Goal: Task Accomplishment & Management: Manage account settings

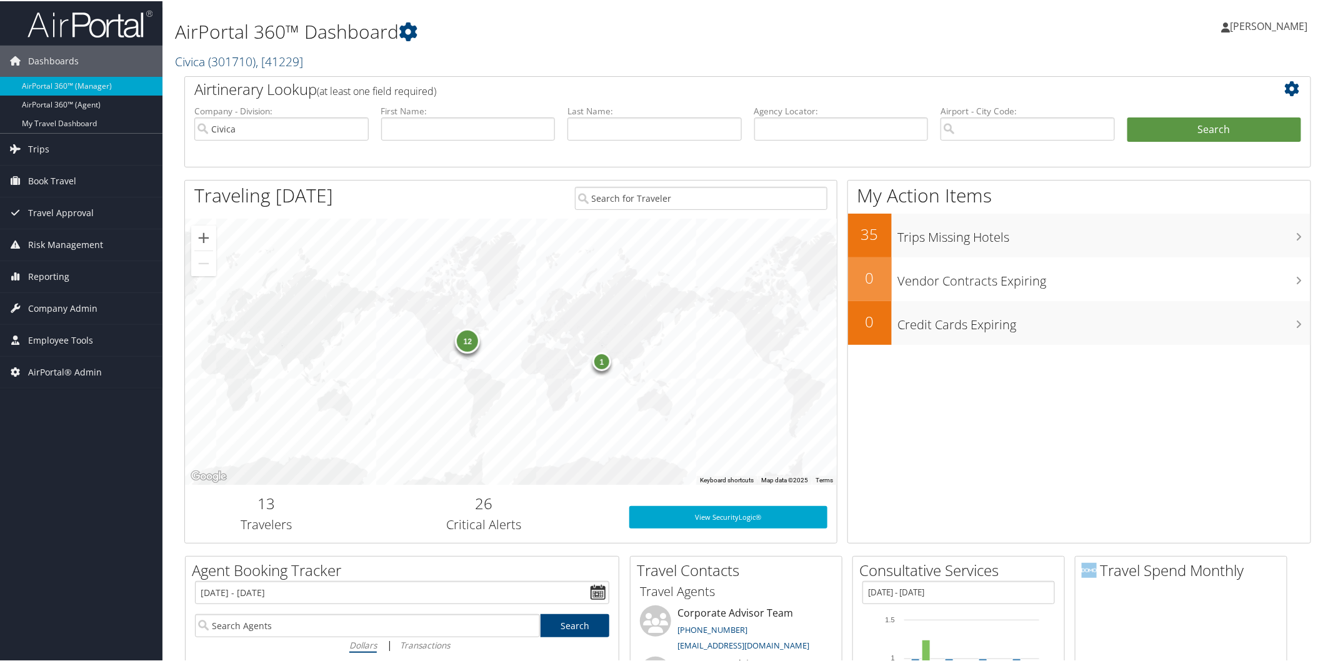
click at [194, 65] on link "Civica ( 301710 ) , [ 41229 ]" at bounding box center [239, 60] width 128 height 17
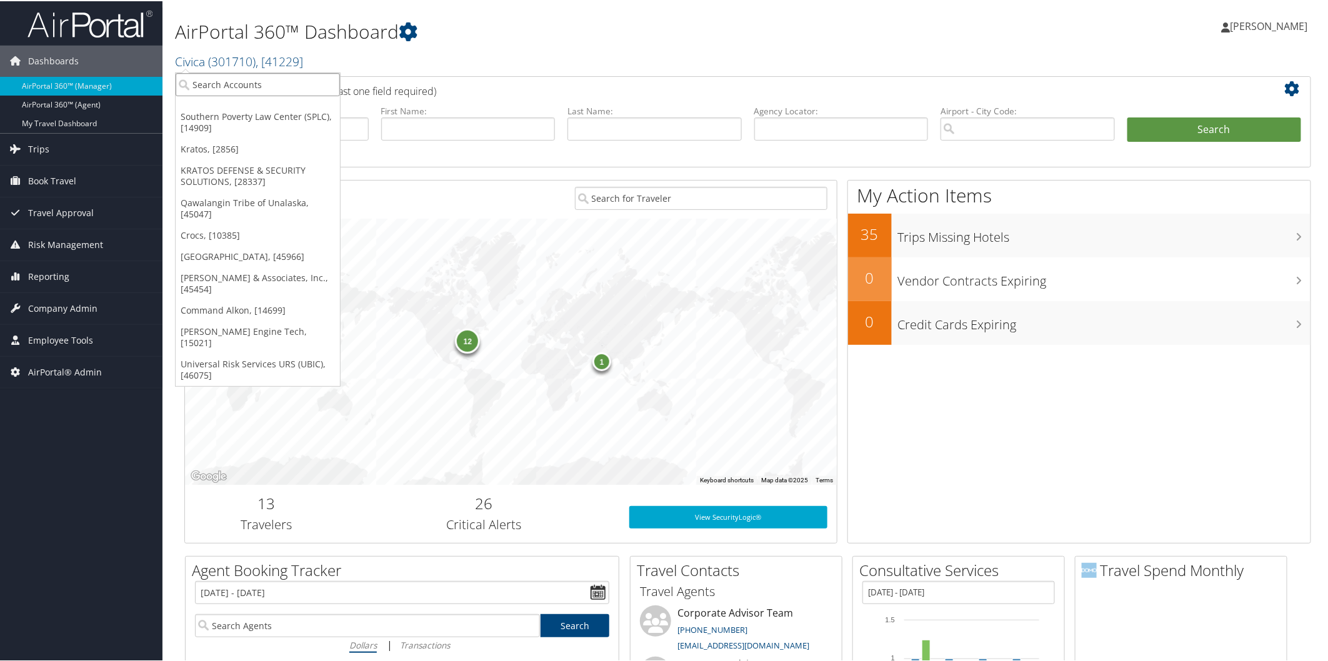
click at [204, 77] on input "search" at bounding box center [258, 83] width 164 height 23
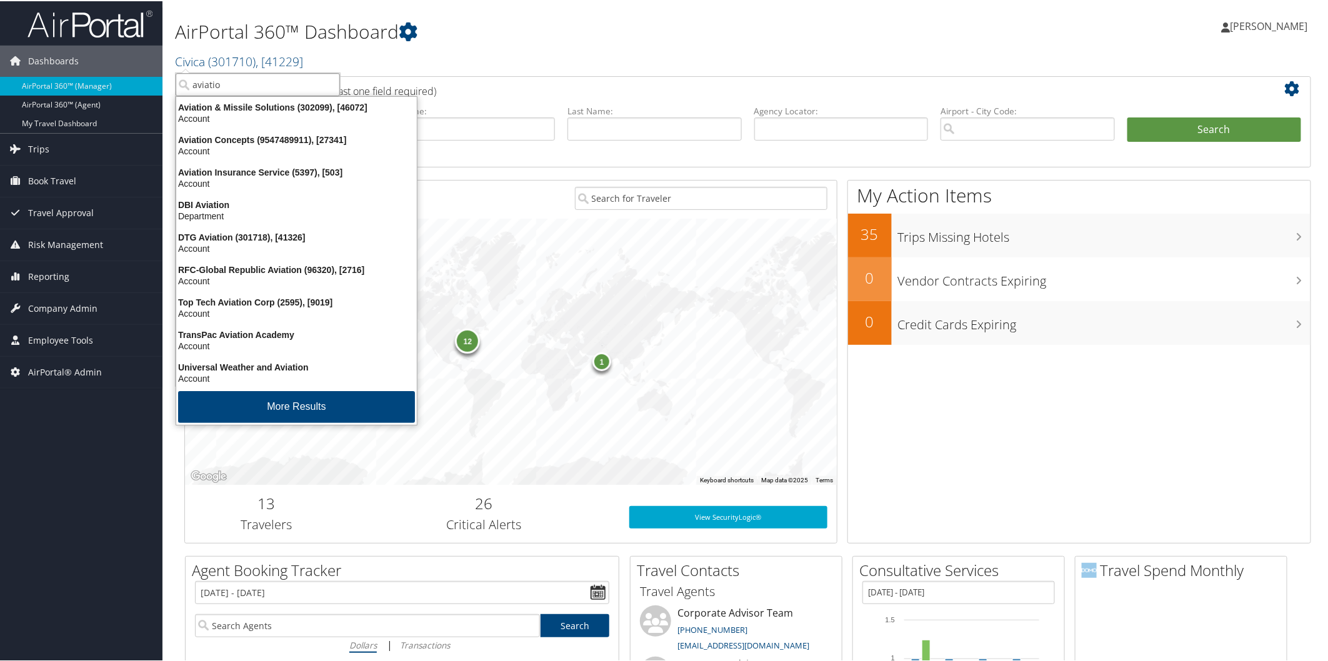
type input "aviation"
click at [226, 108] on div "Aviation & Missile Solutions (302099), [46072]" at bounding box center [297, 106] width 256 height 11
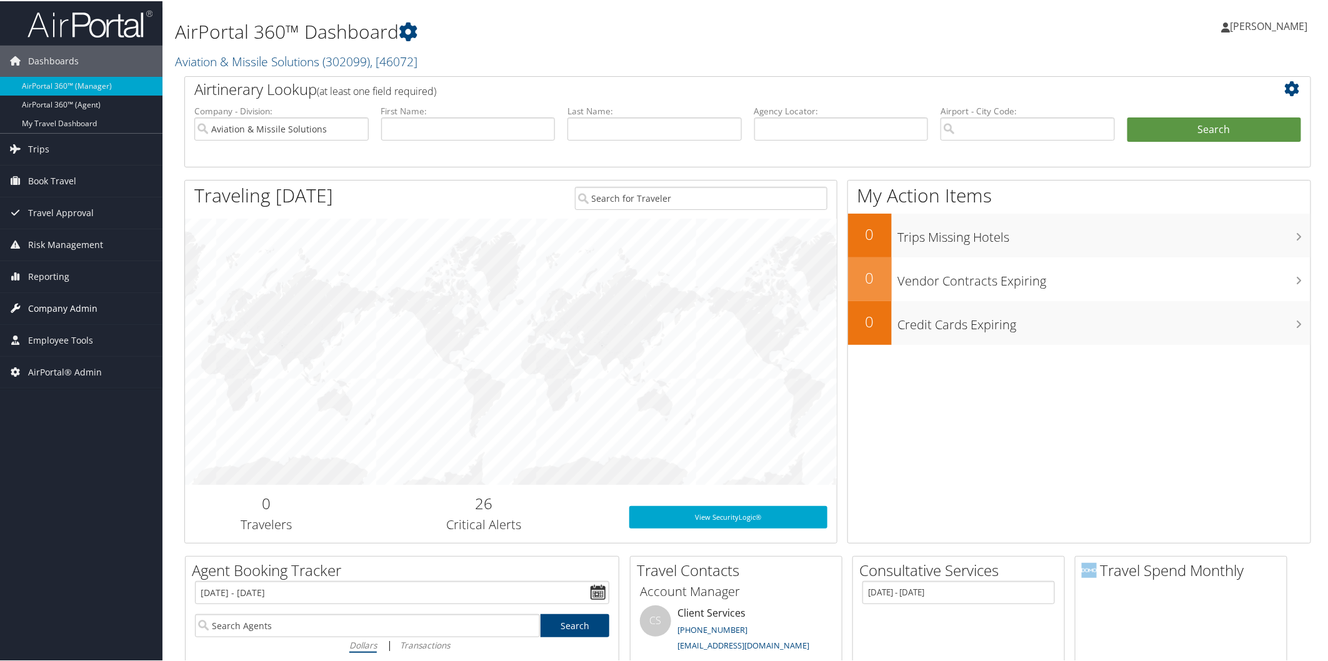
click at [72, 309] on span "Company Admin" at bounding box center [62, 307] width 69 height 31
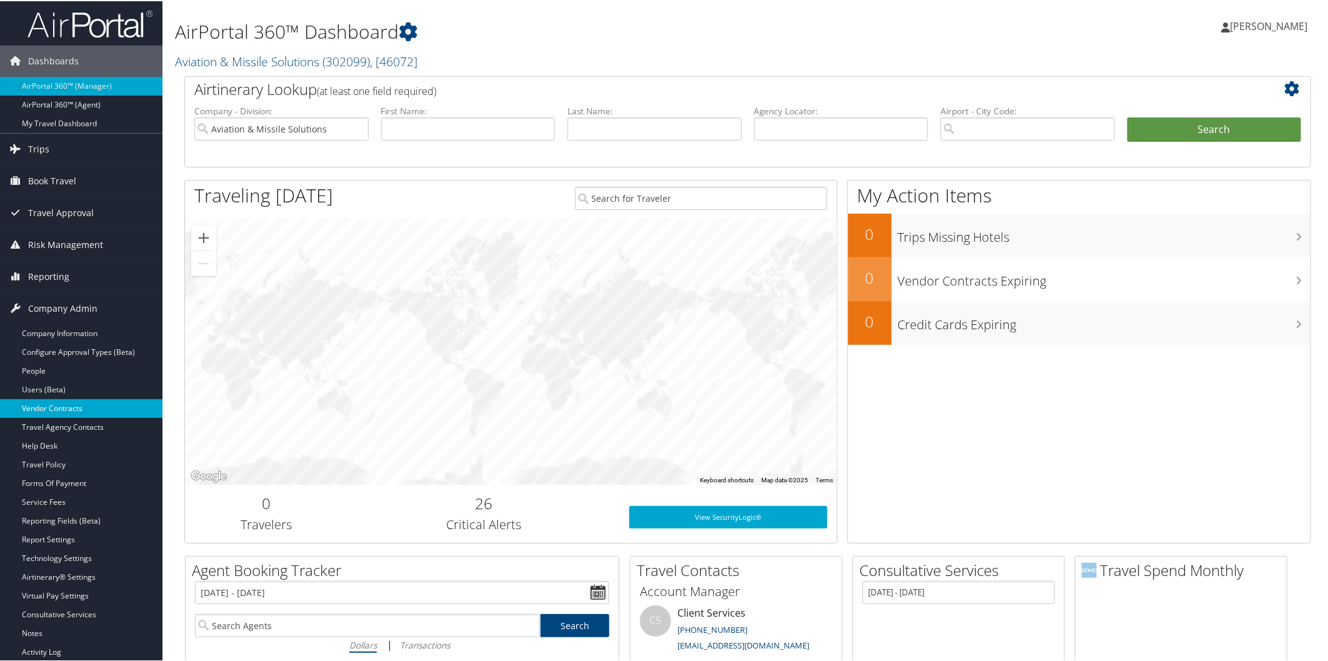
click at [52, 412] on link "Vendor Contracts" at bounding box center [81, 407] width 162 height 19
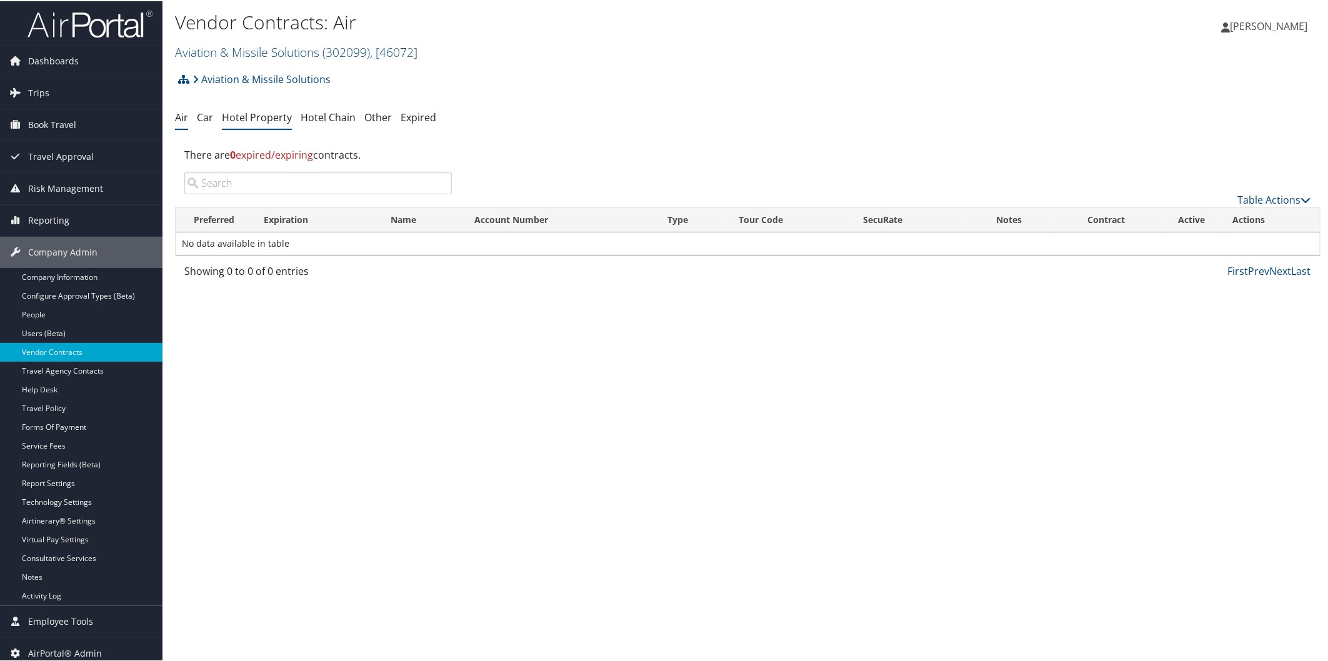
click at [248, 121] on link "Hotel Property" at bounding box center [257, 116] width 70 height 14
click at [1244, 192] on link "Table Actions" at bounding box center [1274, 199] width 73 height 14
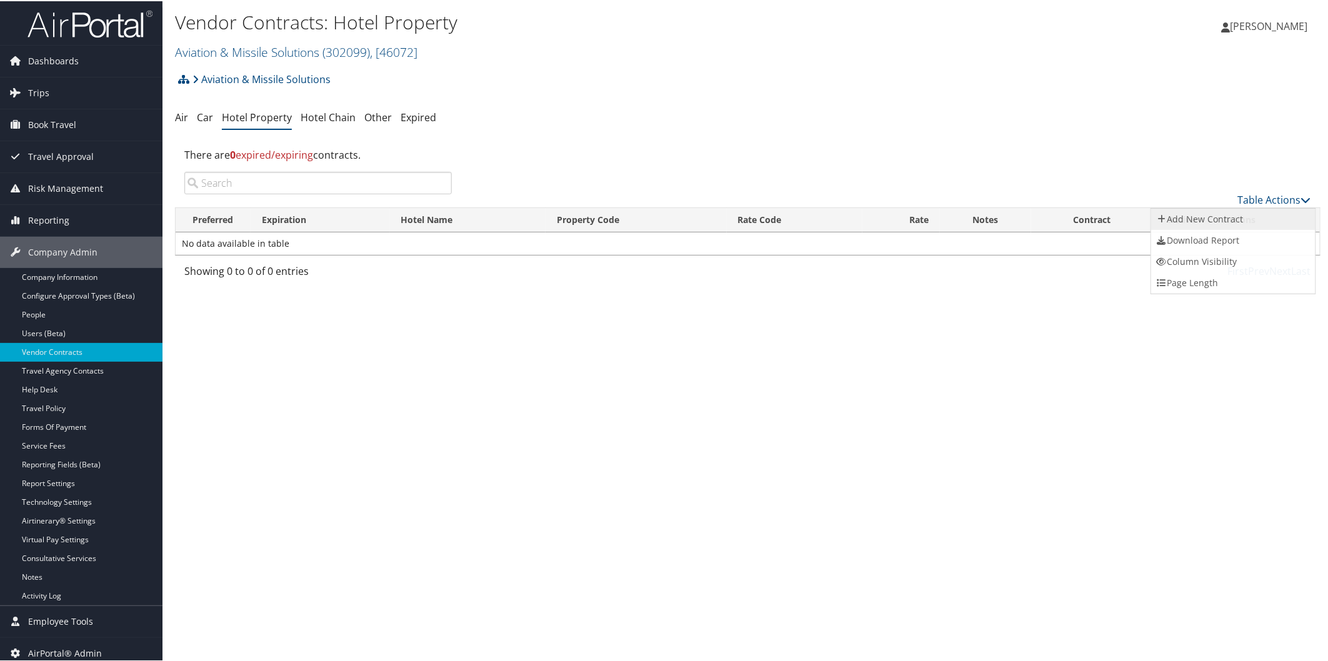
click at [1189, 220] on link "Add New Contract" at bounding box center [1233, 217] width 164 height 21
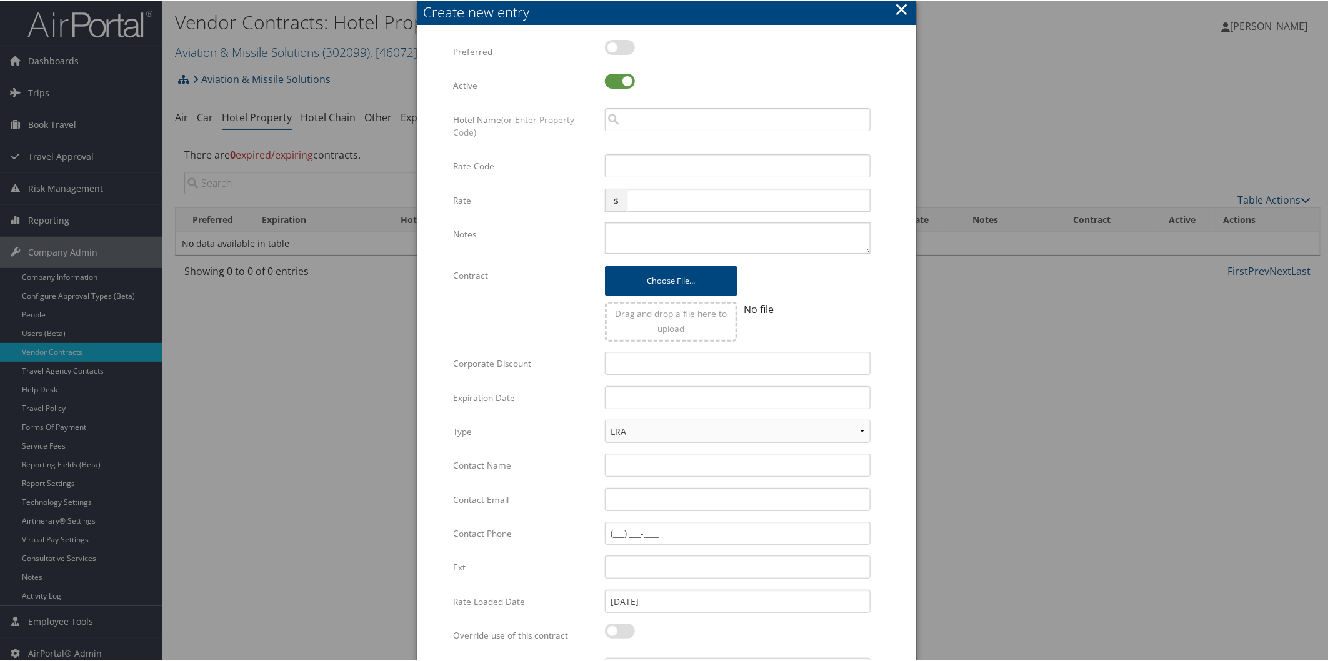
click at [629, 52] on div at bounding box center [738, 53] width 266 height 29
drag, startPoint x: 613, startPoint y: 45, endPoint x: 617, endPoint y: 58, distance: 13.8
click at [614, 45] on label at bounding box center [620, 46] width 30 height 15
click at [614, 45] on input "checkbox" at bounding box center [615, 48] width 8 height 8
checkbox input "true"
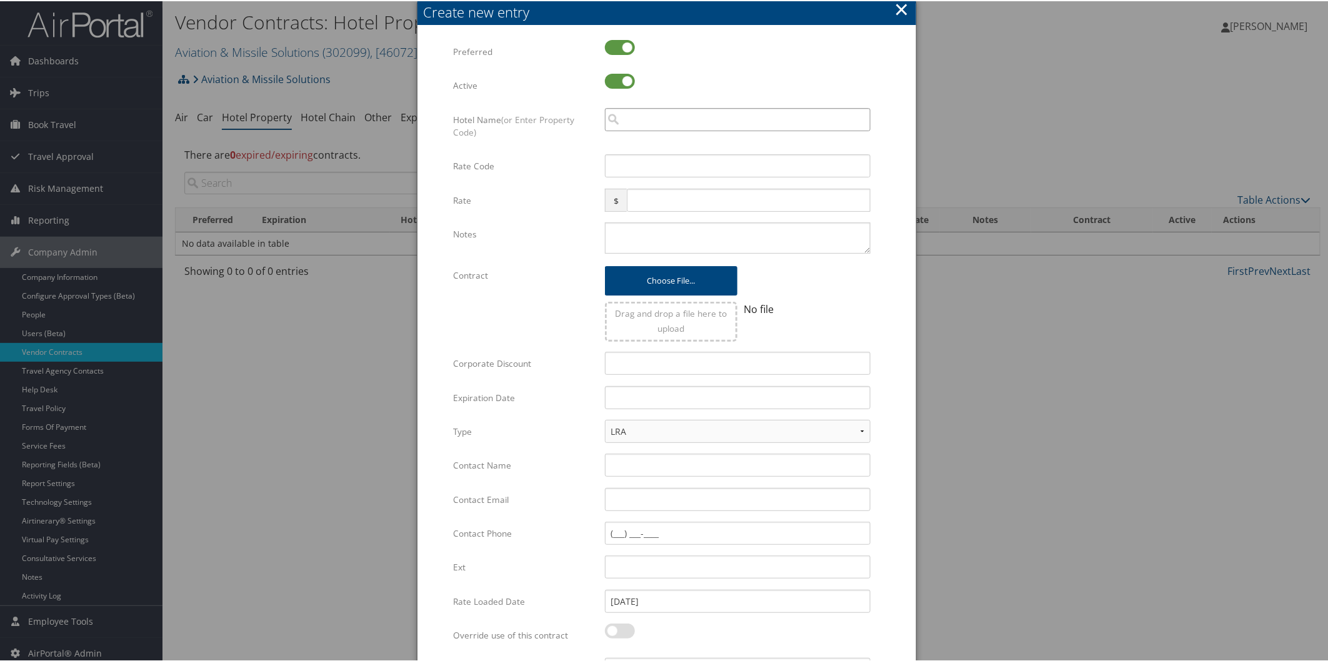
click at [636, 109] on input "search" at bounding box center [738, 118] width 266 height 23
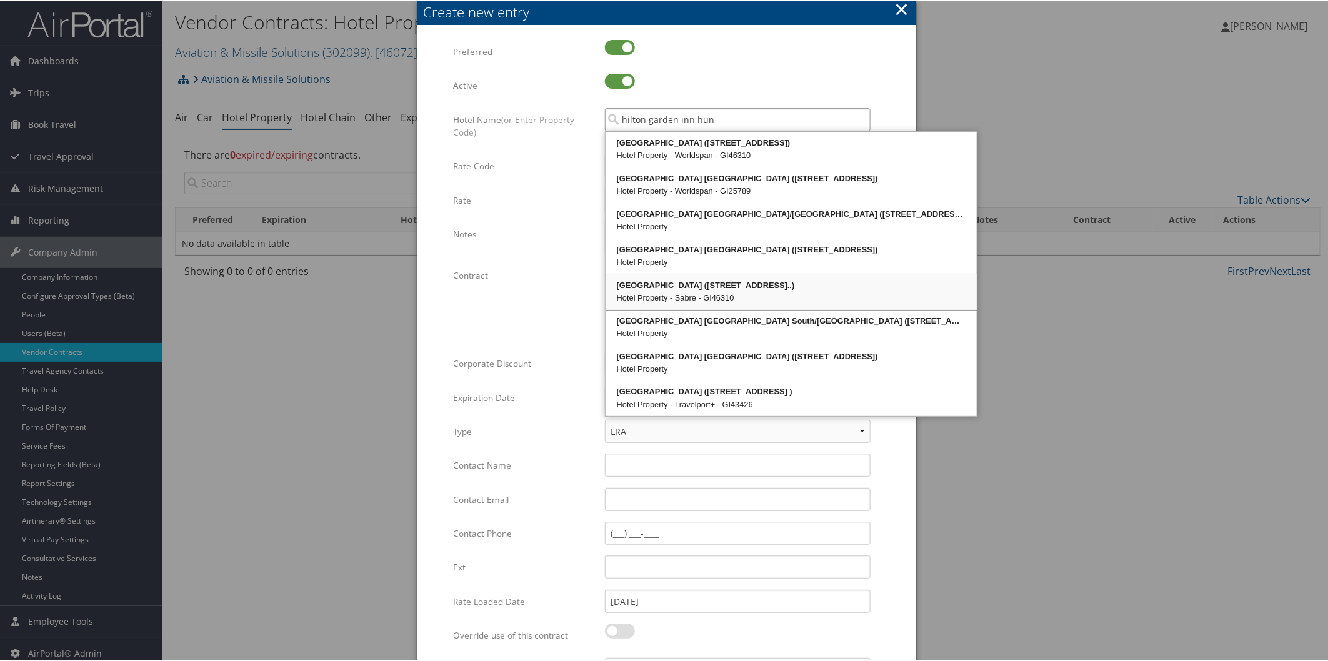
click at [715, 287] on div "Hilton Garden Inn Huntsville (4801 GOVERNORS HOUSE DRIVE..)" at bounding box center [790, 284] width 367 height 12
type input "Hilton Garden Inn Huntsville"
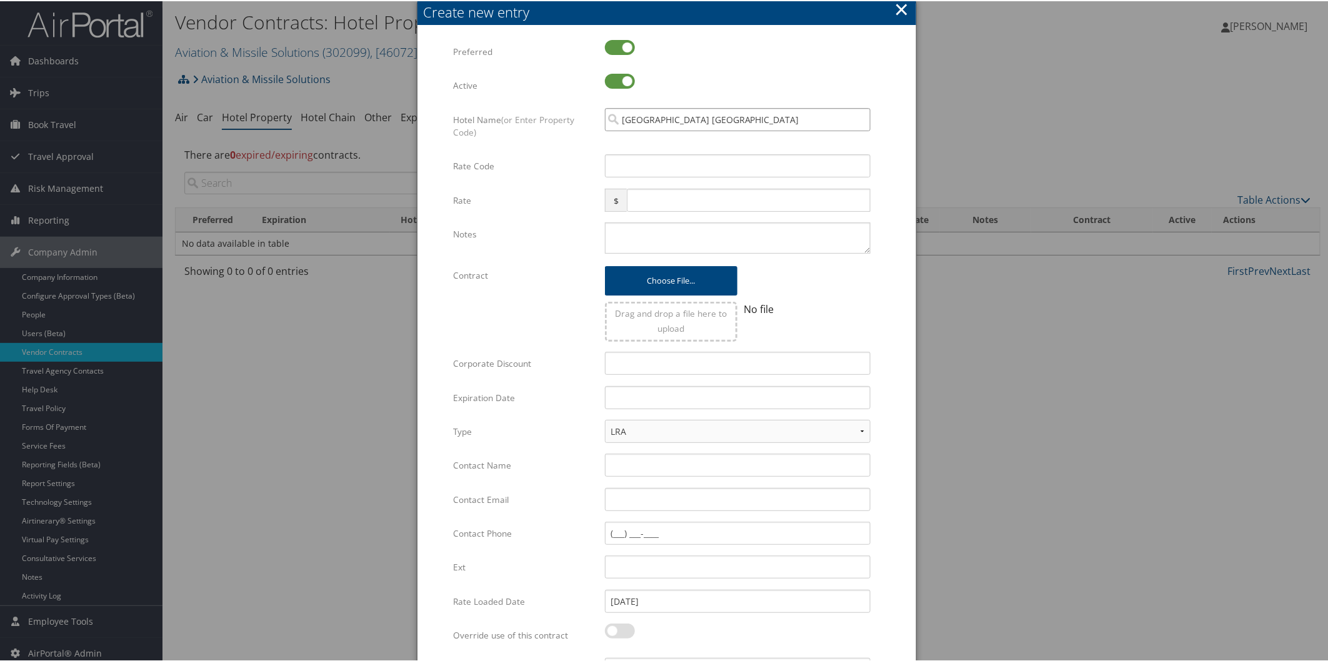
drag, startPoint x: 784, startPoint y: 121, endPoint x: 612, endPoint y: 117, distance: 171.3
click at [612, 117] on input "Hilton Garden Inn Huntsville" at bounding box center [738, 118] width 266 height 23
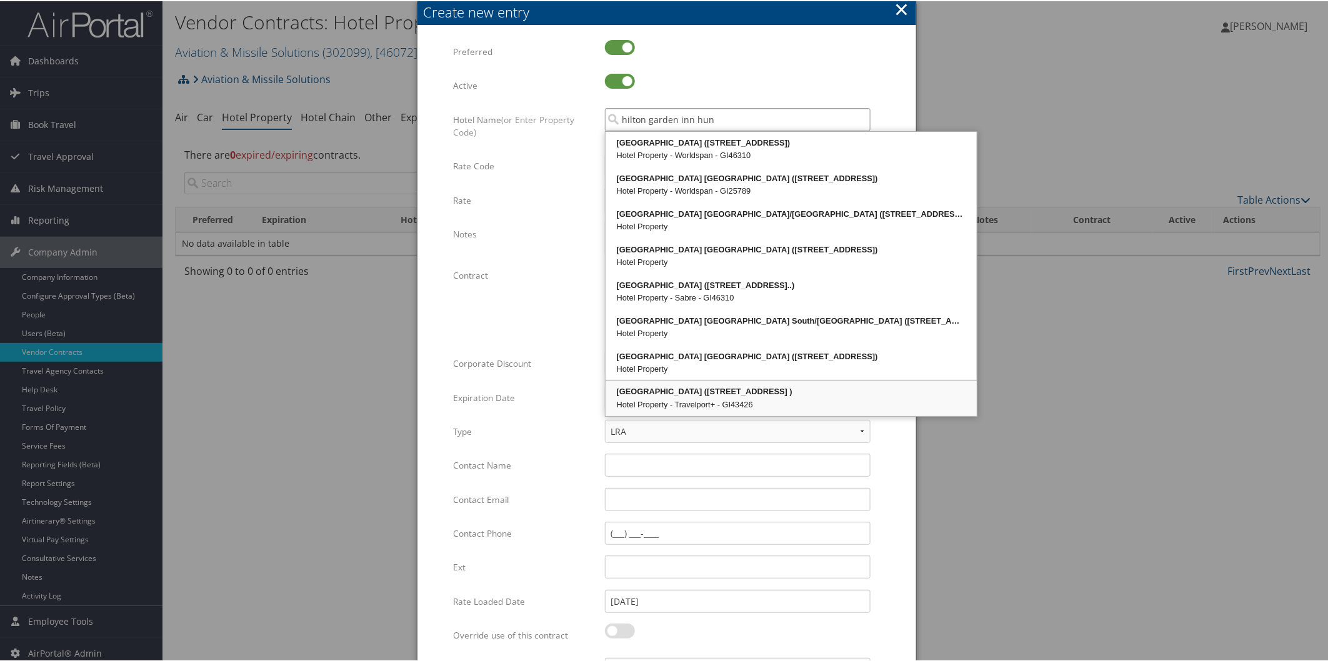
click at [719, 386] on div "Hilton Garden Inn Huntsville (4801 Governors House Drive )" at bounding box center [790, 390] width 367 height 12
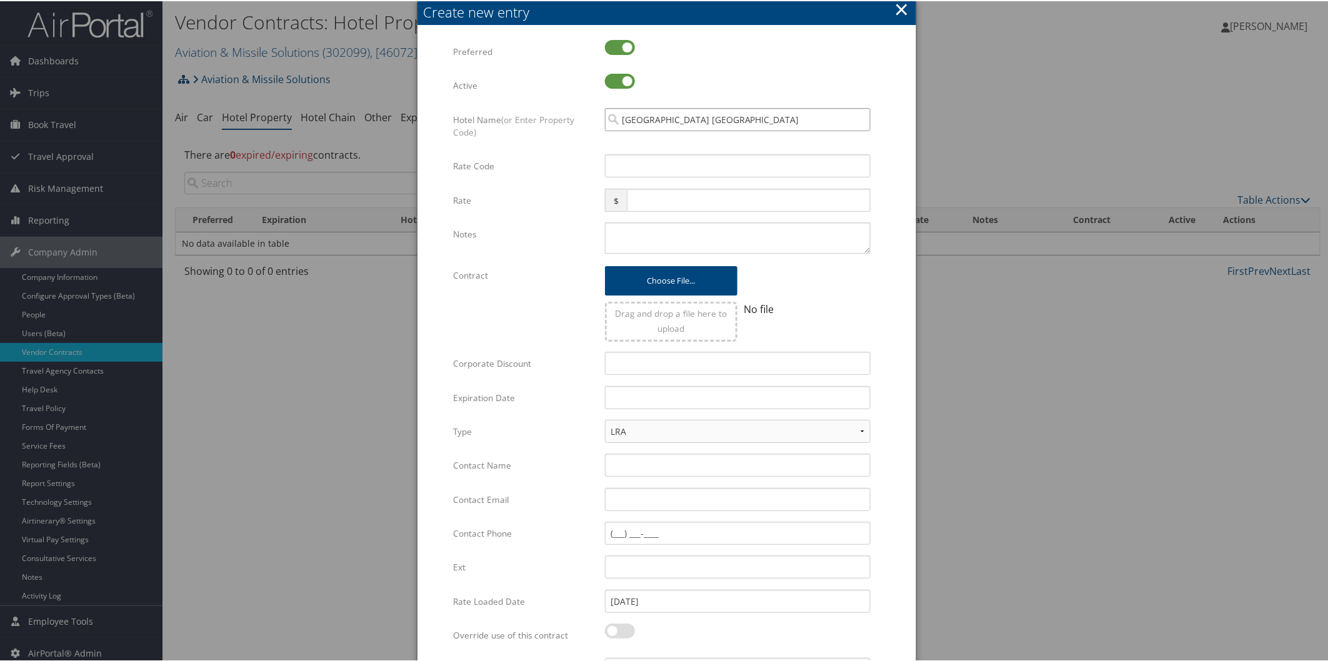
type input "Hilton Garden Inn Huntsville"
click at [639, 158] on input "Rate Code" at bounding box center [738, 164] width 266 height 23
type input "17S"
click at [662, 199] on input "text" at bounding box center [748, 198] width 243 height 23
click at [646, 356] on input "Corporate Discount" at bounding box center [738, 362] width 266 height 23
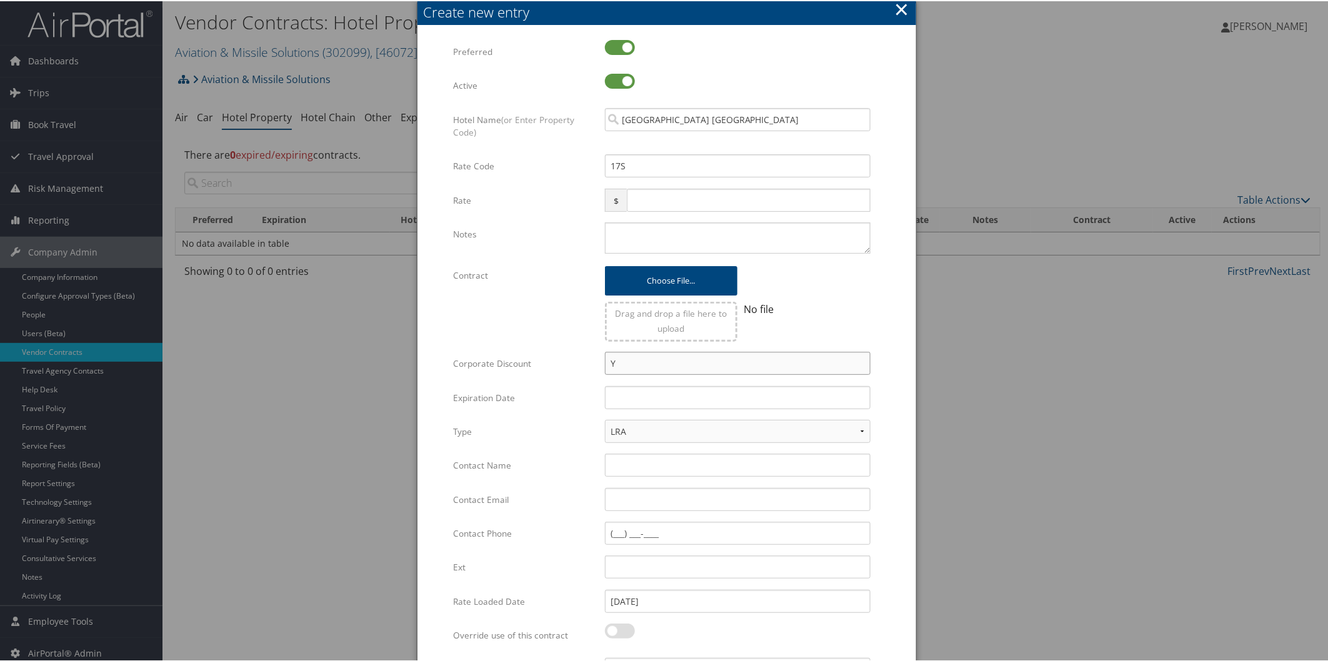
type input "Y"
click at [639, 497] on input "Contact Email" at bounding box center [738, 498] width 266 height 23
paste input "amber.slinin@hilton.com"
type input "amber.slinin@hilton.com"
click at [636, 396] on input "text" at bounding box center [738, 396] width 266 height 23
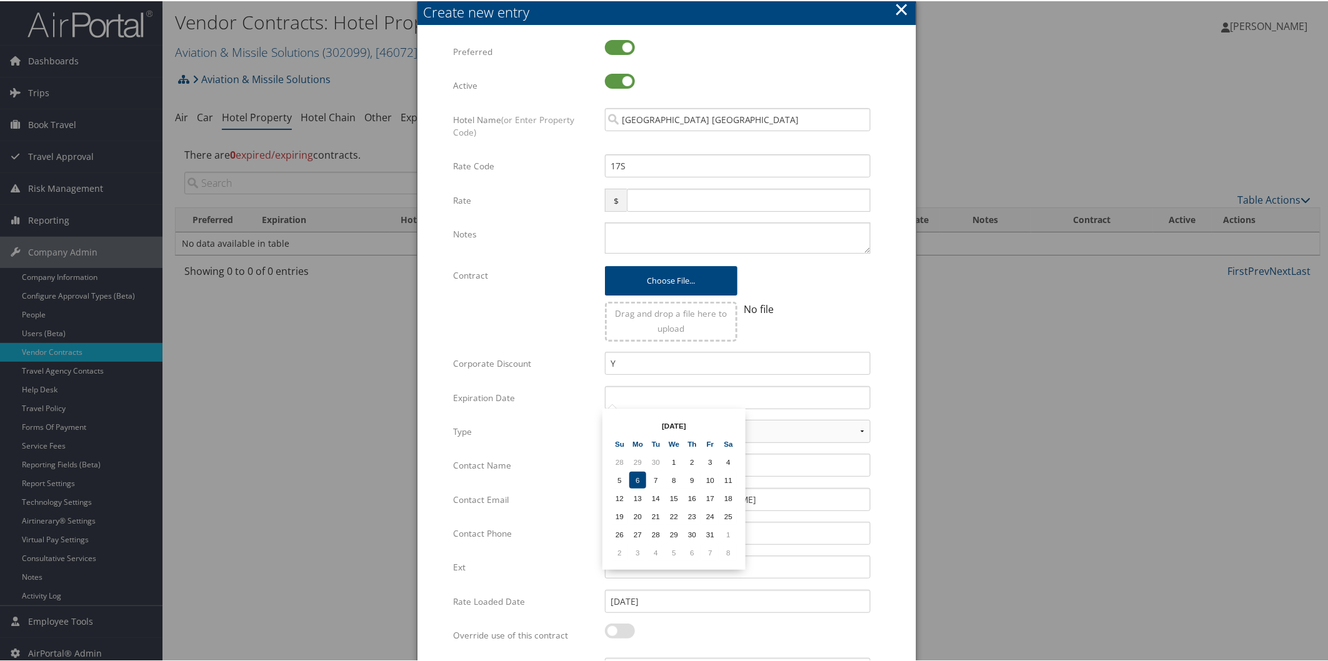
click at [632, 476] on td "6" at bounding box center [637, 479] width 17 height 17
click at [660, 398] on input "10/06/2025" at bounding box center [738, 396] width 266 height 23
type input "10/06/2027"
click at [784, 448] on div "LRA NLRA" at bounding box center [738, 435] width 266 height 33
click at [647, 471] on input "Contact Name" at bounding box center [738, 463] width 266 height 23
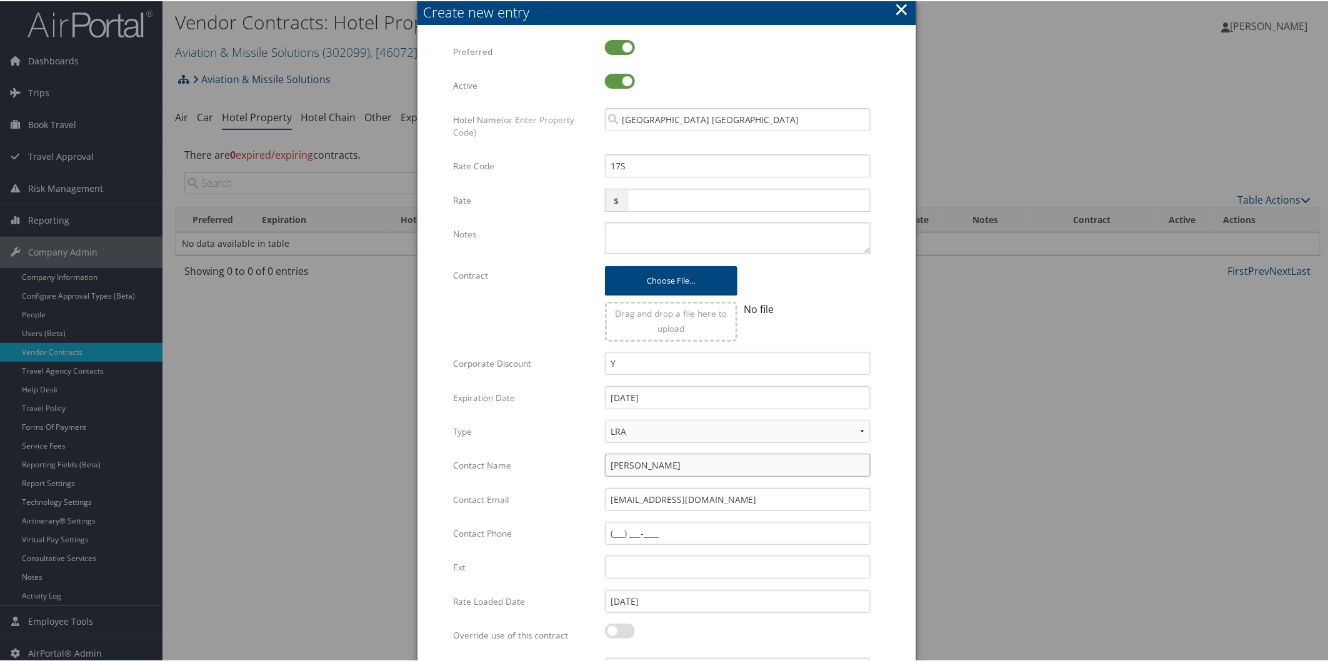
type input "Amber Slinin"
click at [619, 529] on input "Contact Phone" at bounding box center [738, 532] width 266 height 23
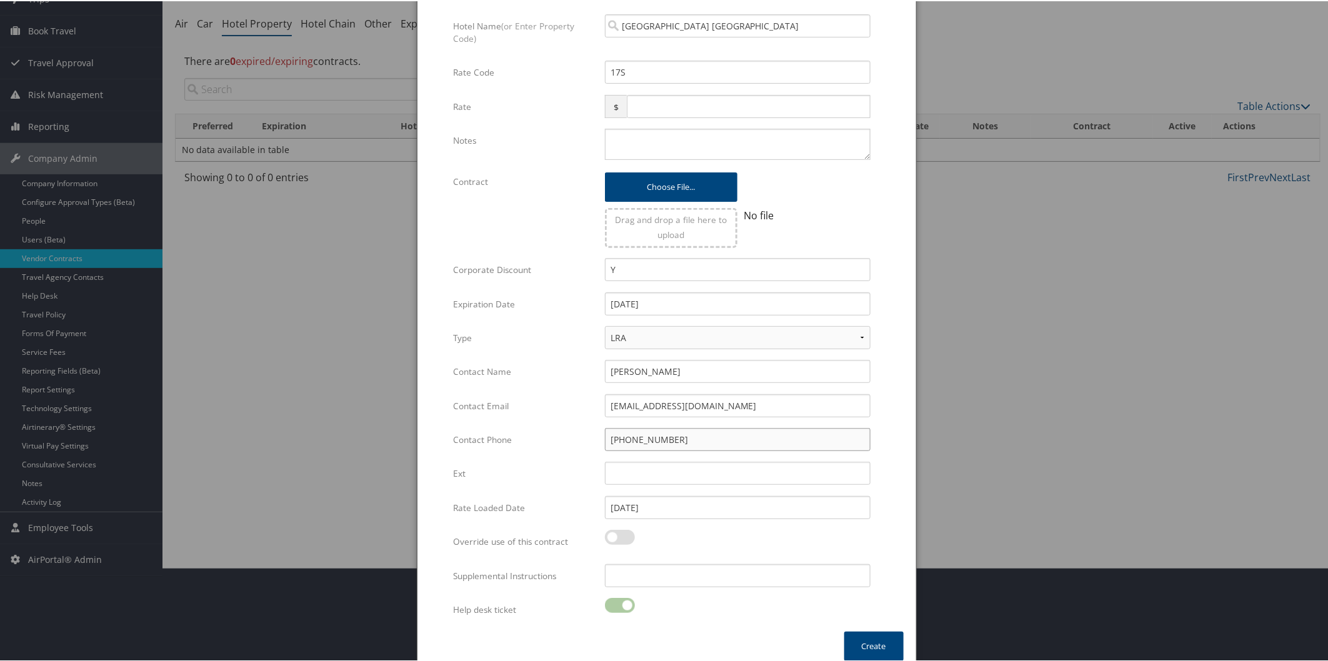
scroll to position [104, 0]
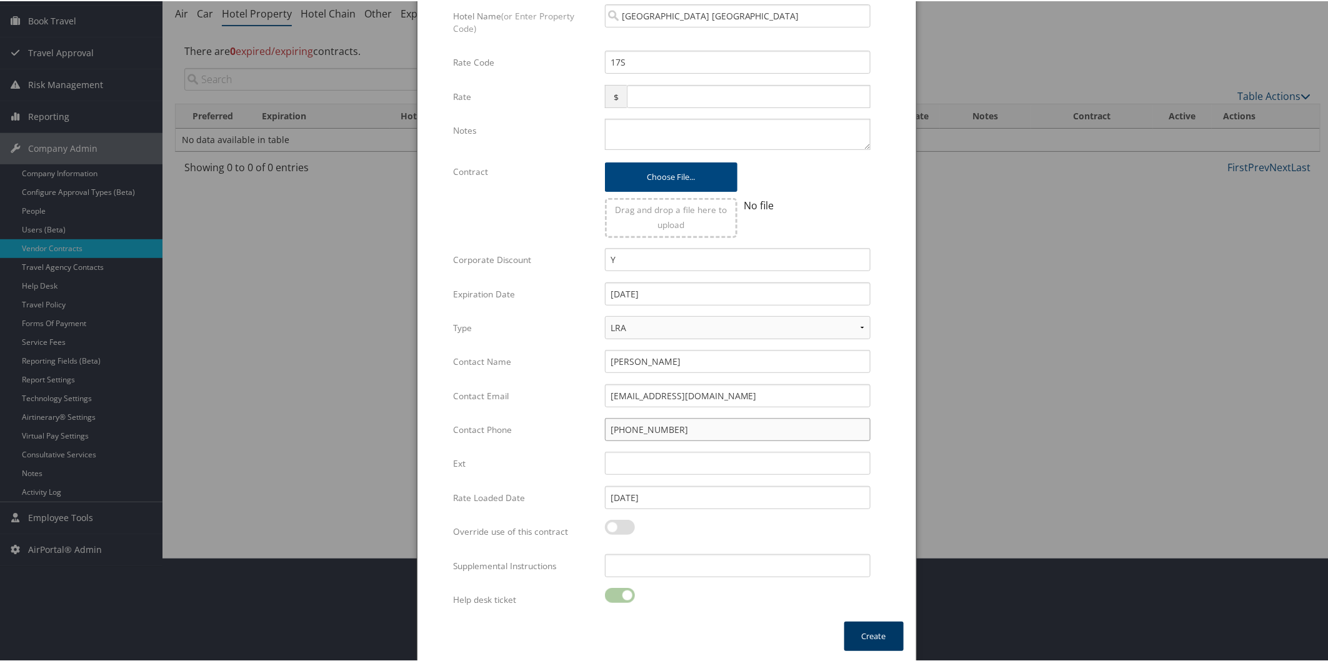
type input "(256) 257-1076"
click at [880, 632] on button "Create" at bounding box center [873, 635] width 59 height 29
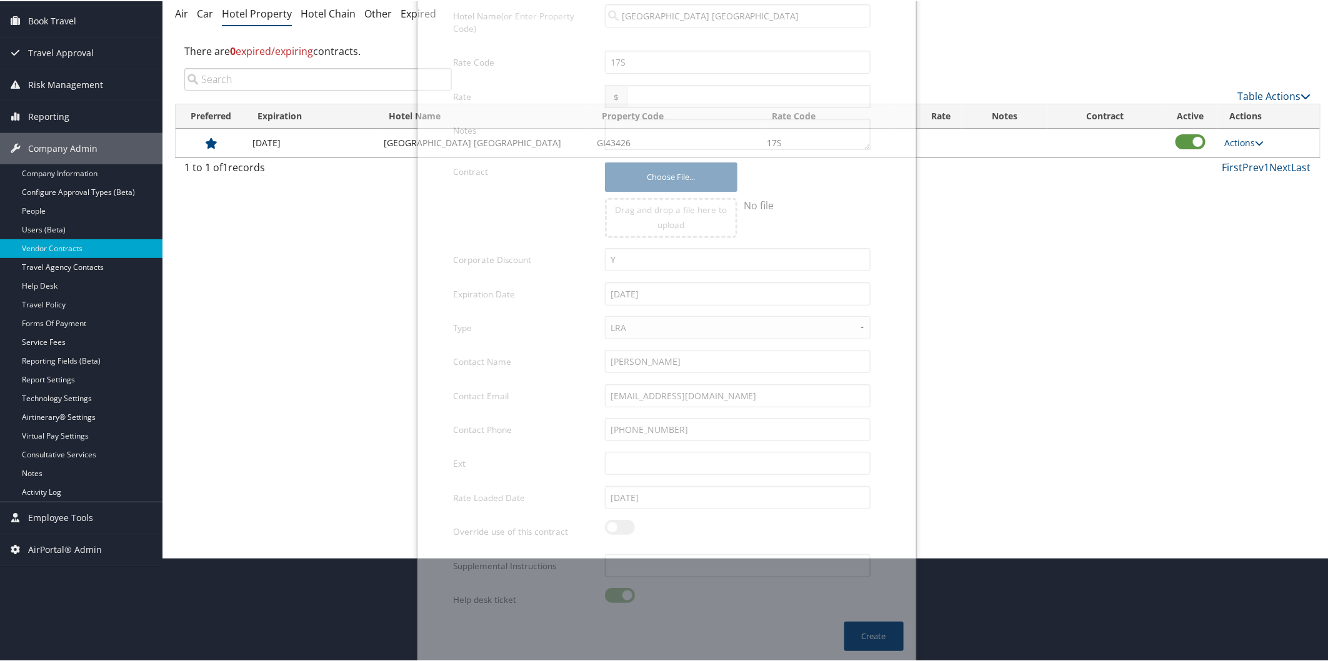
scroll to position [7, 0]
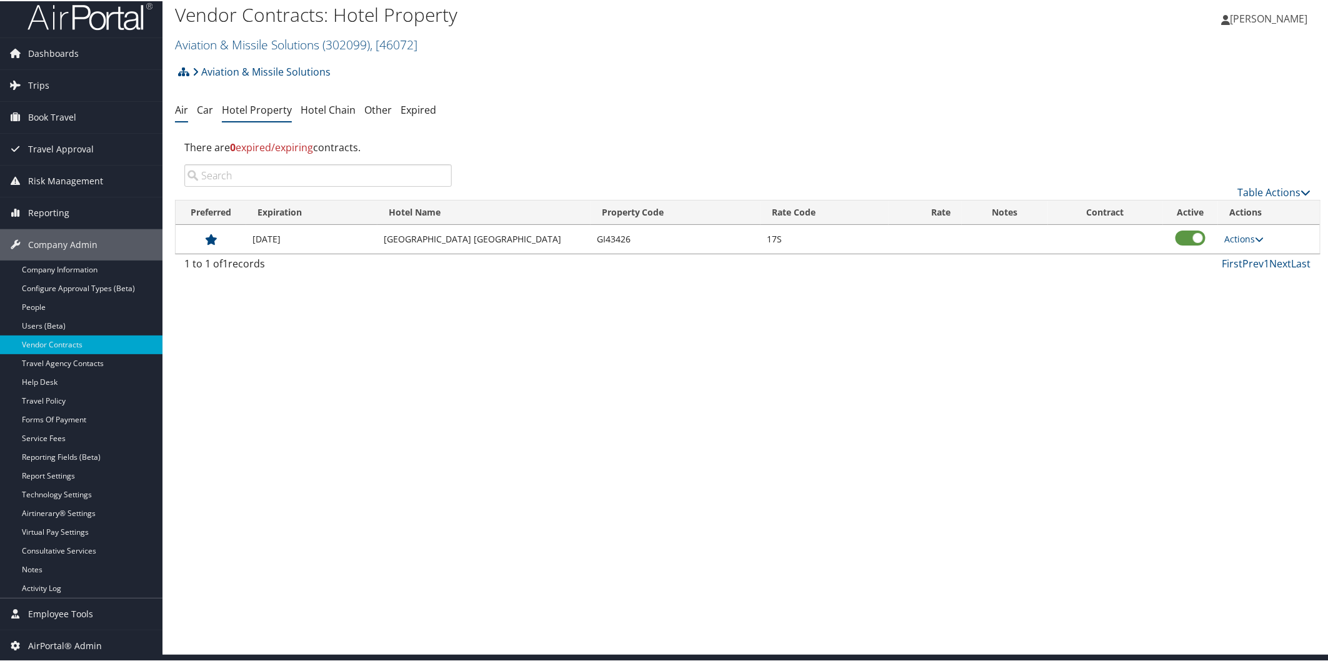
click at [181, 106] on link "Air" at bounding box center [181, 109] width 13 height 14
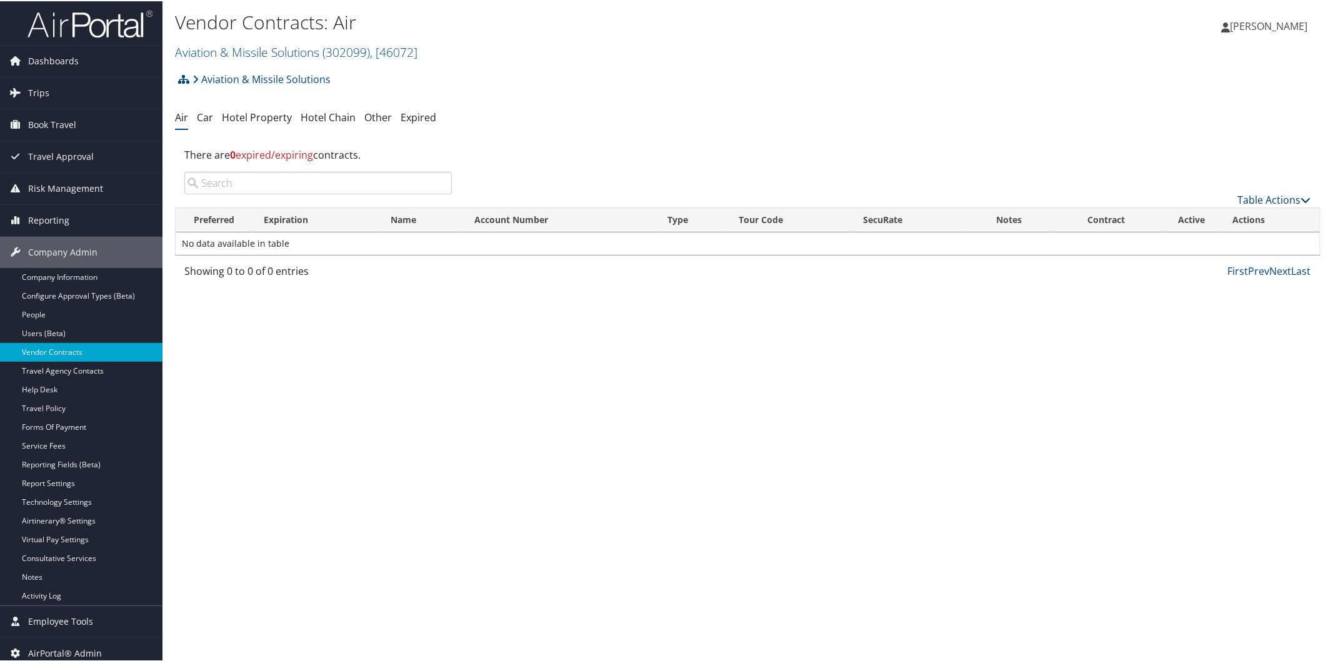
click at [1241, 196] on link "Table Actions" at bounding box center [1274, 199] width 73 height 14
click at [1189, 217] on link "Create New Contract" at bounding box center [1233, 217] width 164 height 21
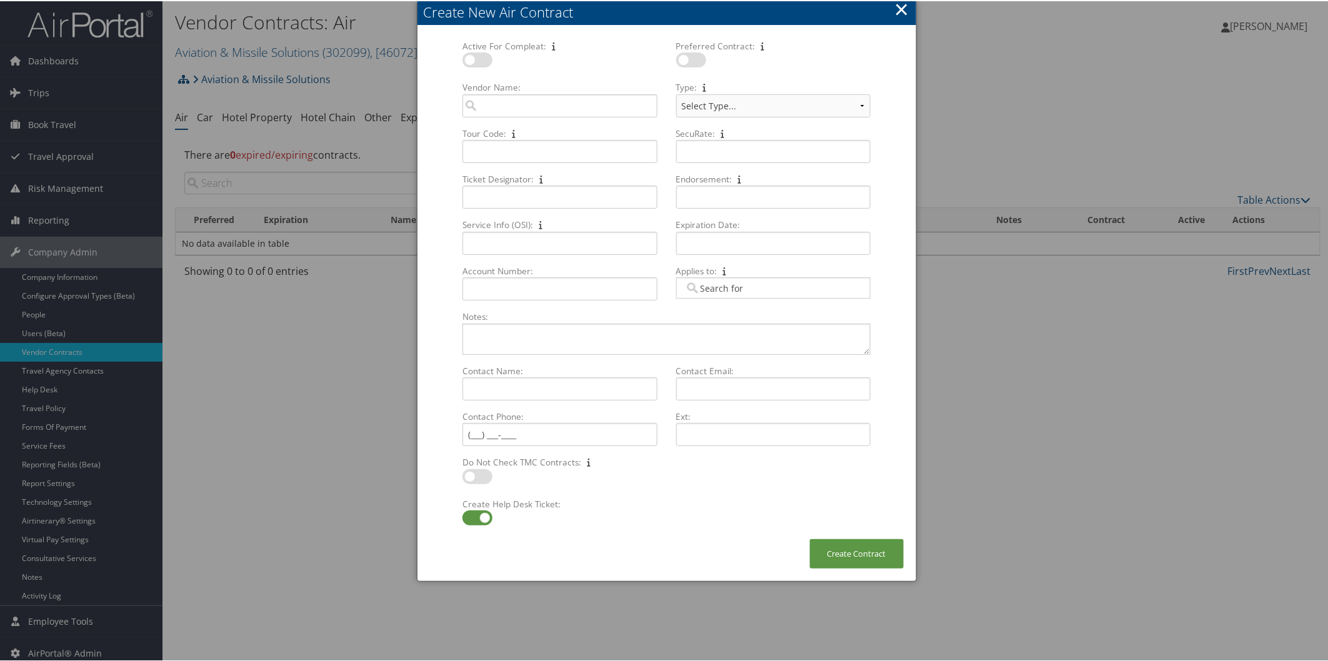
click at [484, 54] on label at bounding box center [477, 58] width 30 height 15
click at [477, 57] on input "checkbox" at bounding box center [473, 61] width 8 height 8
checkbox input "true"
click at [696, 59] on label at bounding box center [691, 58] width 30 height 15
click at [691, 59] on input "checkbox" at bounding box center [686, 61] width 8 height 8
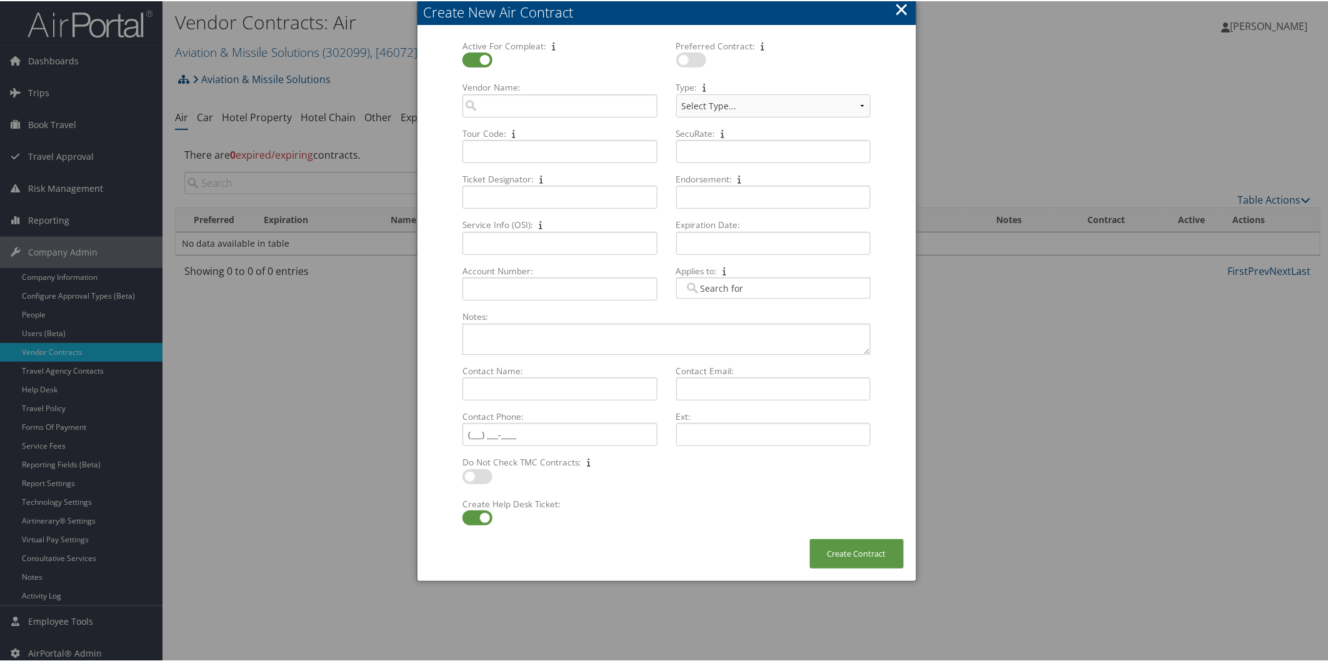
checkbox input "true"
click at [491, 94] on input "Vendor Name: Multiple values The selected items contain different values for th…" at bounding box center [559, 104] width 194 height 23
click at [510, 127] on div "Southwest Airlines (WN)" at bounding box center [560, 128] width 189 height 12
type input "Southwest Airlines"
click at [711, 109] on select "Select Type... SWABIZ SWABIZ DISCOUNT Corporate Travel Agreement" at bounding box center [773, 104] width 194 height 23
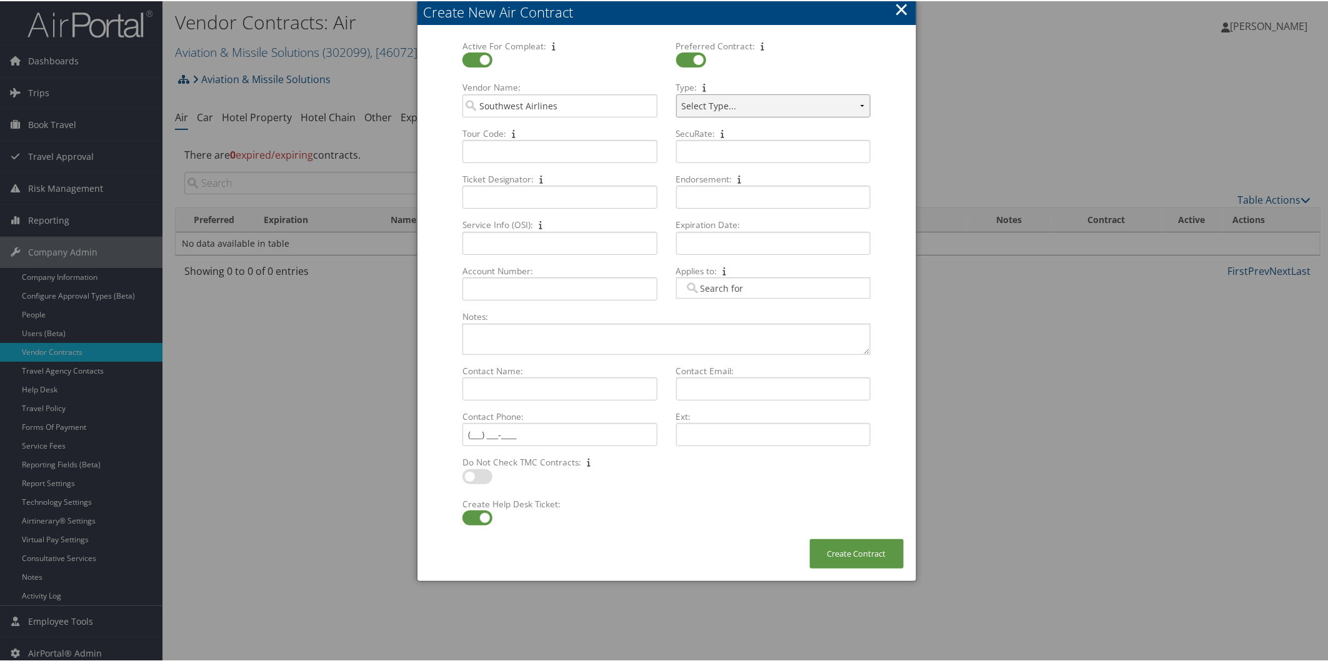
select select "[object Object]"
click at [676, 93] on select "Select Type... SWABIZ SWABIZ DISCOUNT Corporate Travel Agreement" at bounding box center [773, 104] width 194 height 23
click at [481, 150] on input "Tour Code: Multiple values The selected items contain different values for this…" at bounding box center [559, 150] width 194 height 23
click at [504, 286] on input "Account Number: Multiple values The selected items contain different values for…" at bounding box center [559, 287] width 194 height 23
paste input "90097173"
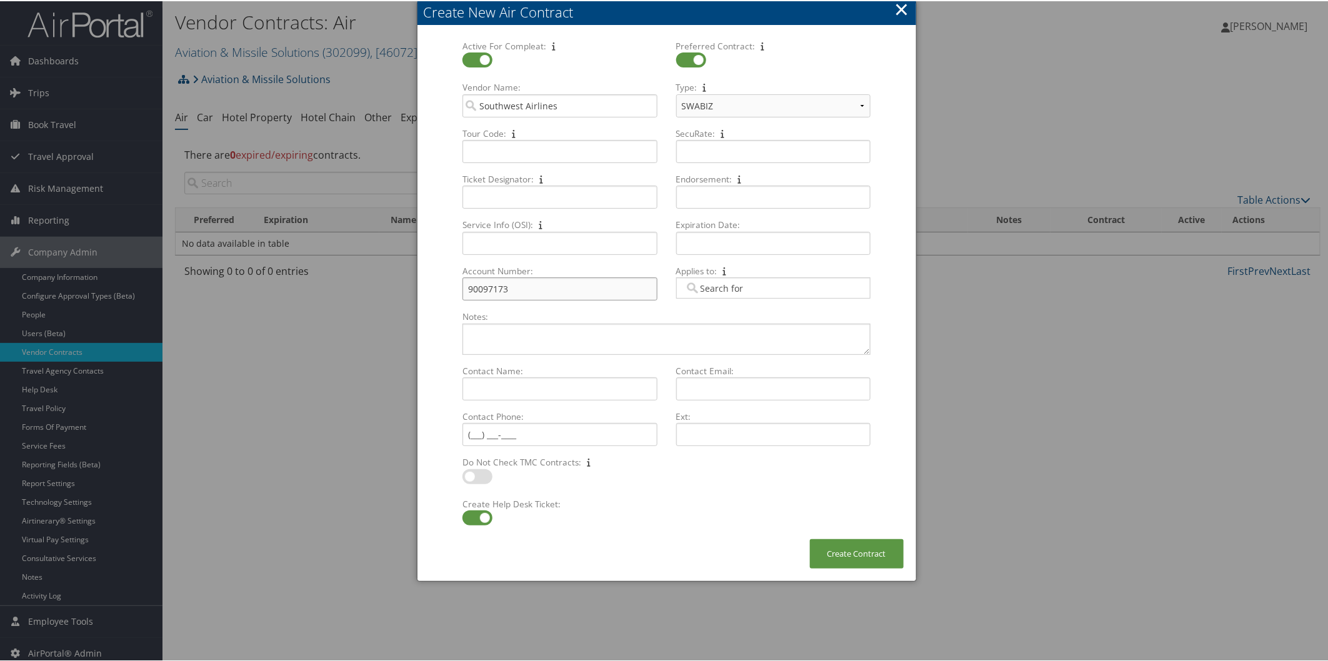
type input "90097173"
click at [501, 147] on input "Tour Code: Multiple values The selected items contain different values for this…" at bounding box center [559, 150] width 194 height 23
paste input "90097173"
type input "90097173"
click at [852, 559] on button "Create Contract" at bounding box center [857, 552] width 94 height 29
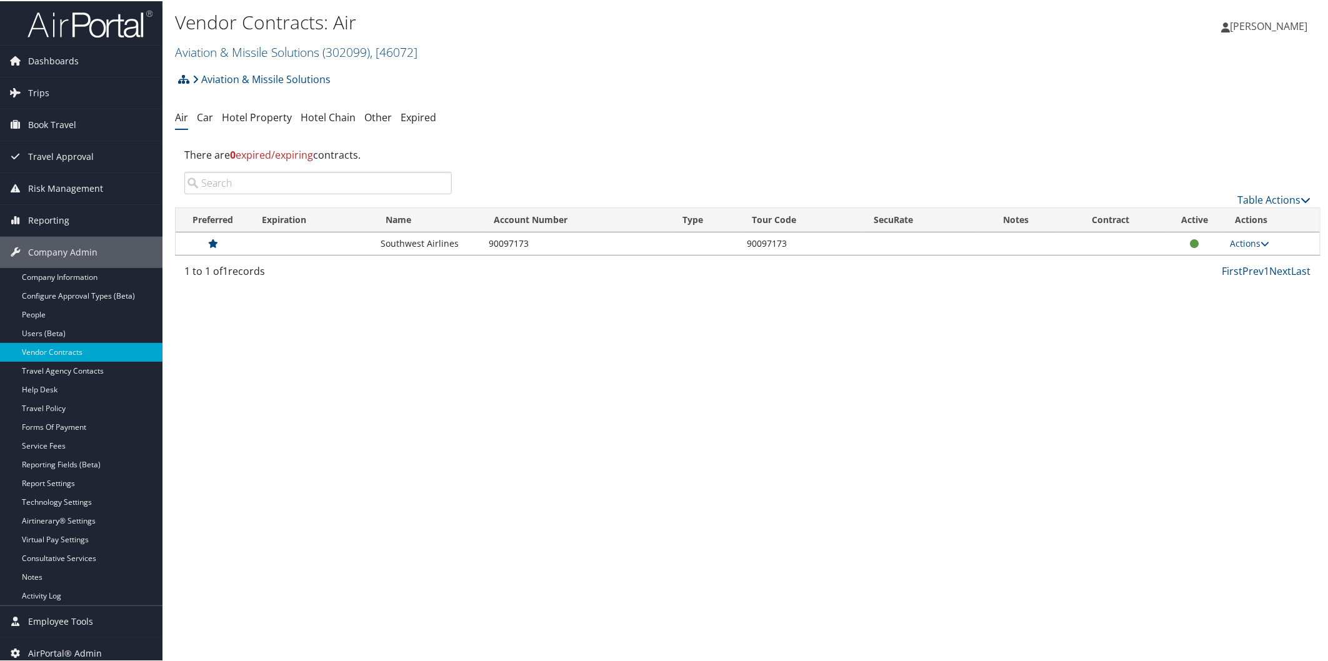
click at [1230, 194] on div "Table Actions" at bounding box center [891, 198] width 841 height 15
click at [1183, 221] on th "Active" at bounding box center [1195, 219] width 59 height 24
click at [1242, 197] on link "Table Actions" at bounding box center [1274, 199] width 73 height 14
click at [1212, 217] on link "Create New Contract" at bounding box center [1233, 217] width 164 height 21
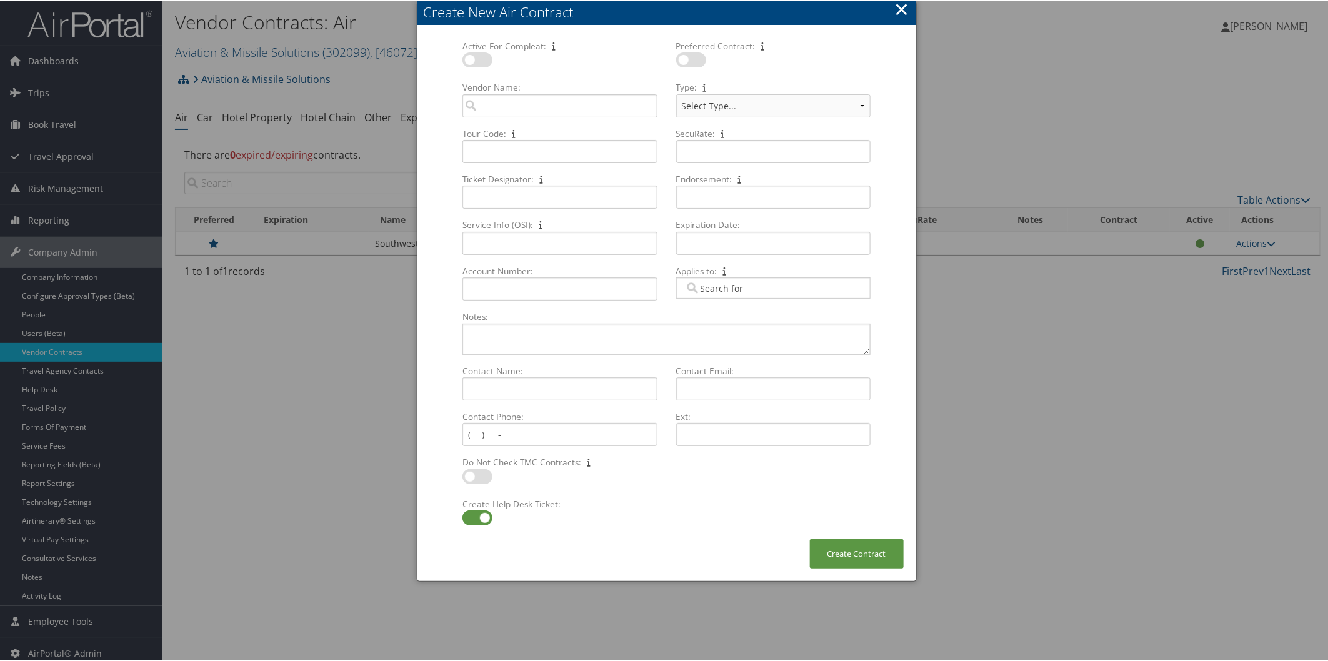
click at [475, 60] on label at bounding box center [477, 58] width 30 height 15
click at [475, 60] on input "checkbox" at bounding box center [473, 61] width 8 height 8
checkbox input "true"
click at [689, 61] on label at bounding box center [691, 58] width 30 height 15
click at [689, 61] on input "checkbox" at bounding box center [686, 61] width 8 height 8
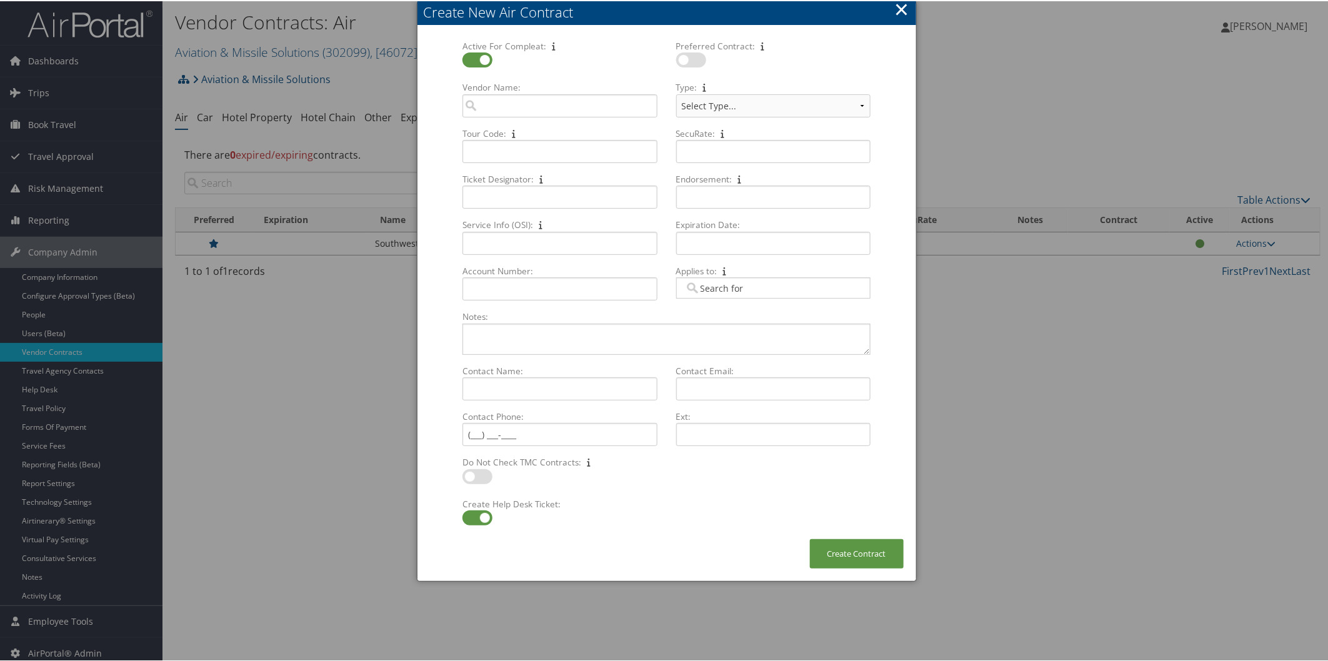
checkbox input "true"
click at [489, 111] on input "Vendor Name: Multiple values The selected items contain different values for th…" at bounding box center [559, 104] width 194 height 23
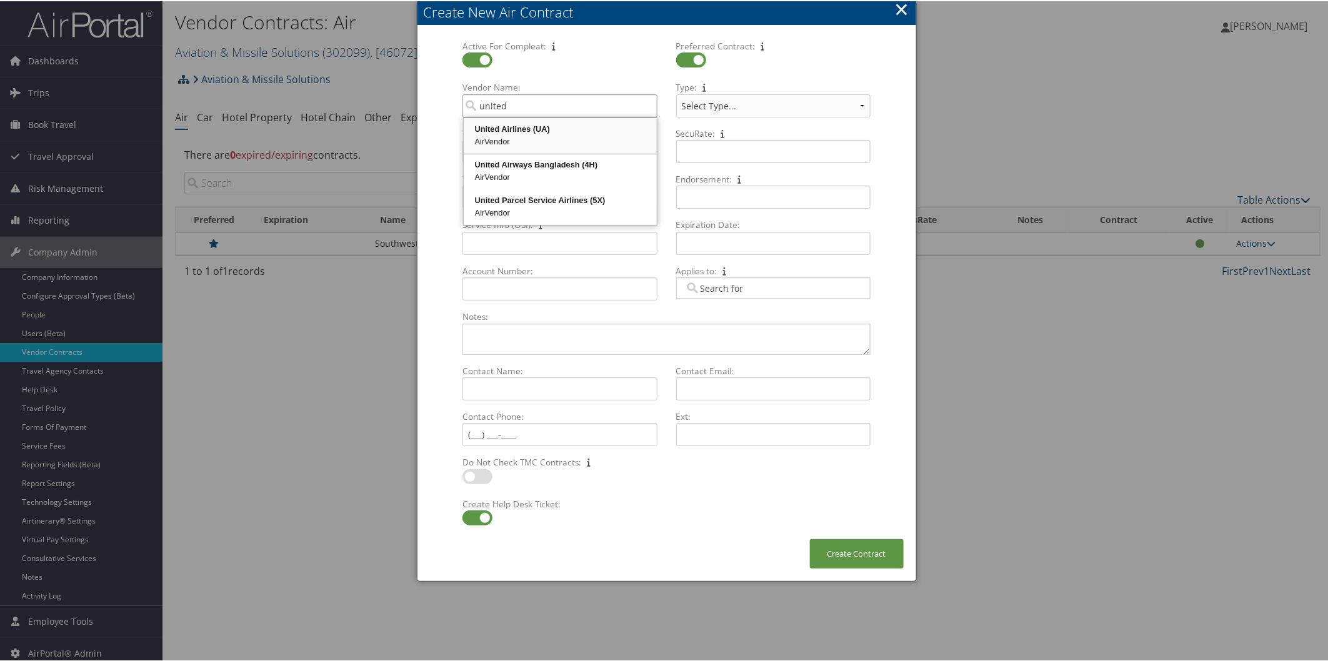
click at [501, 126] on div "United Airlines (UA)" at bounding box center [560, 128] width 189 height 12
type input "United Airlines"
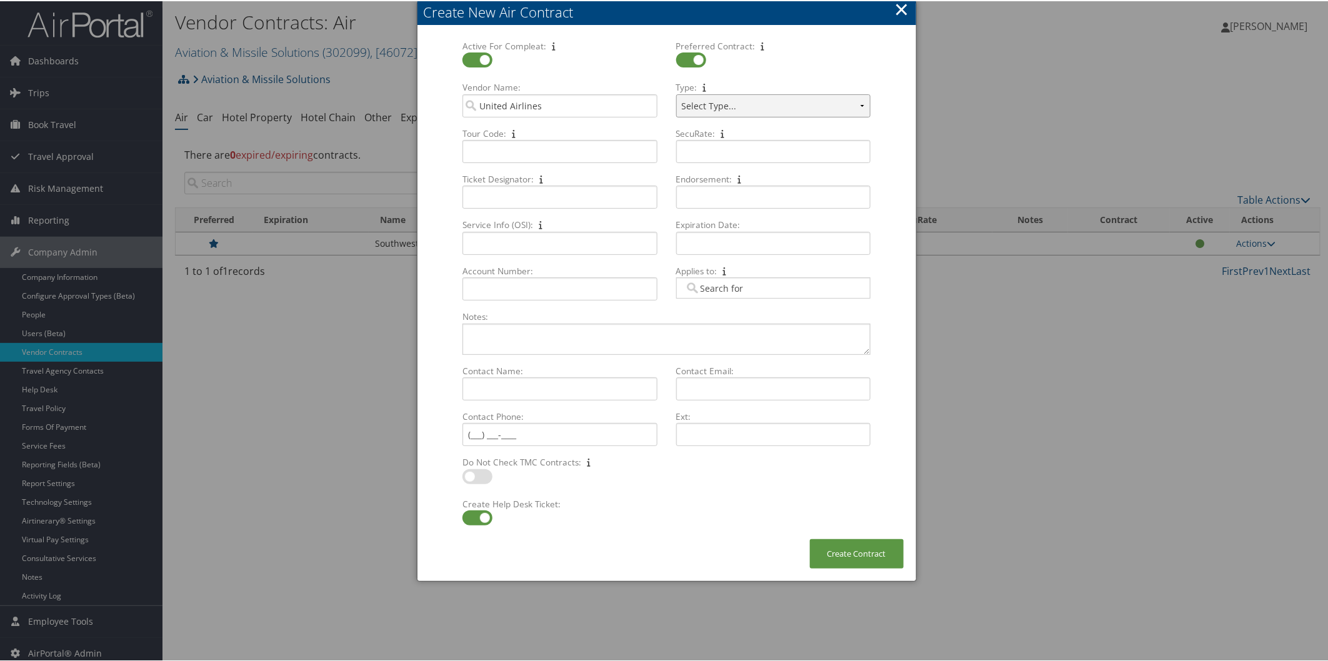
click at [722, 107] on select "Select Type... PerksPlus CVA PassPlus CPA Plus" at bounding box center [773, 104] width 194 height 23
select select "[object Object]"
click at [676, 93] on select "Select Type... PerksPlus CVA PassPlus CPA Plus" at bounding box center [773, 104] width 194 height 23
click at [517, 297] on input "Account Number: Multiple values The selected items contain different values for…" at bounding box center [559, 287] width 194 height 23
paste input "E8026"
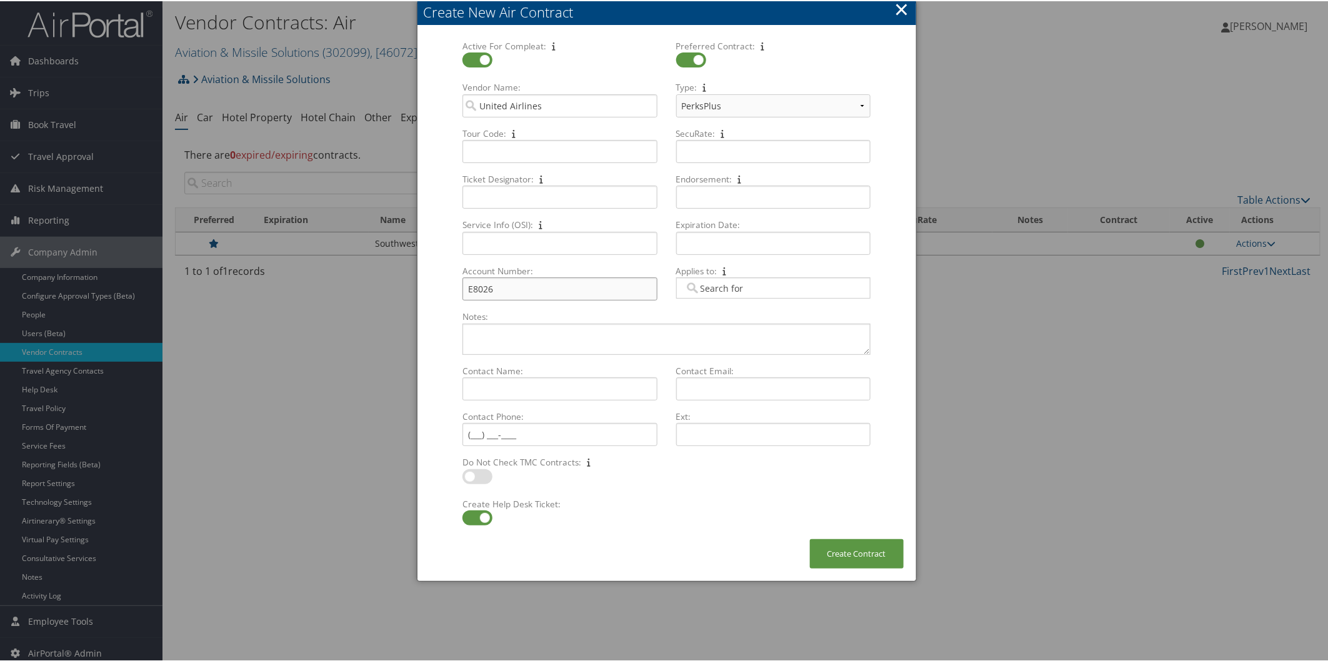
type input "E8026"
click at [477, 152] on input "Tour Code: Multiple values The selected items contain different values for this…" at bounding box center [559, 150] width 194 height 23
type input "469xv"
click at [850, 557] on button "Create Contract" at bounding box center [857, 552] width 94 height 29
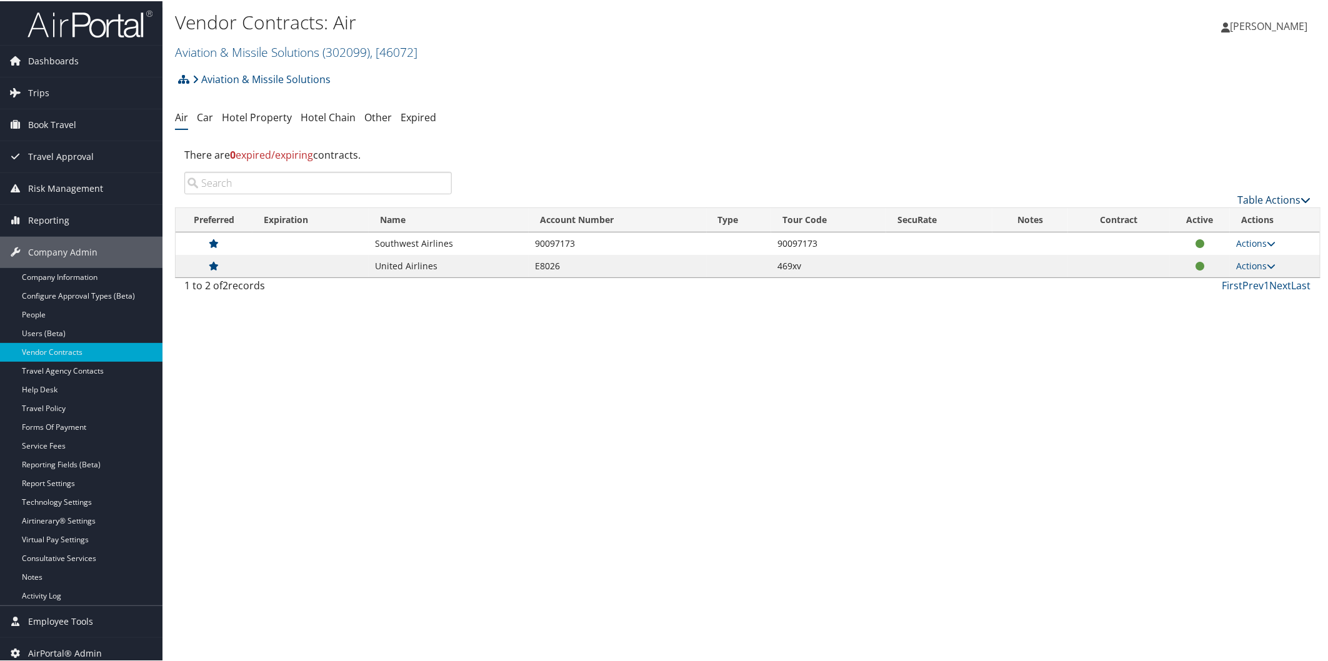
click at [1241, 196] on link "Table Actions" at bounding box center [1274, 199] width 73 height 14
click at [1204, 216] on link "Create New Contract" at bounding box center [1233, 217] width 164 height 21
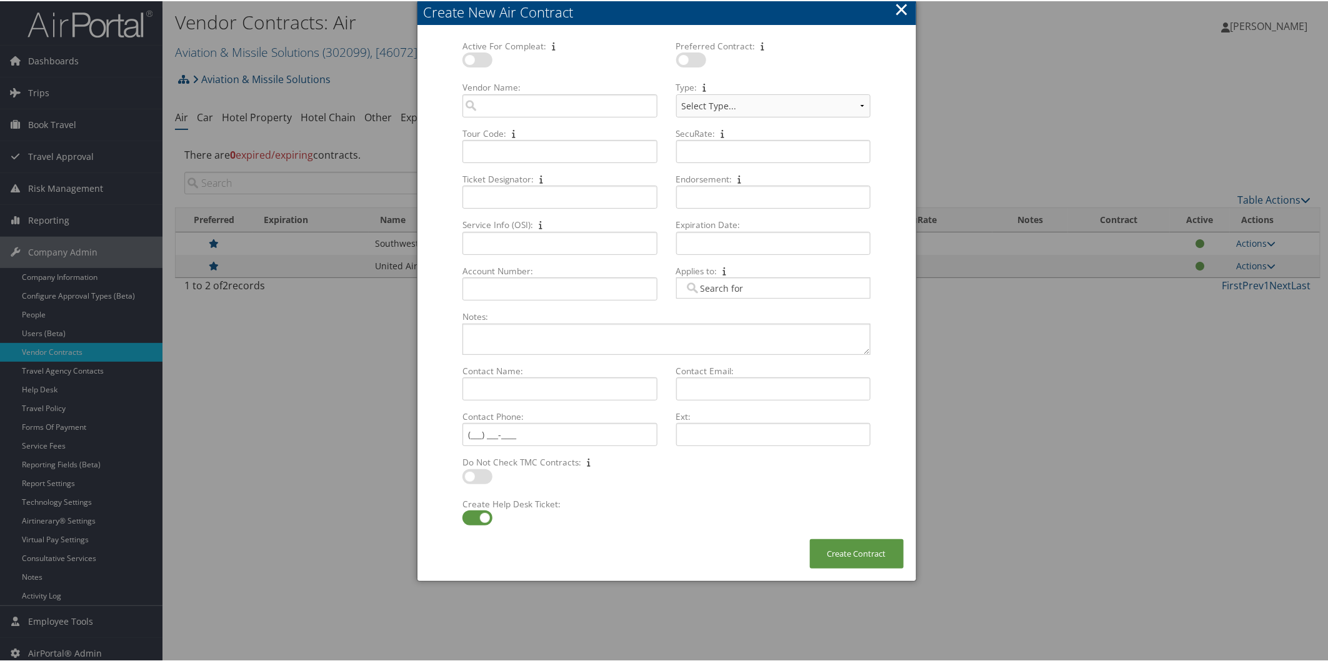
click at [477, 54] on label at bounding box center [477, 58] width 30 height 15
click at [477, 57] on input "checkbox" at bounding box center [473, 61] width 8 height 8
checkbox input "true"
click at [686, 54] on label at bounding box center [691, 58] width 30 height 15
click at [686, 57] on input "checkbox" at bounding box center [686, 61] width 8 height 8
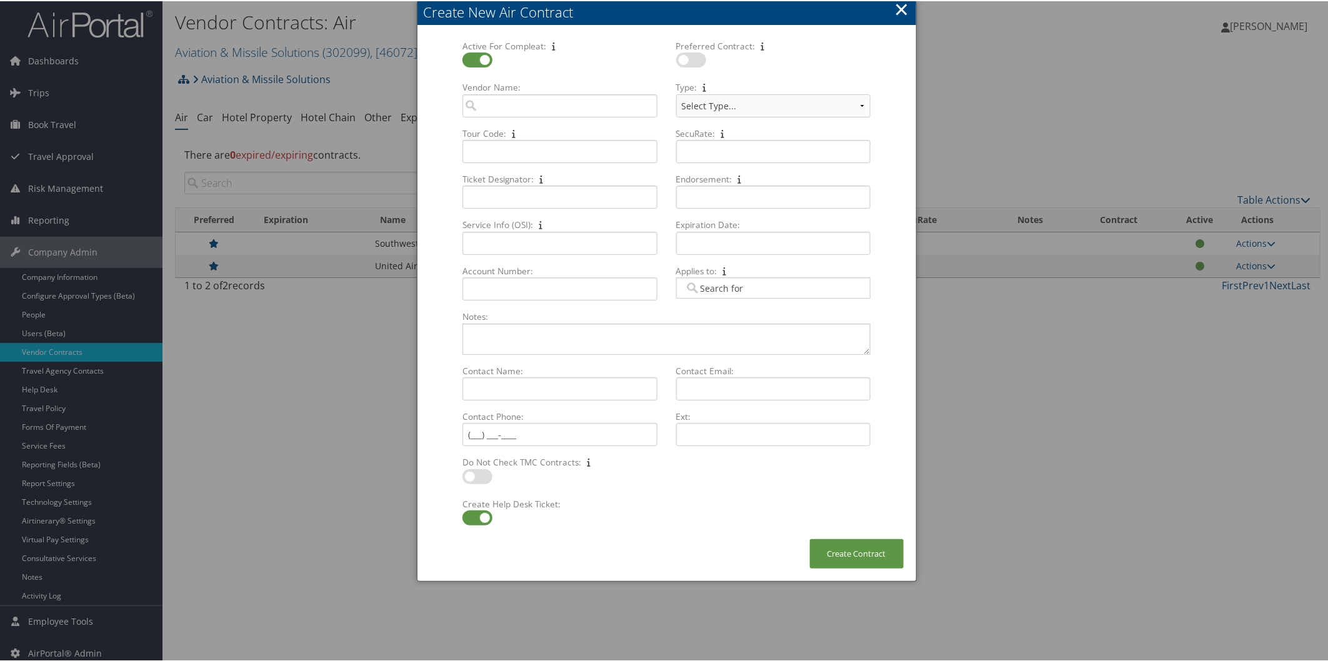
checkbox input "true"
click at [504, 100] on input "Vendor Name: Multiple values The selected items contain different values for th…" at bounding box center [559, 104] width 194 height 23
click at [503, 127] on div "Delta Air Lines (DL)" at bounding box center [560, 128] width 189 height 12
type input "Delta Air Lines"
click at [717, 104] on select "Select Type... MSA CSA Skybonus" at bounding box center [773, 104] width 194 height 23
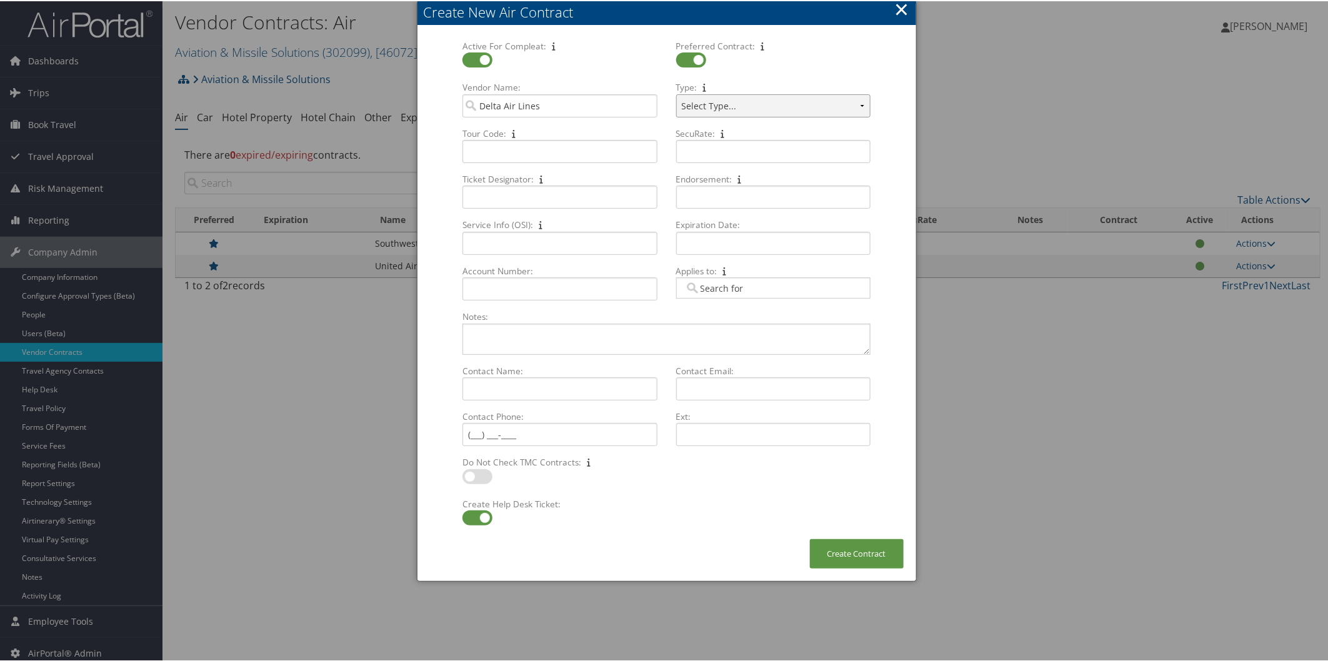
select select "[object Object]"
click at [676, 93] on select "Select Type... MSA CSA Skybonus" at bounding box center [773, 104] width 194 height 23
click at [534, 154] on input "Tour Code: Multiple values The selected items contain different values for this…" at bounding box center [559, 150] width 194 height 23
click at [484, 291] on input "Account Number: Multiple values The selected items contain different values for…" at bounding box center [559, 287] width 194 height 23
click at [481, 296] on input "Account Number: Multiple values The selected items contain different values for…" at bounding box center [559, 287] width 194 height 23
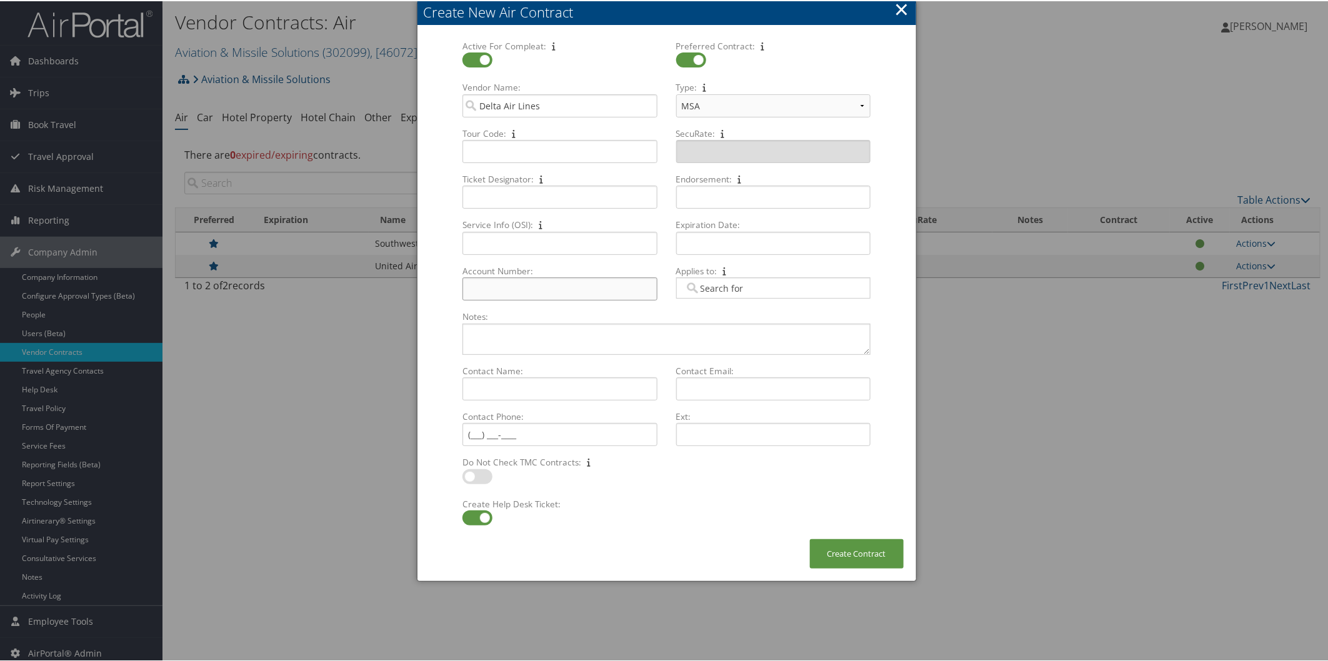
paste input "US2040174"
type input "US2040174"
click at [487, 151] on input "Tour Code: Multiple values The selected items contain different values for this…" at bounding box center [559, 150] width 194 height 23
paste input "US2040174"
type input "US2040174"
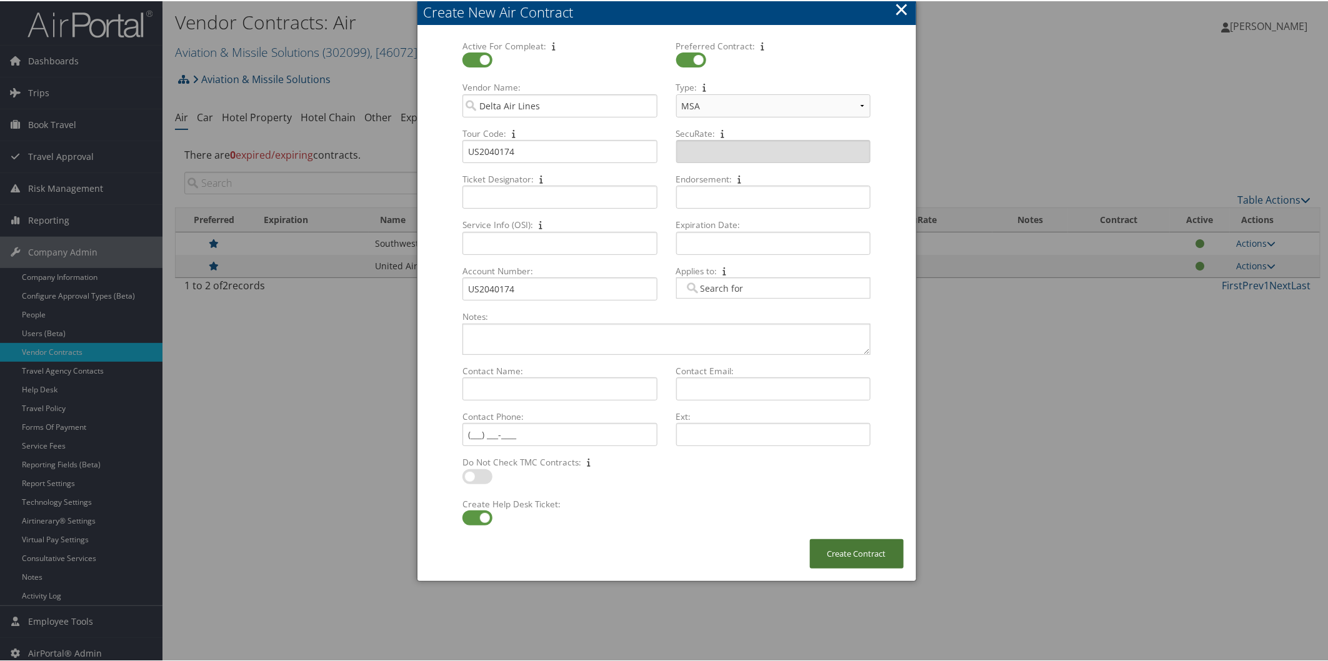
click at [862, 544] on button "Create Contract" at bounding box center [857, 552] width 94 height 29
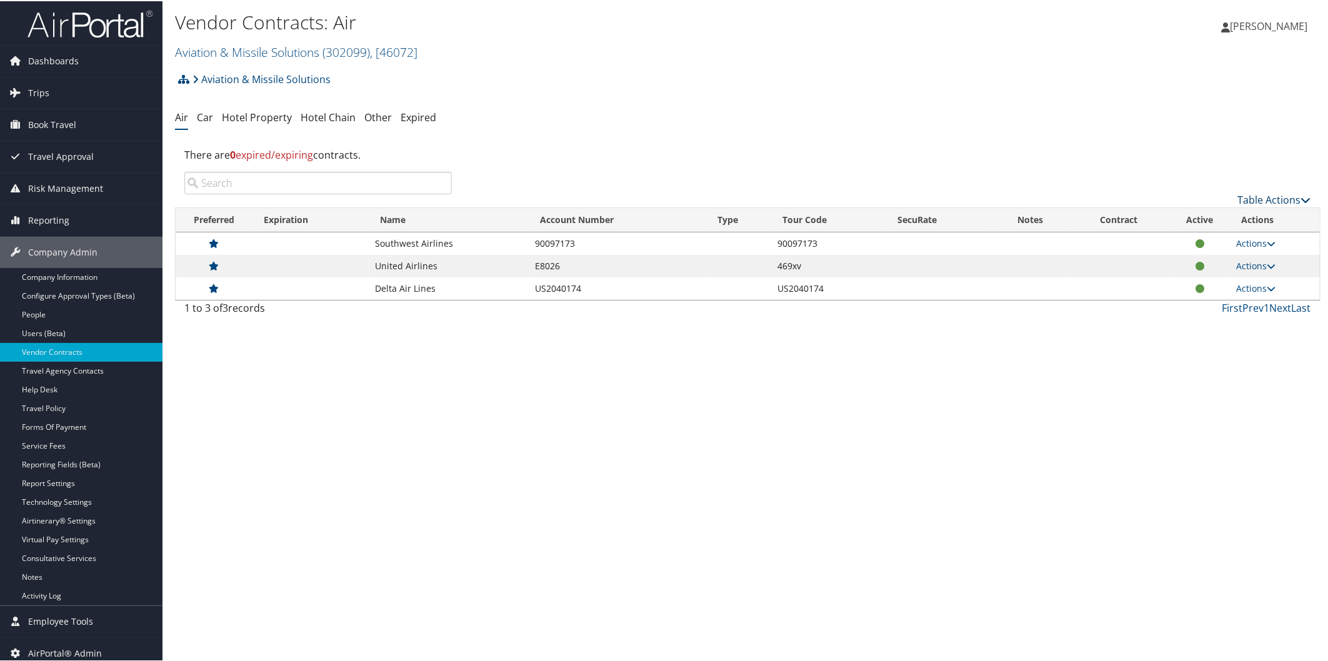
click at [1246, 196] on link "Table Actions" at bounding box center [1274, 199] width 73 height 14
click at [1197, 217] on link "Create New Contract" at bounding box center [1233, 217] width 164 height 21
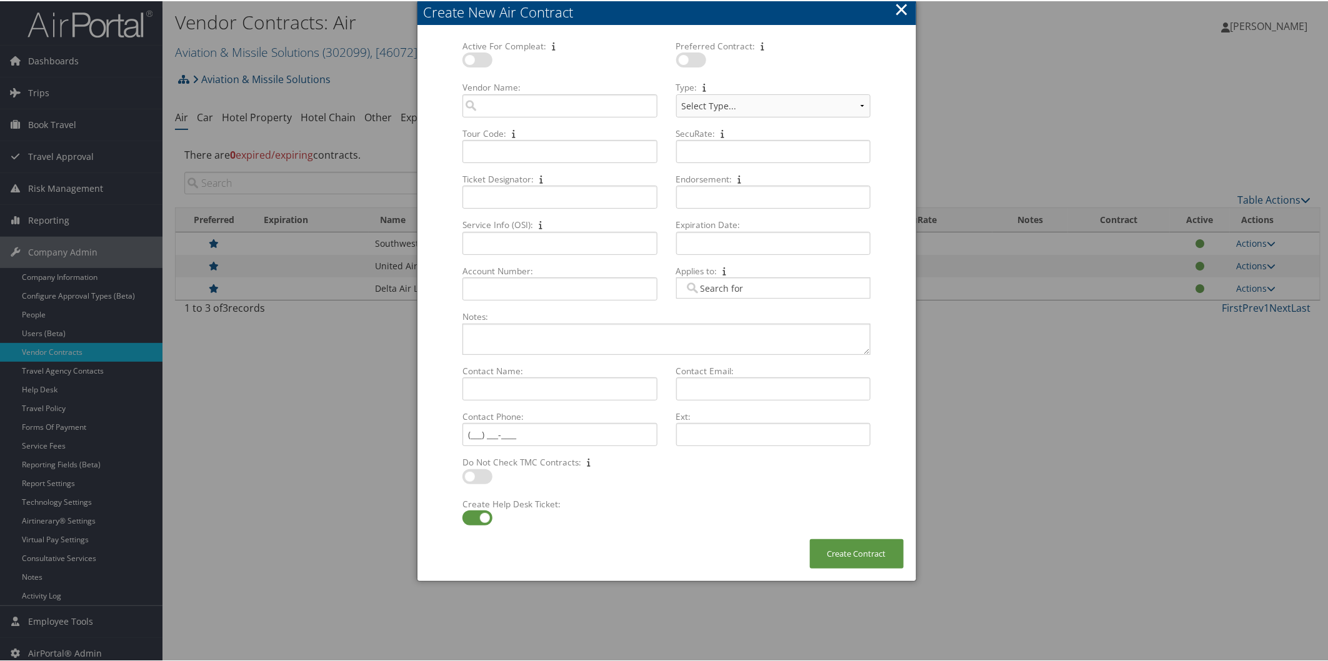
click at [476, 64] on label at bounding box center [477, 58] width 30 height 15
click at [476, 64] on input "checkbox" at bounding box center [473, 61] width 8 height 8
checkbox input "true"
click at [689, 66] on label at bounding box center [691, 58] width 30 height 15
click at [689, 65] on input "checkbox" at bounding box center [686, 61] width 8 height 8
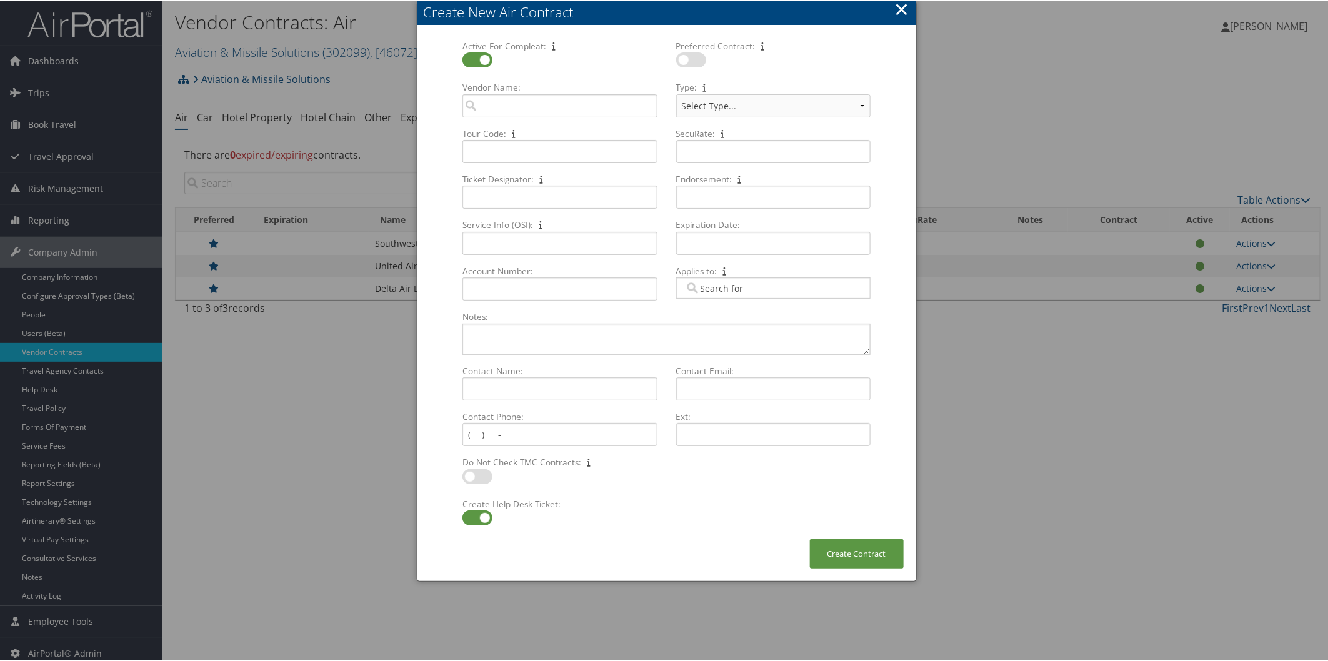
checkbox input "true"
click at [486, 104] on input "Vendor Name: Multiple values The selected items contain different values for th…" at bounding box center [559, 104] width 194 height 23
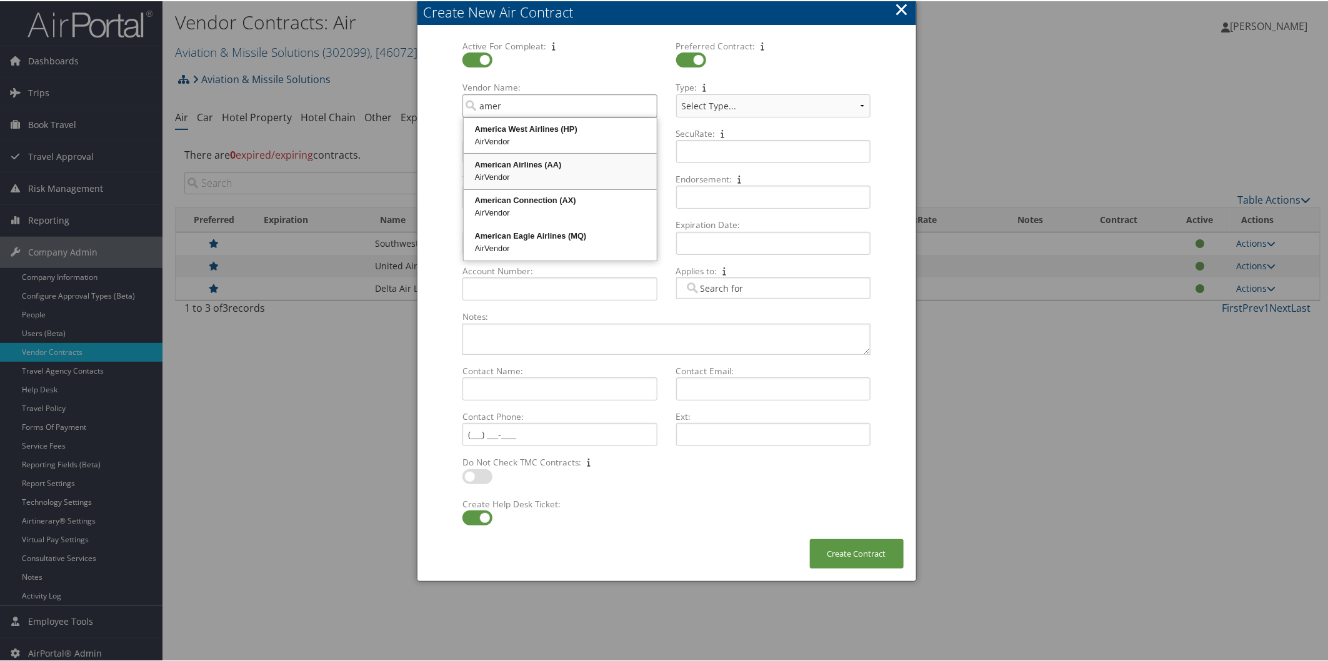
click at [504, 180] on div "AirVendor" at bounding box center [560, 176] width 189 height 12
type input "American Airlines"
click at [695, 109] on select "Select Type... Business Extra (SBP) CVA" at bounding box center [773, 104] width 194 height 23
select select "[object Object]"
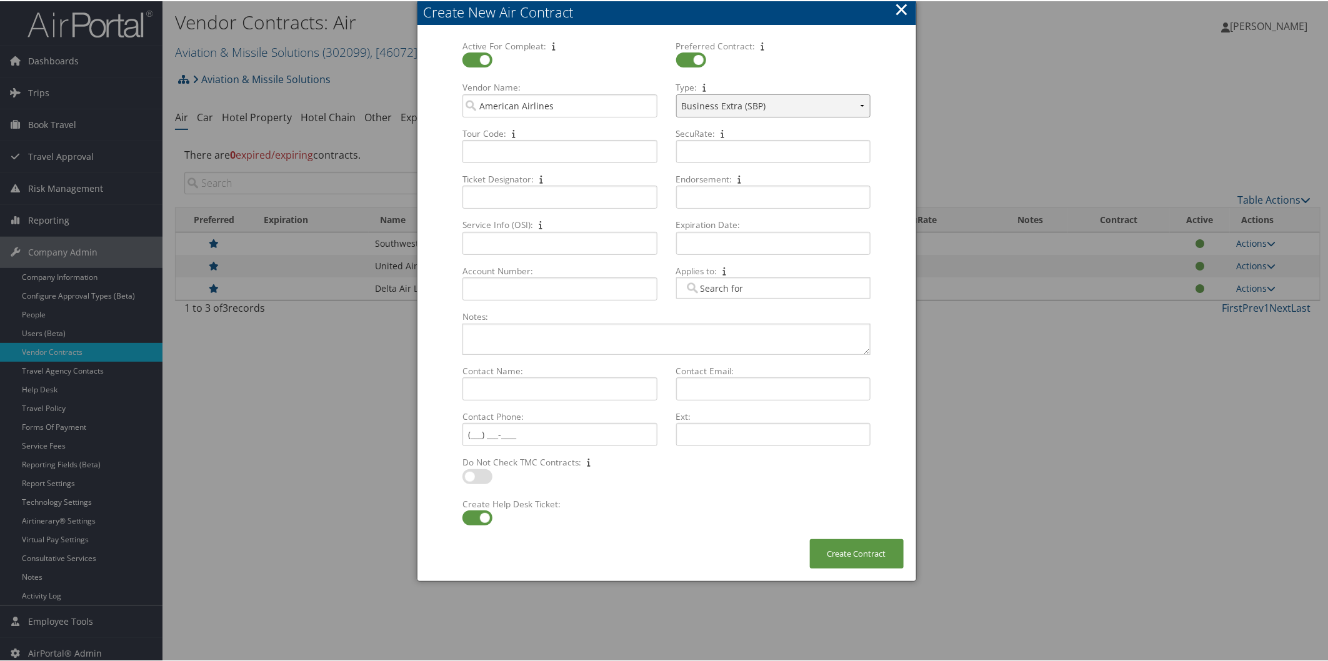
click at [676, 93] on select "Select Type... Business Extra (SBP) CVA" at bounding box center [773, 104] width 194 height 23
click at [482, 148] on input "Tour Code: Multiple values The selected items contain different values for this…" at bounding box center [559, 150] width 194 height 23
paste input "PC0A724"
type input "PC0A724"
click at [478, 287] on input "Account Number: Multiple values The selected items contain different values for…" at bounding box center [559, 287] width 194 height 23
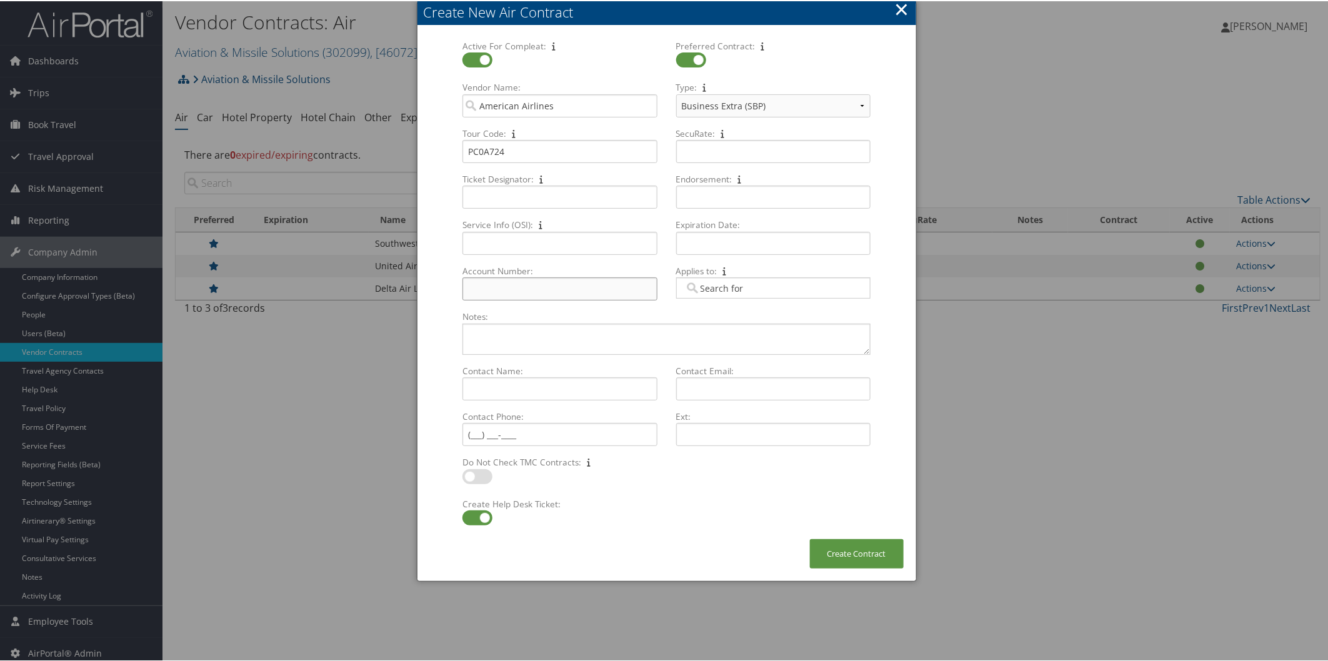
paste input "PC0A724"
type input "PC0A724"
click at [848, 552] on button "Create Contract" at bounding box center [857, 552] width 94 height 29
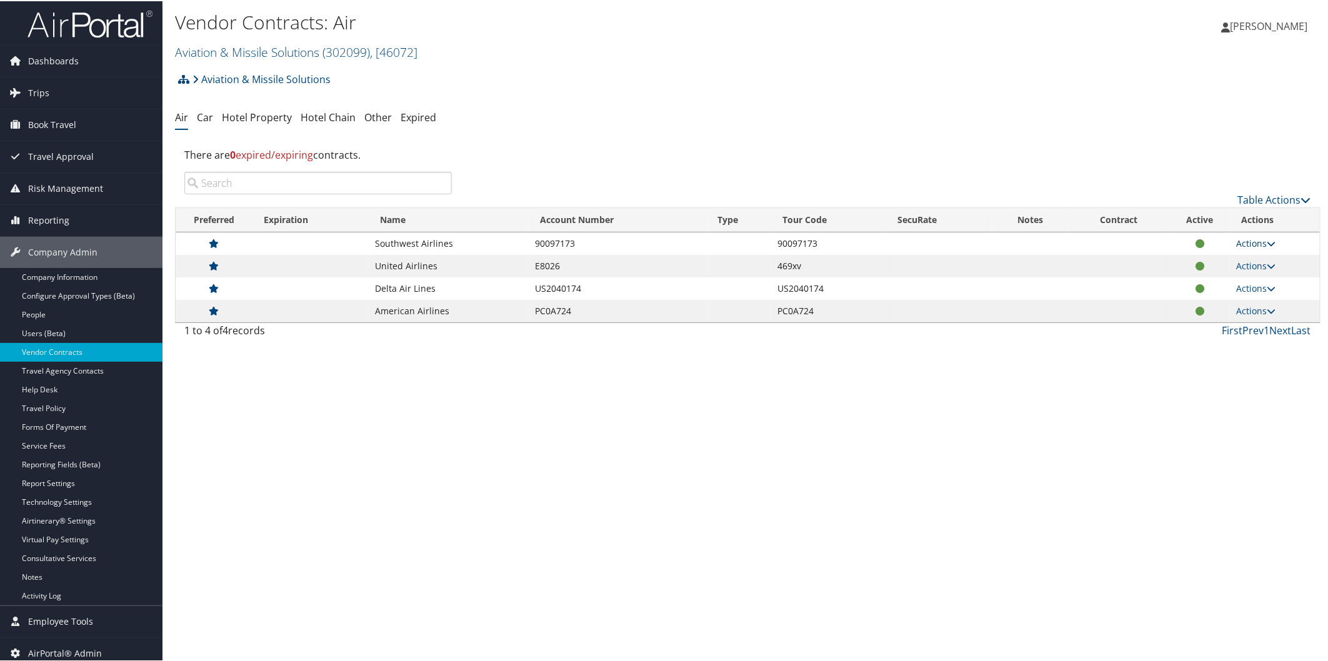
click at [1250, 241] on link "Actions" at bounding box center [1255, 242] width 39 height 12
click at [1238, 272] on link "Edit Contract" at bounding box center [1227, 281] width 83 height 21
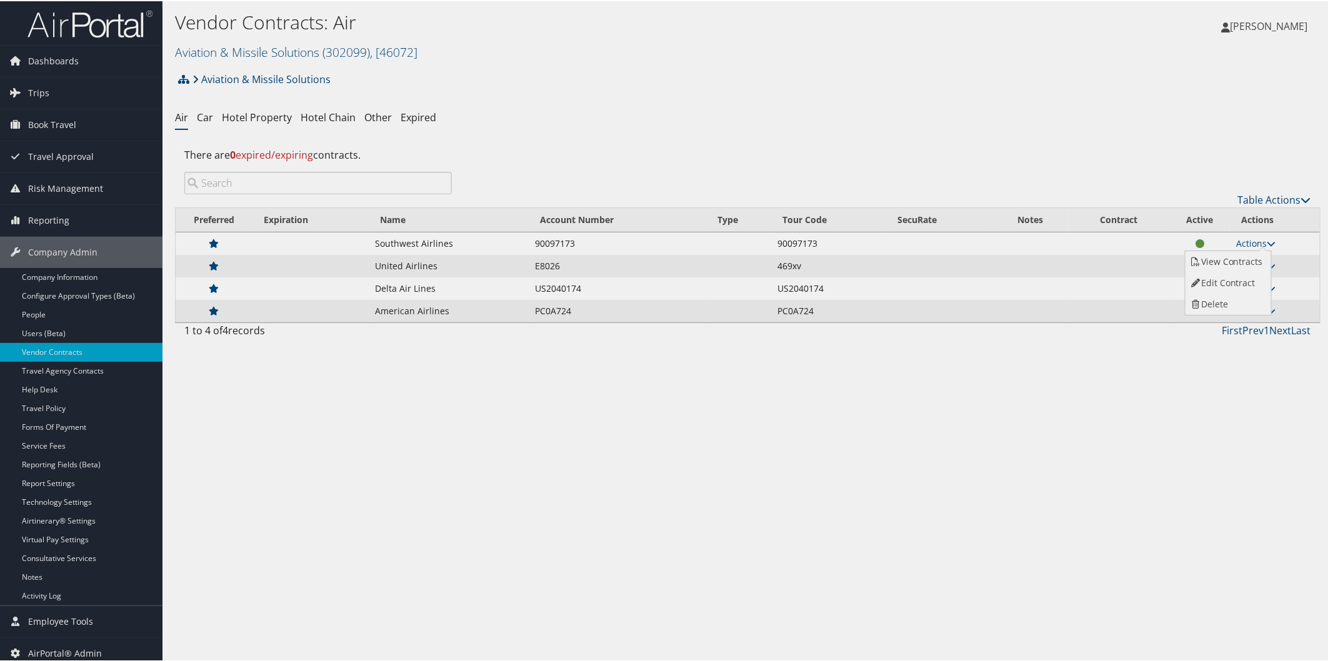
select select "[object Object]"
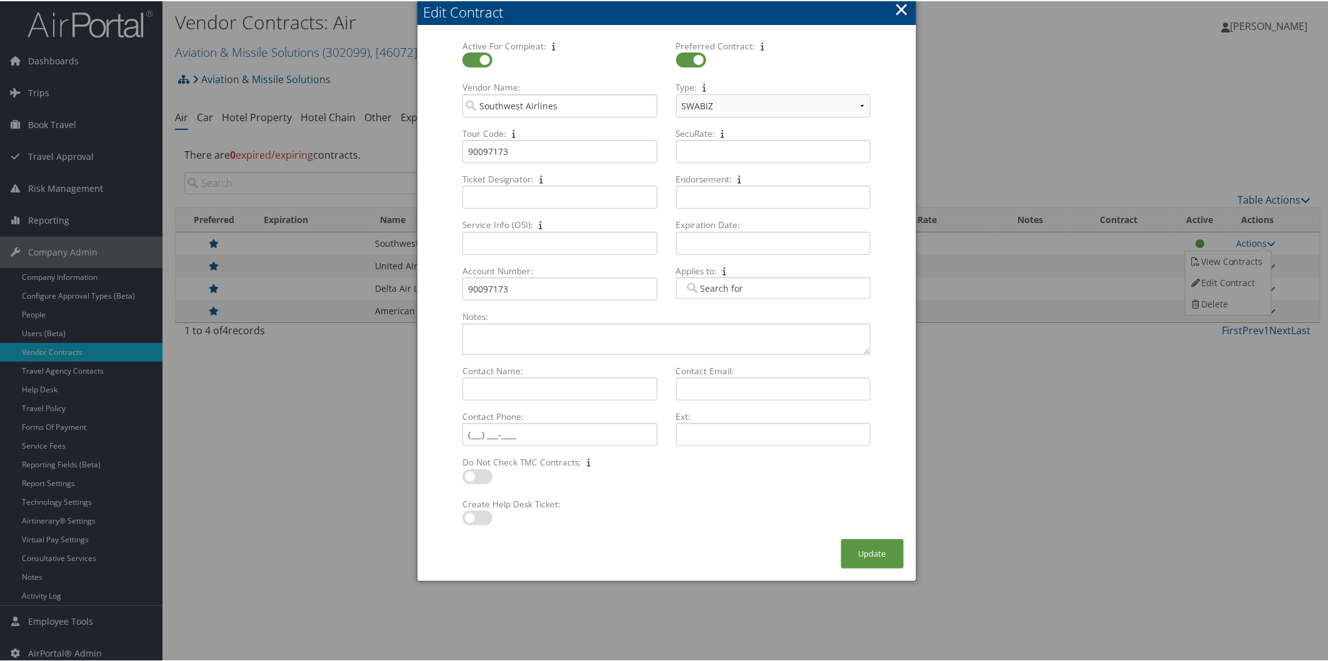
click at [706, 227] on label "Expiration Date:" at bounding box center [773, 223] width 204 height 12
click at [707, 239] on input "Expiration Date: Multiple values The selected items contain different values fo…" at bounding box center [773, 242] width 194 height 23
click at [709, 319] on td "6" at bounding box center [709, 325] width 17 height 17
click at [733, 244] on input "10/06/2025" at bounding box center [773, 242] width 194 height 23
type input "10/06/2029"
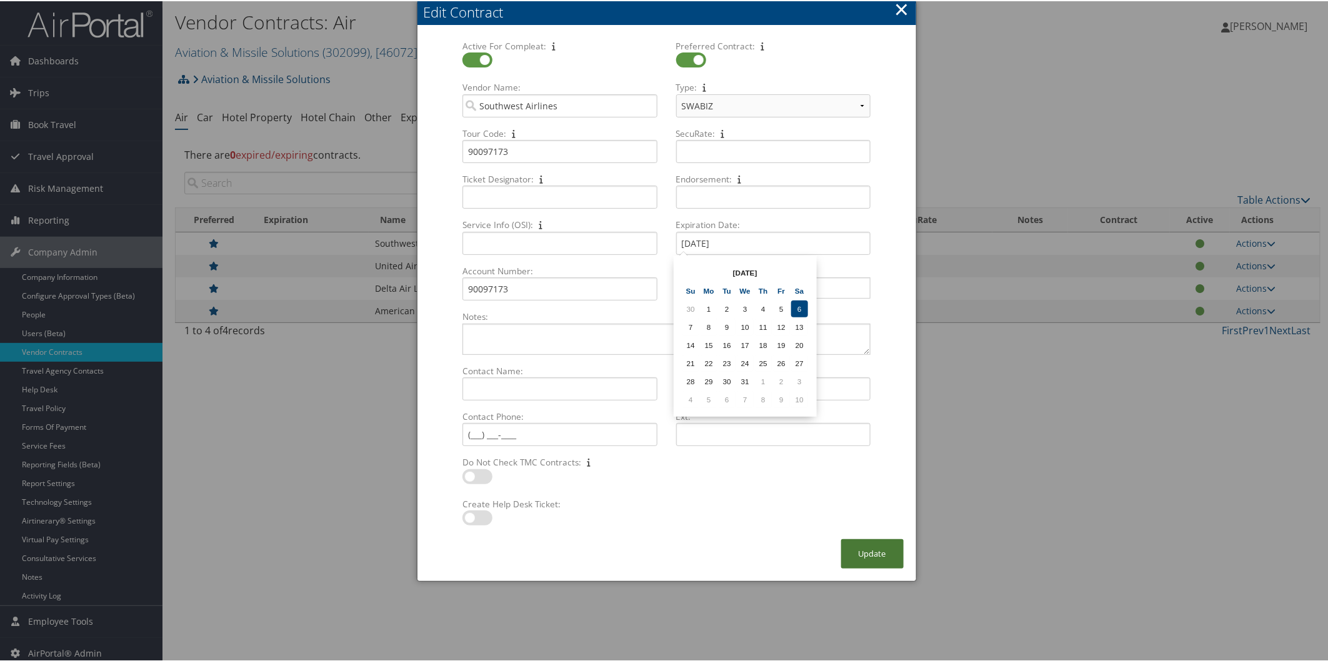
click at [867, 548] on button "Update" at bounding box center [872, 552] width 62 height 29
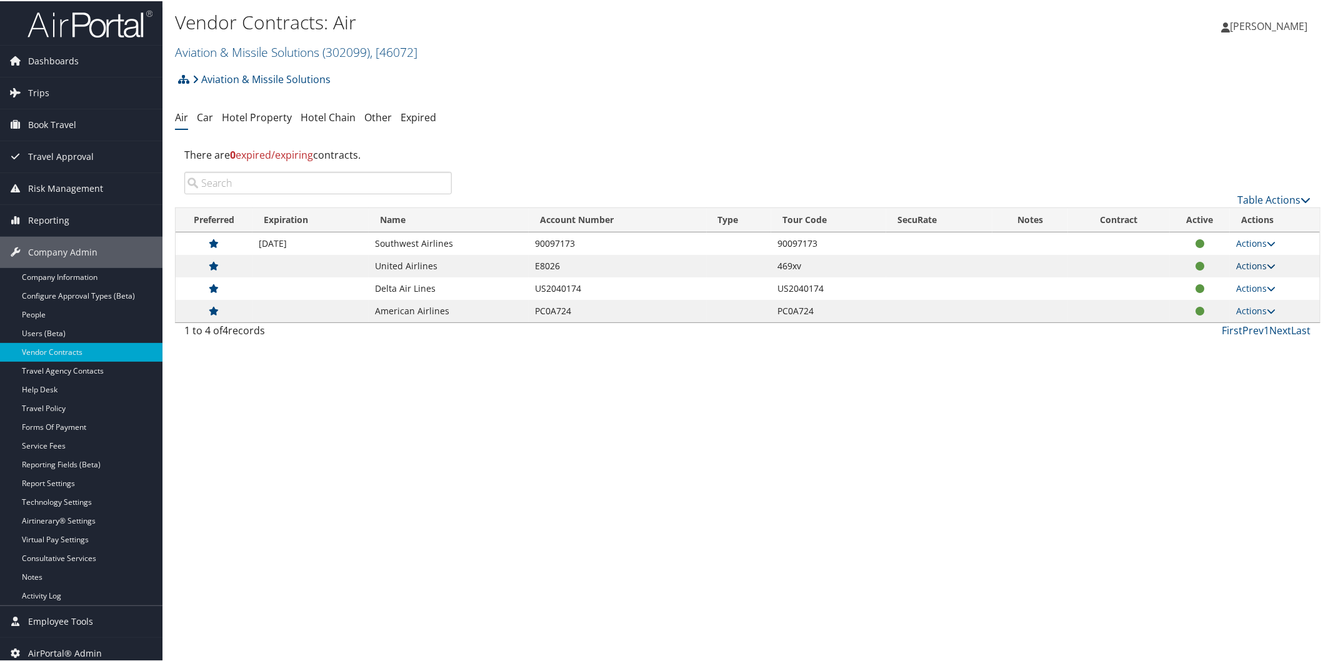
click at [1240, 264] on link "Actions" at bounding box center [1255, 265] width 39 height 12
click at [1209, 309] on link "Edit Contract" at bounding box center [1227, 304] width 83 height 21
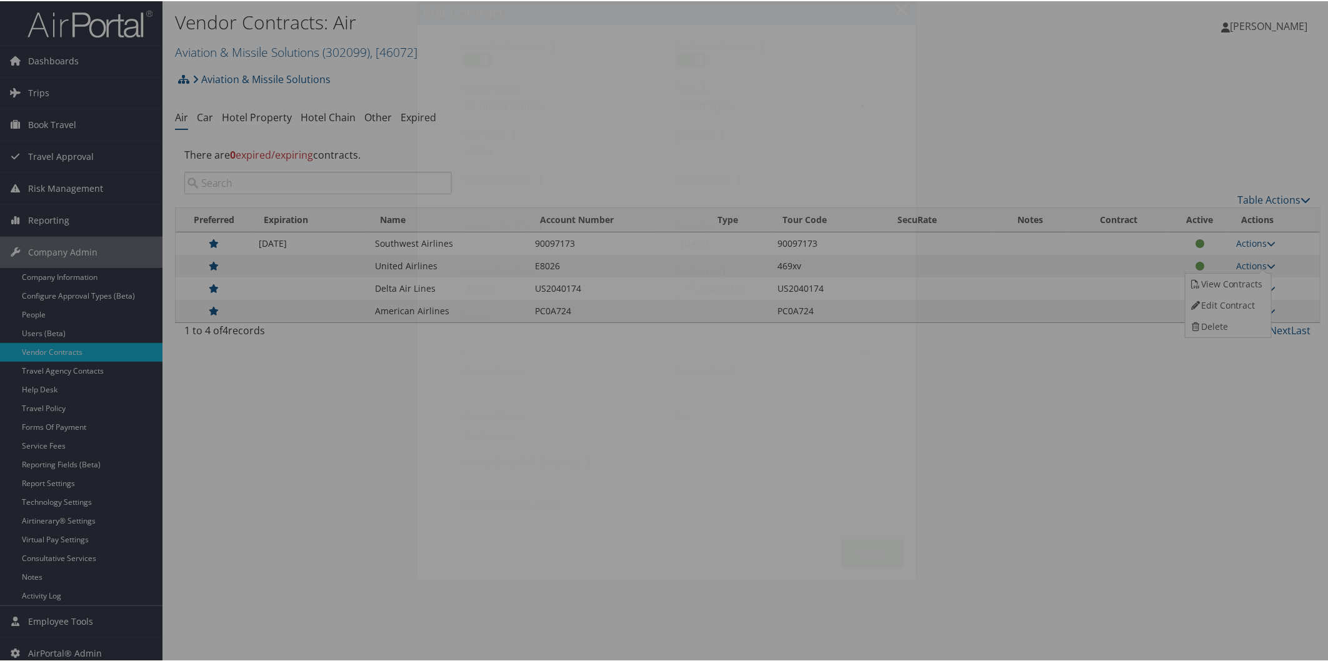
select select "[object Object]"
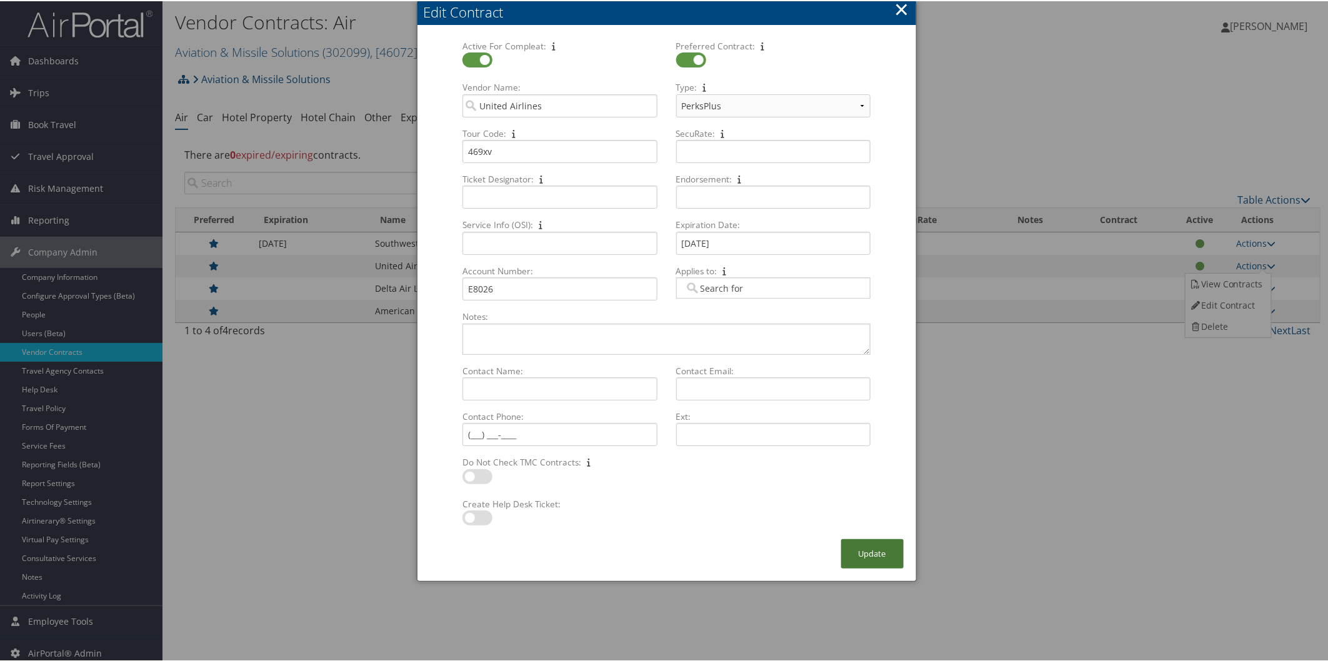
click at [869, 552] on button "Update" at bounding box center [872, 552] width 62 height 29
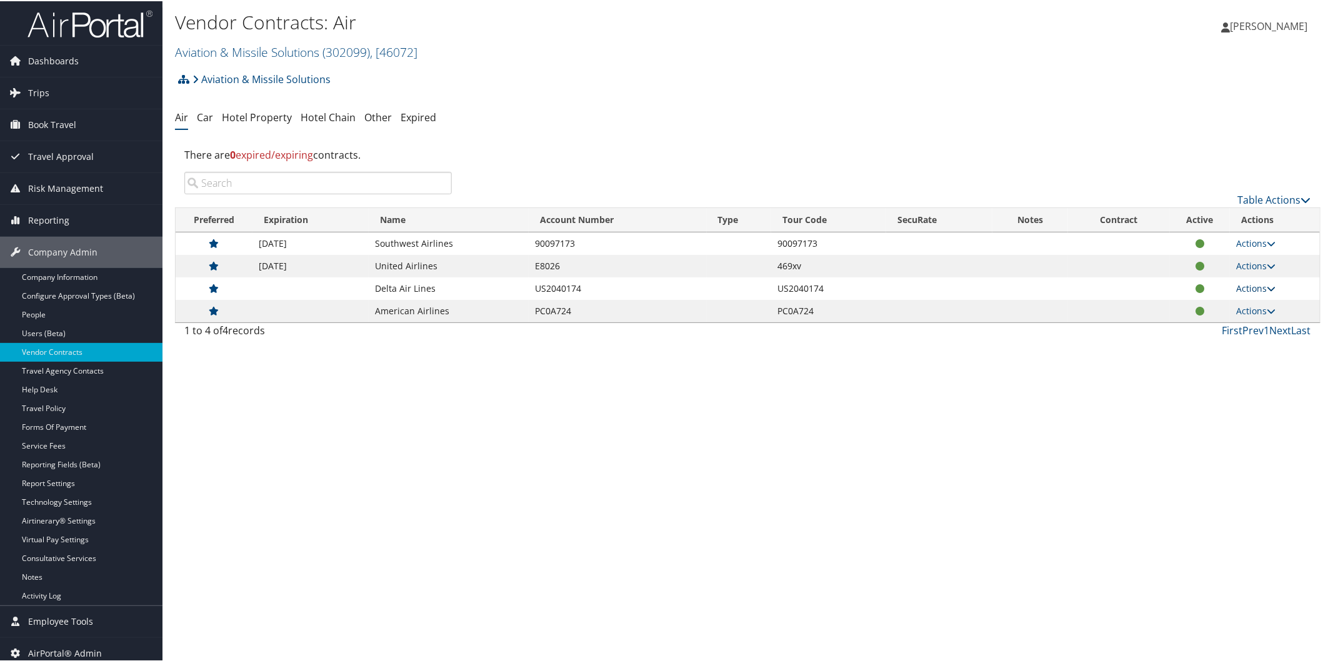
click at [1253, 291] on link "Actions" at bounding box center [1255, 287] width 39 height 12
click at [1226, 327] on link "Edit Contract" at bounding box center [1227, 326] width 83 height 21
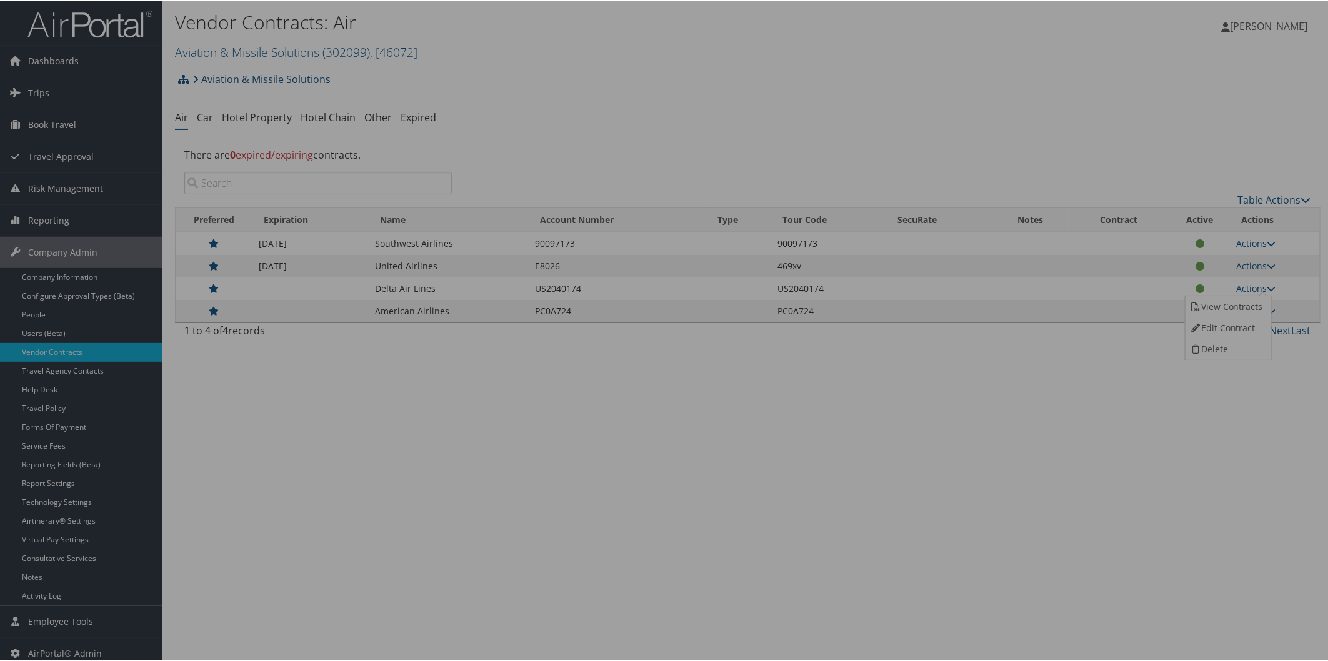
select select "[object Object]"
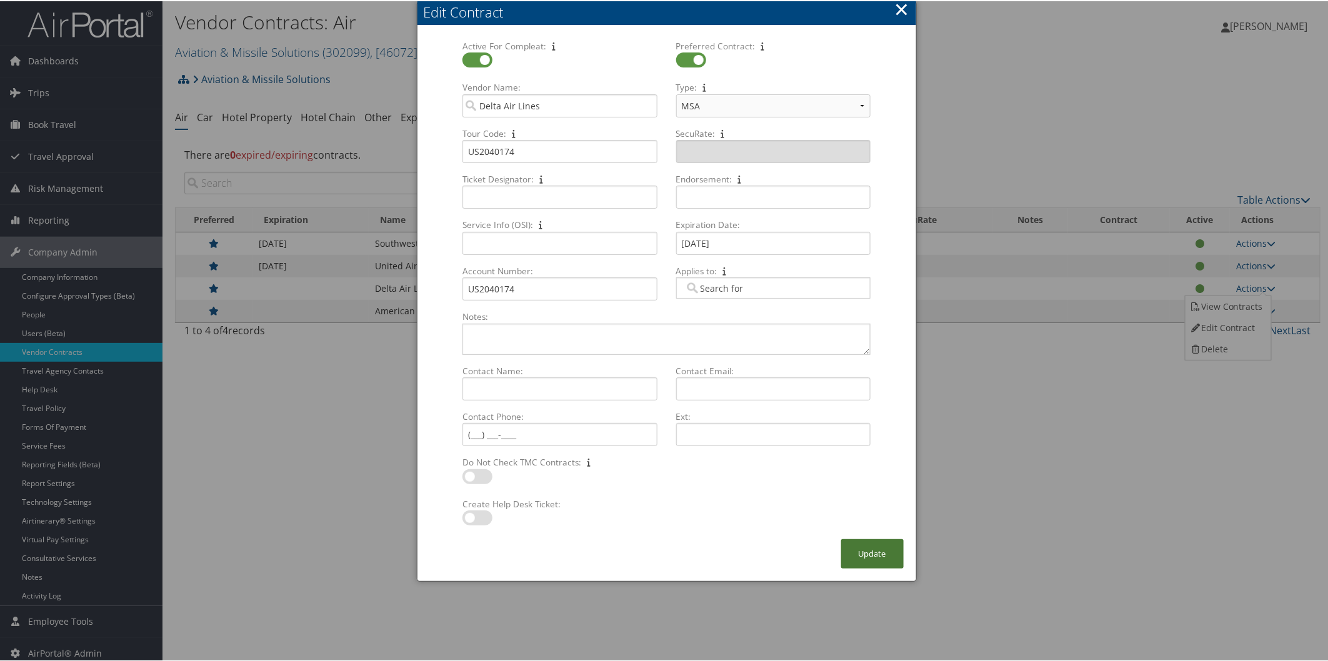
click at [883, 540] on button "Update" at bounding box center [872, 552] width 62 height 29
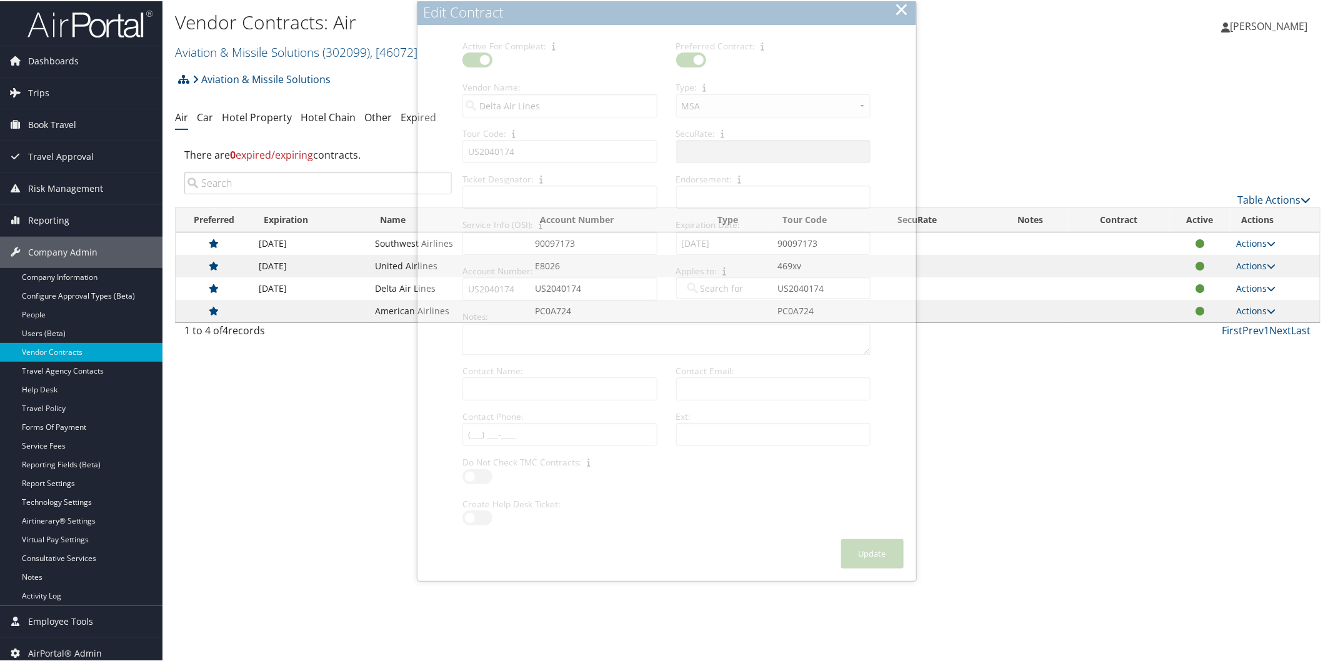
click at [1250, 311] on link "Actions" at bounding box center [1255, 310] width 39 height 12
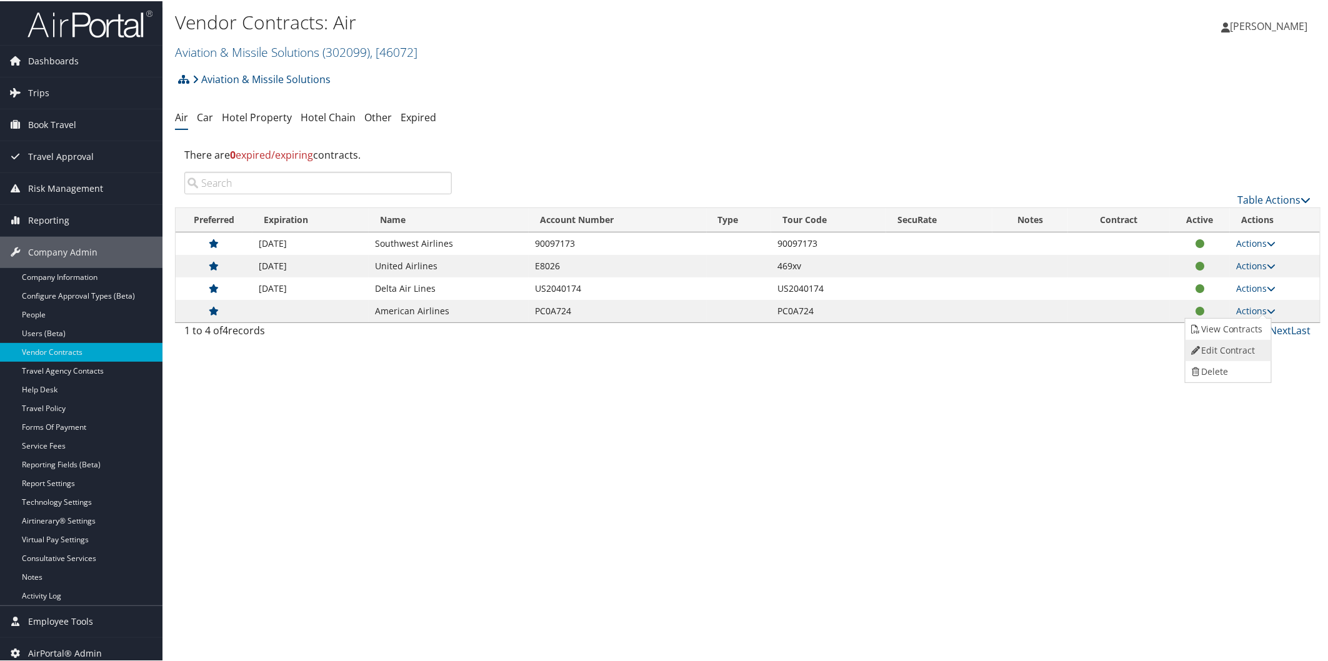
click at [1229, 346] on link "Edit Contract" at bounding box center [1227, 349] width 83 height 21
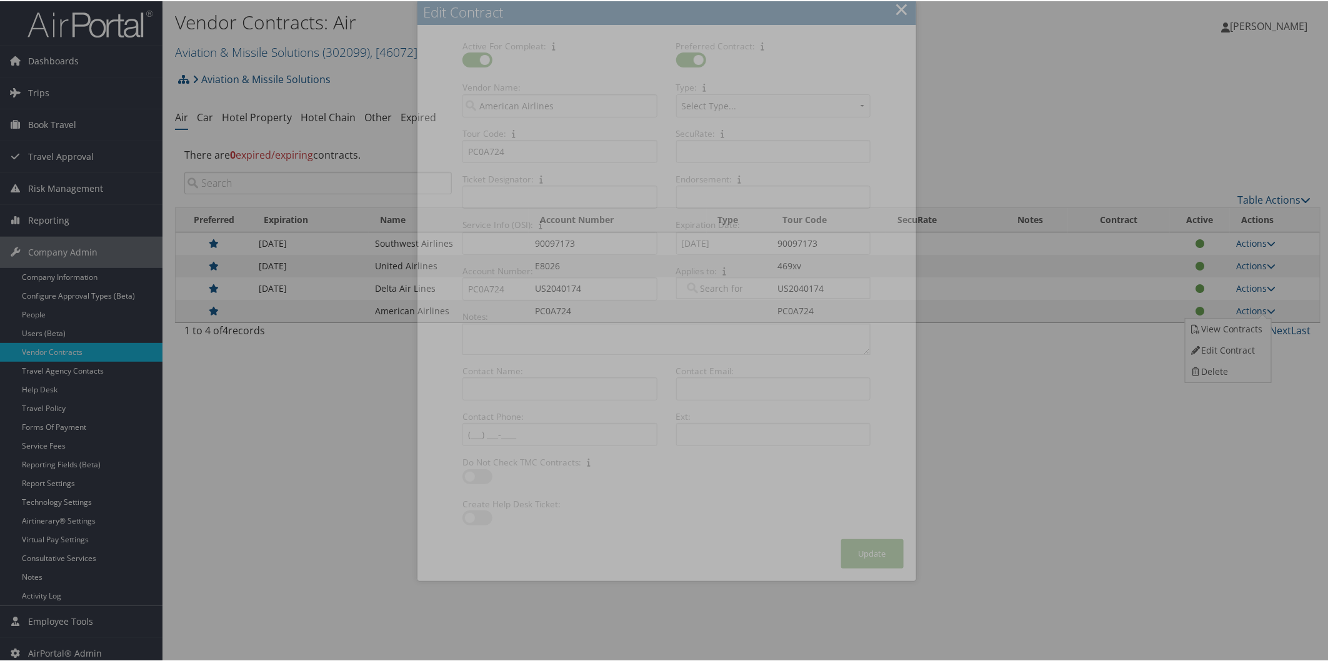
select select "[object Object]"
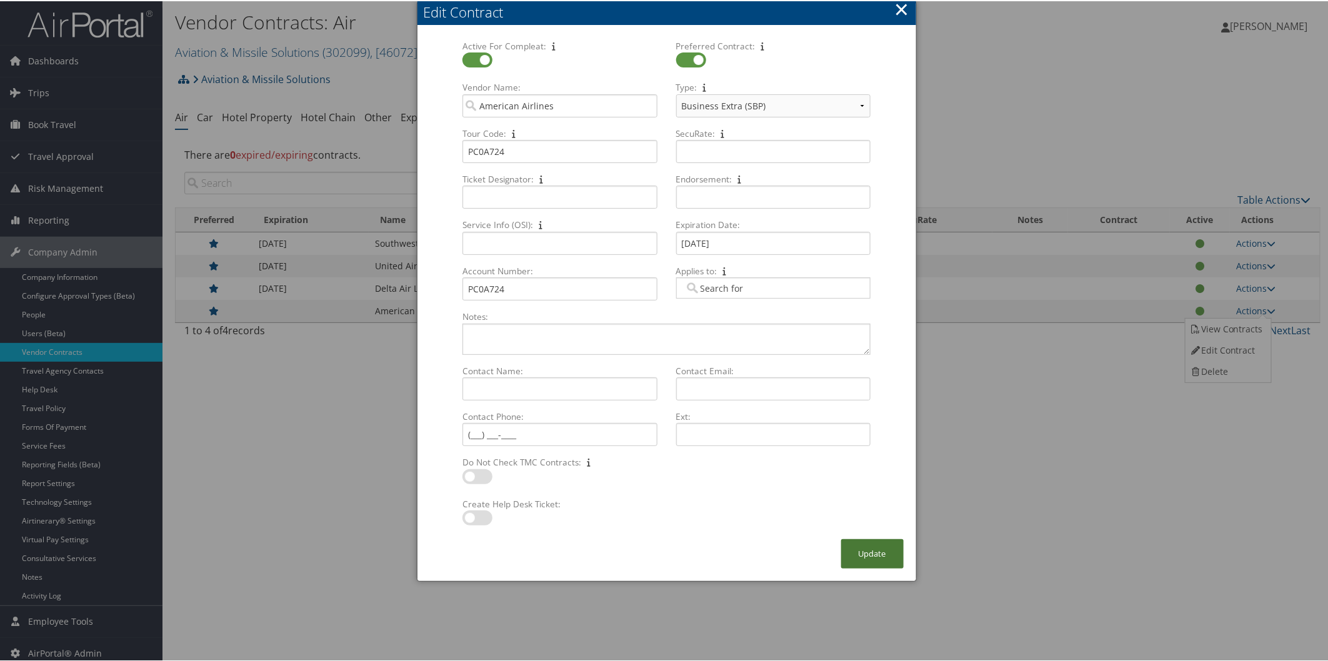
click at [876, 557] on button "Update" at bounding box center [872, 552] width 62 height 29
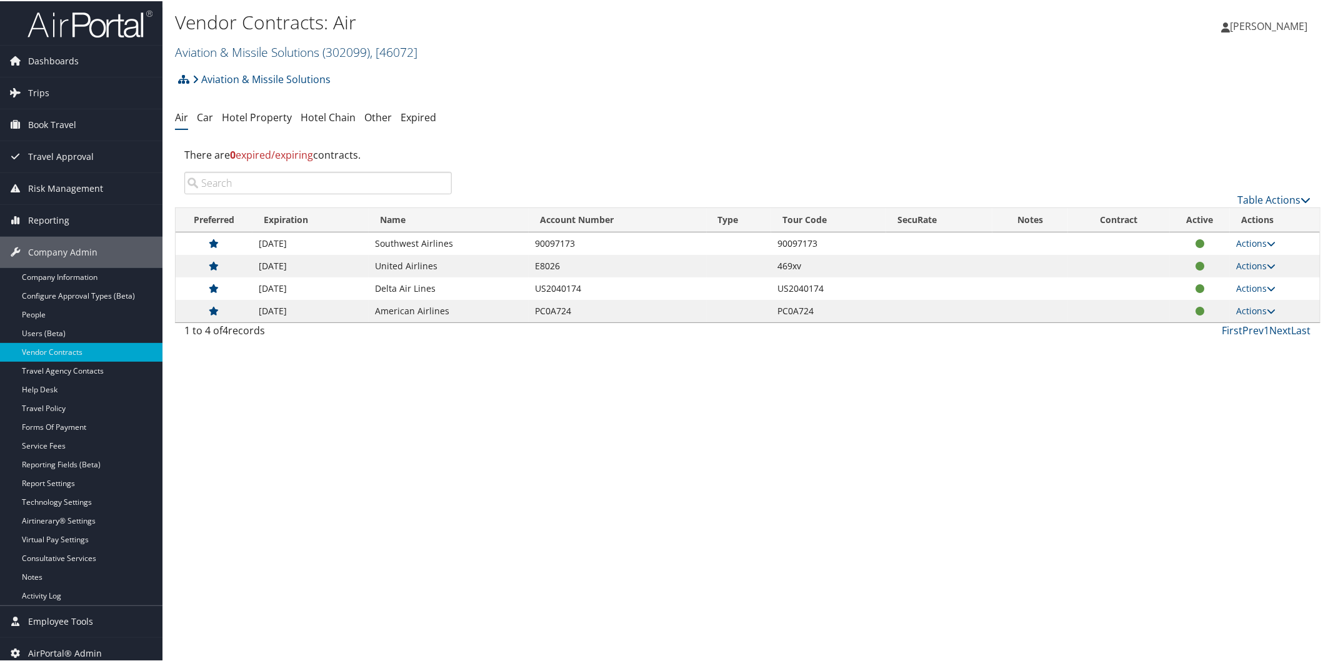
click at [334, 49] on span "( 302099 )" at bounding box center [345, 50] width 47 height 17
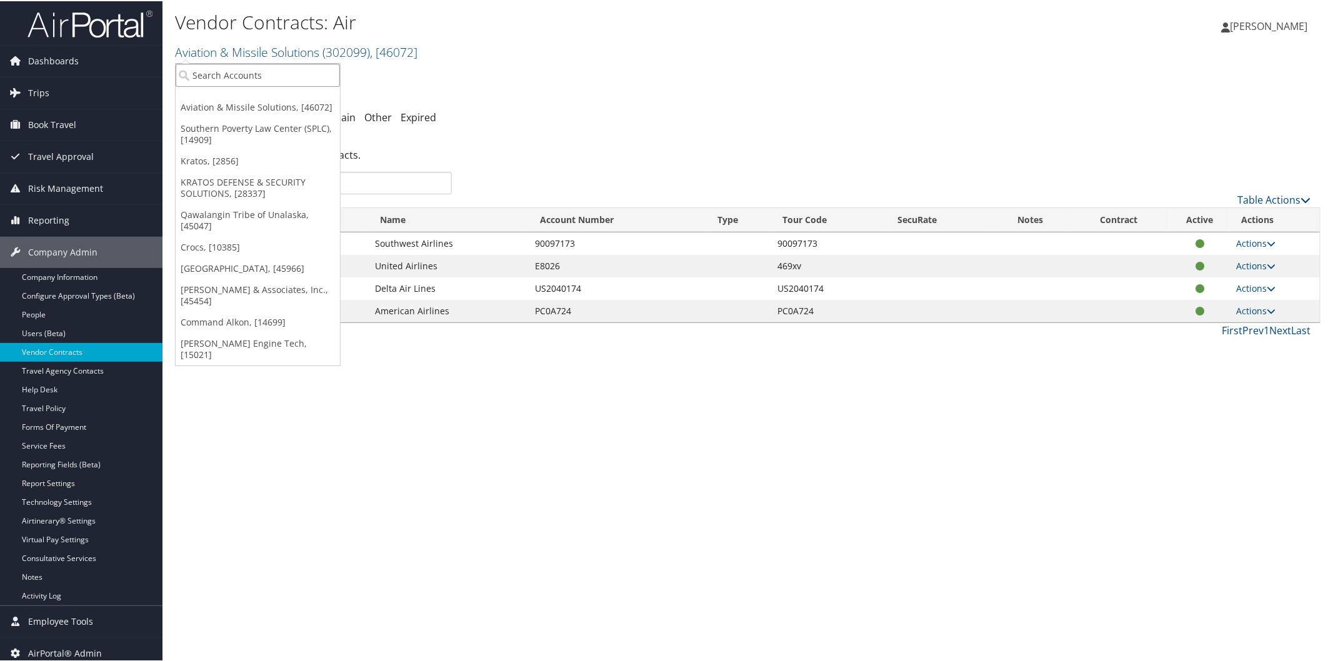
click at [266, 76] on input "search" at bounding box center [258, 73] width 164 height 23
type input "abilene"
click at [279, 96] on div "Abilene Christian University (302074), [45966]" at bounding box center [297, 96] width 256 height 11
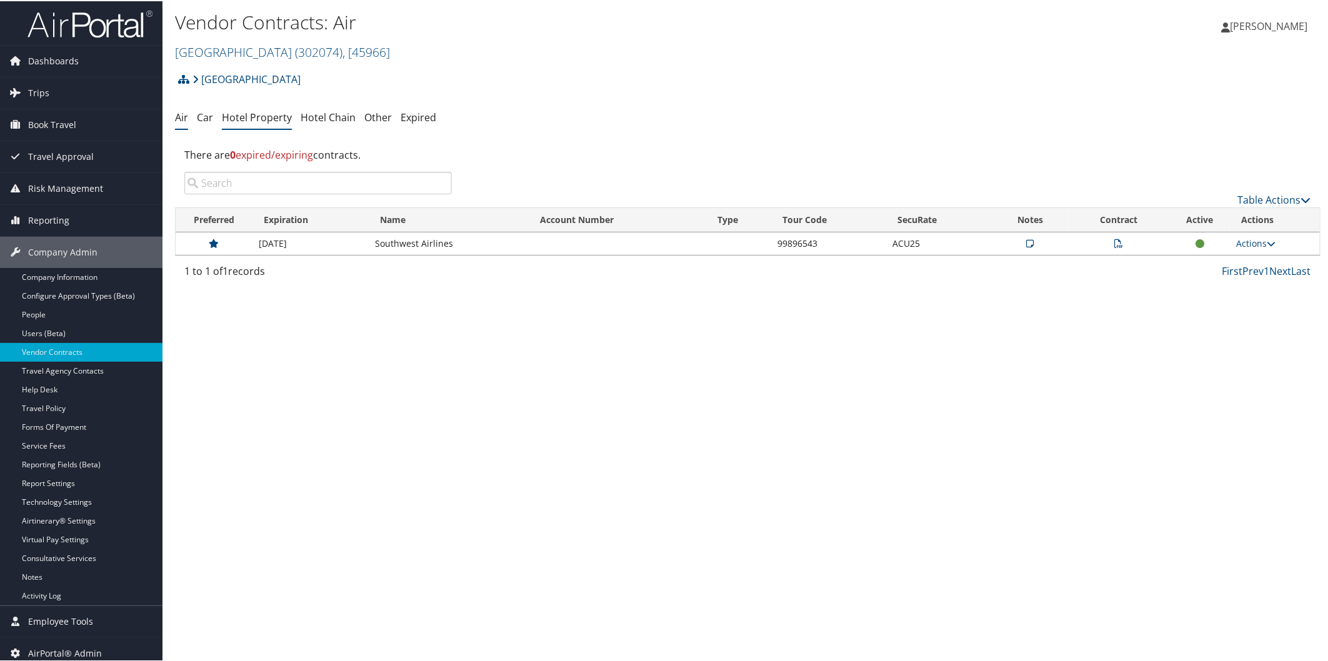
click at [266, 119] on link "Hotel Property" at bounding box center [257, 116] width 70 height 14
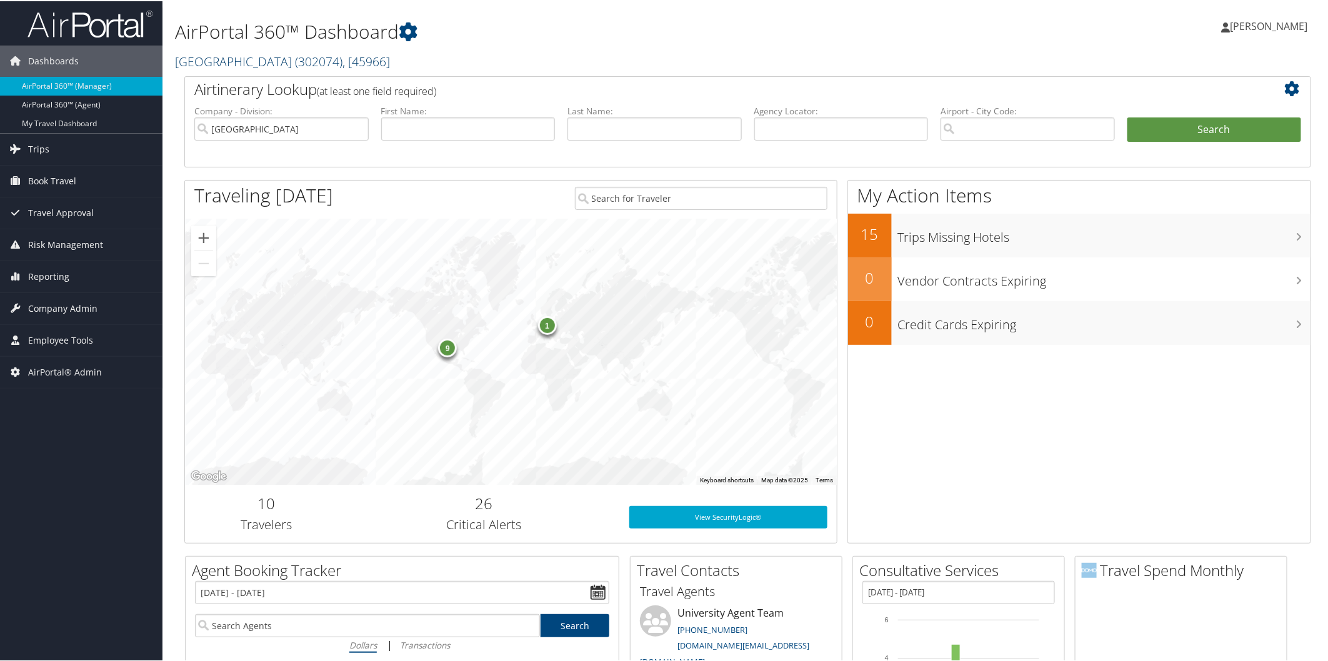
click at [291, 63] on link "Abilene Christian University ( 302074 ) , [ 45966 ]" at bounding box center [282, 60] width 215 height 17
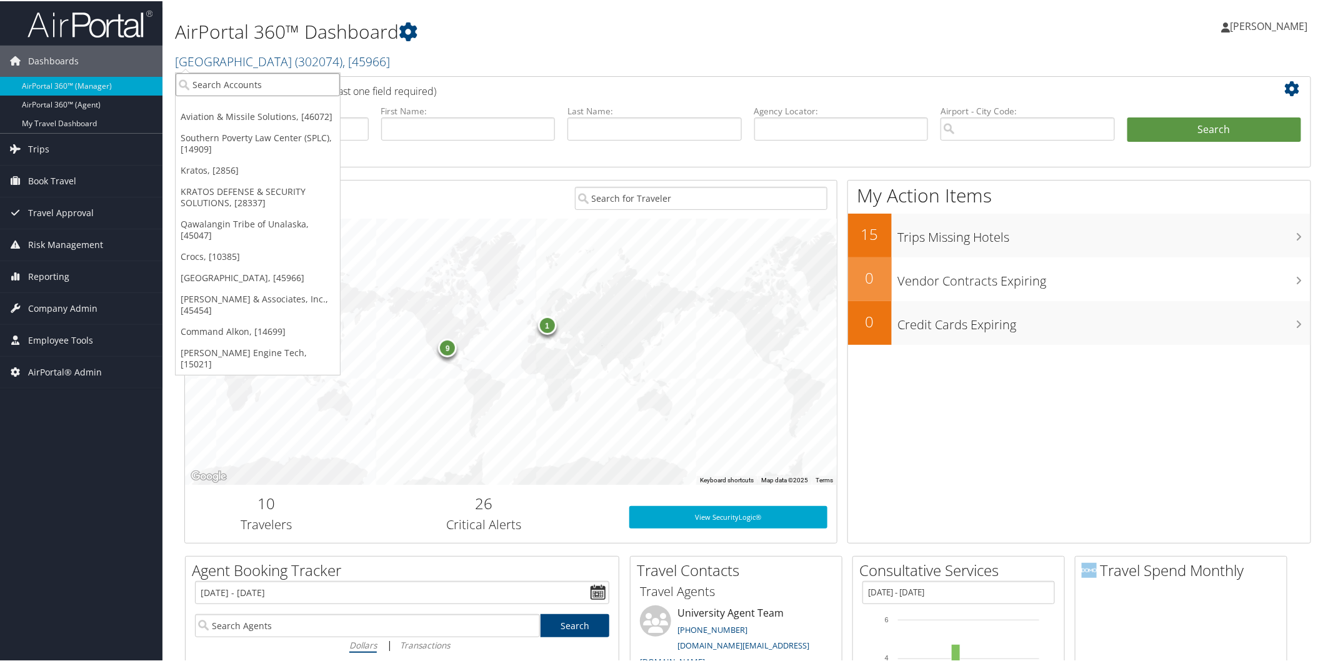
click at [271, 81] on input "search" at bounding box center [258, 83] width 164 height 23
type input "cross cathol"
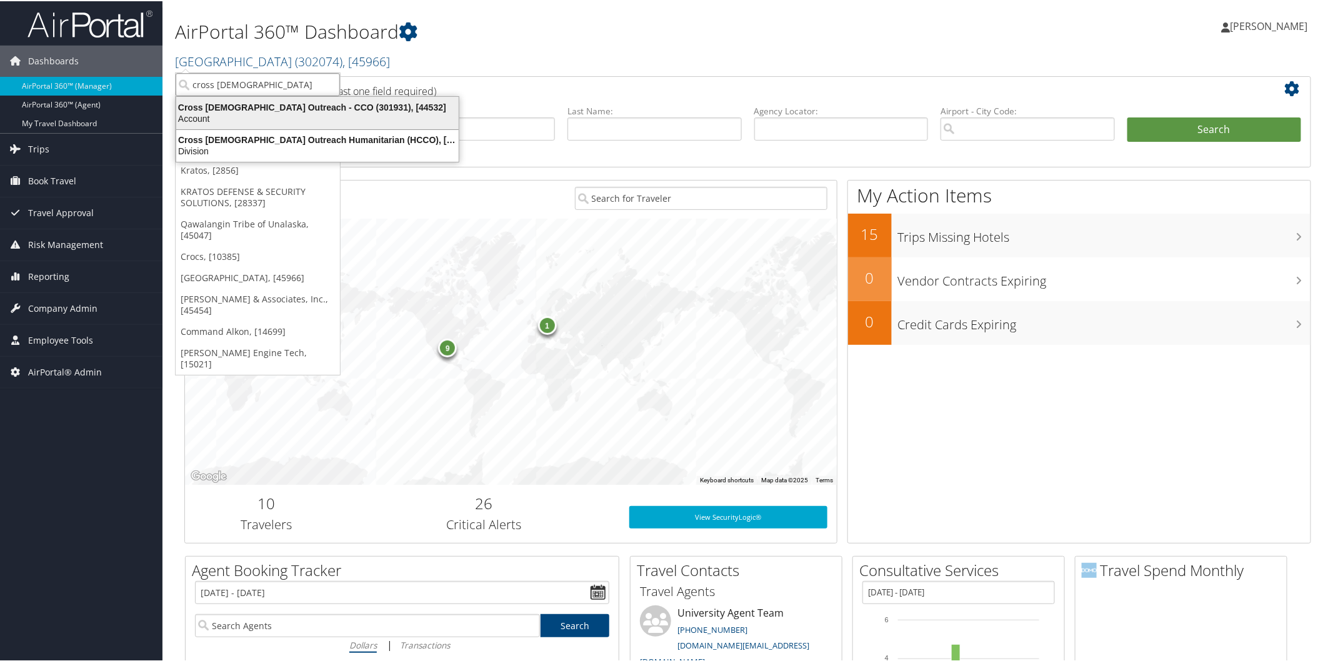
click at [280, 106] on div "Cross Catholic Outreach - CCO (301931), [44532]" at bounding box center [317, 106] width 297 height 11
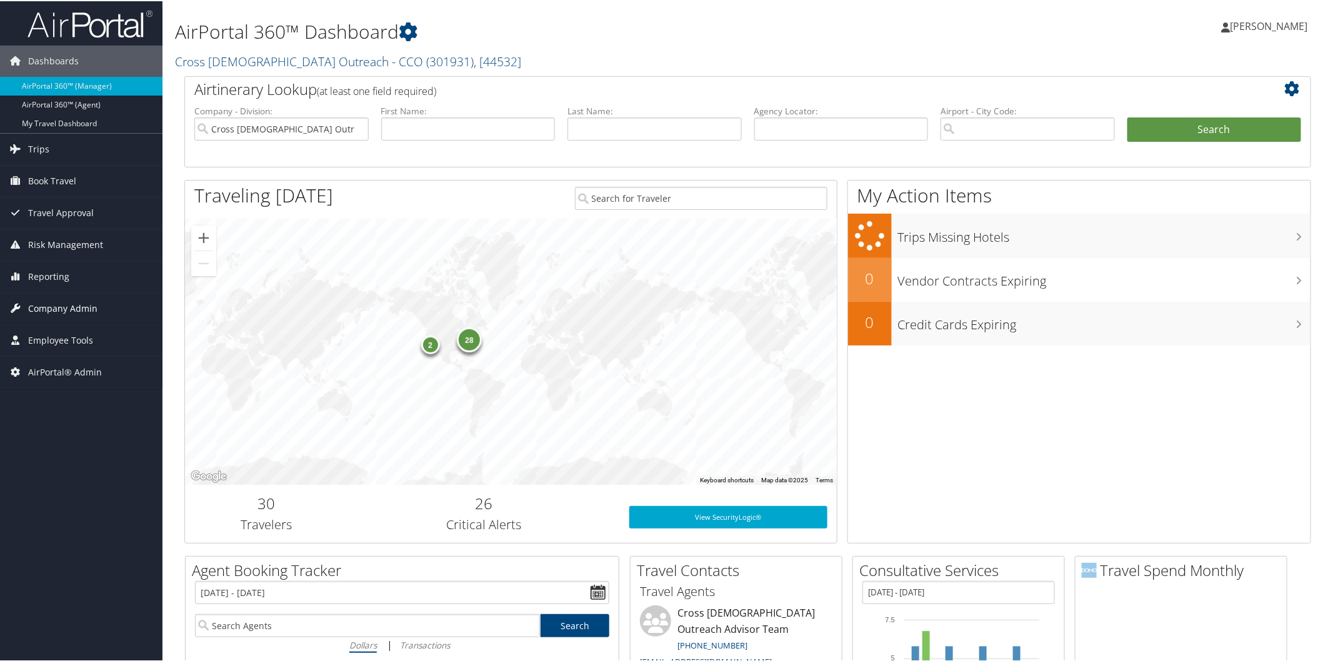
click at [61, 296] on span "Company Admin" at bounding box center [62, 307] width 69 height 31
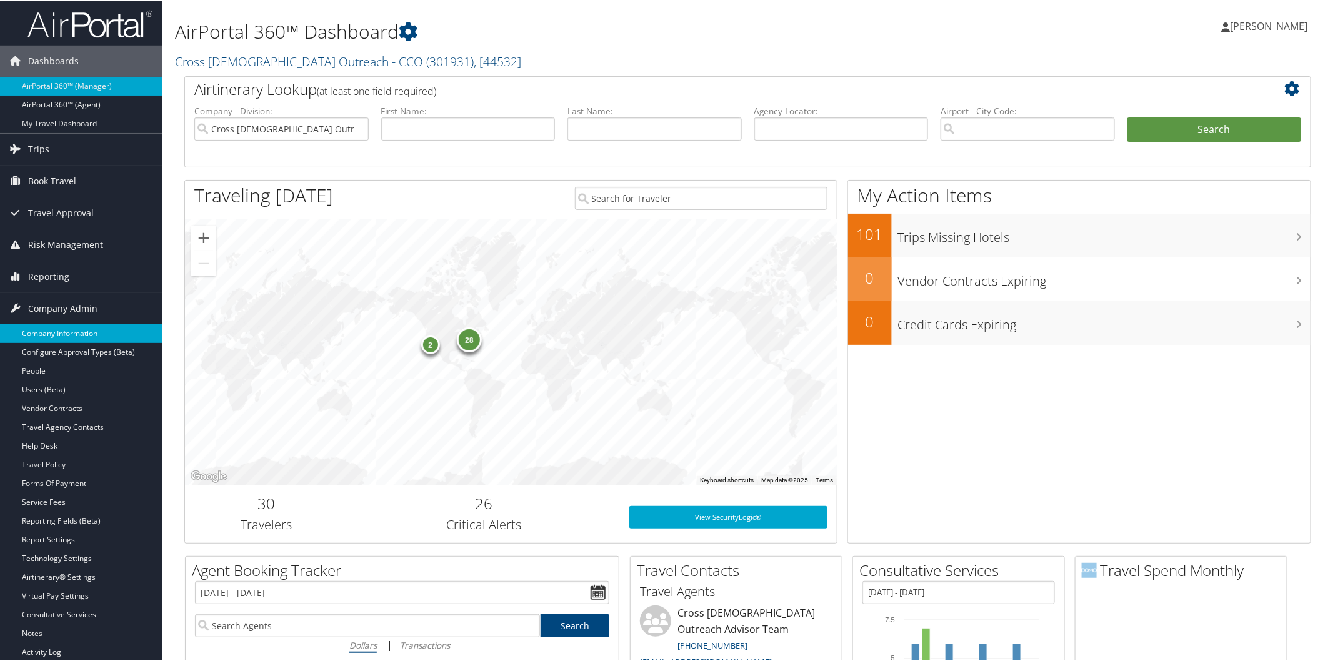
click at [67, 326] on link "Company Information" at bounding box center [81, 332] width 162 height 19
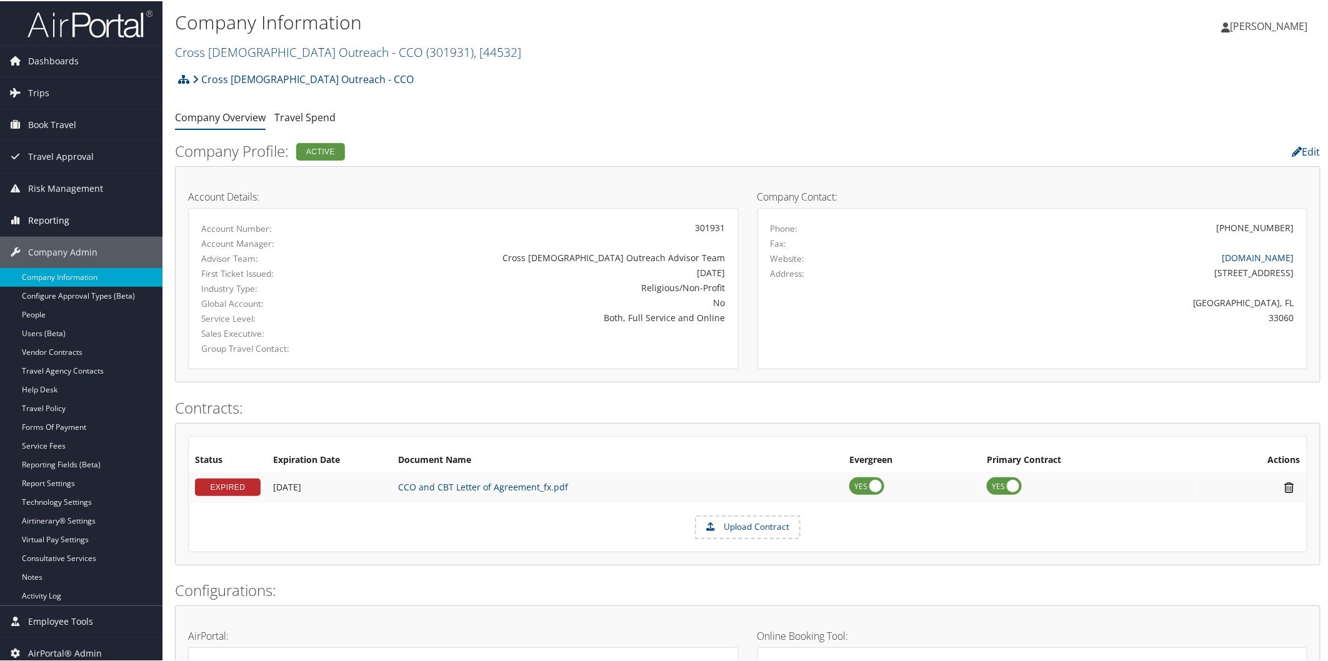
click at [80, 219] on link "Reporting" at bounding box center [81, 219] width 162 height 31
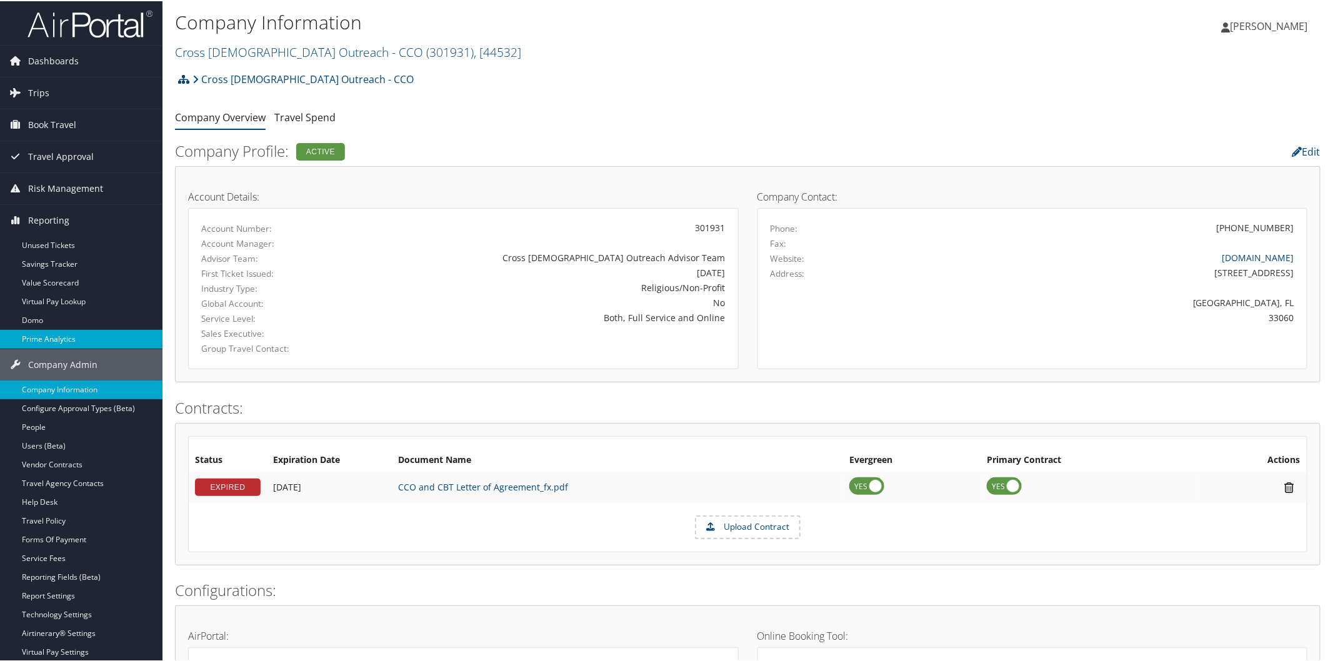
click at [67, 340] on link "Prime Analytics" at bounding box center [81, 338] width 162 height 19
click at [244, 47] on link "Cross [DEMOGRAPHIC_DATA] Outreach - CCO ( 301931 ) , [ 44532 ]" at bounding box center [348, 50] width 346 height 17
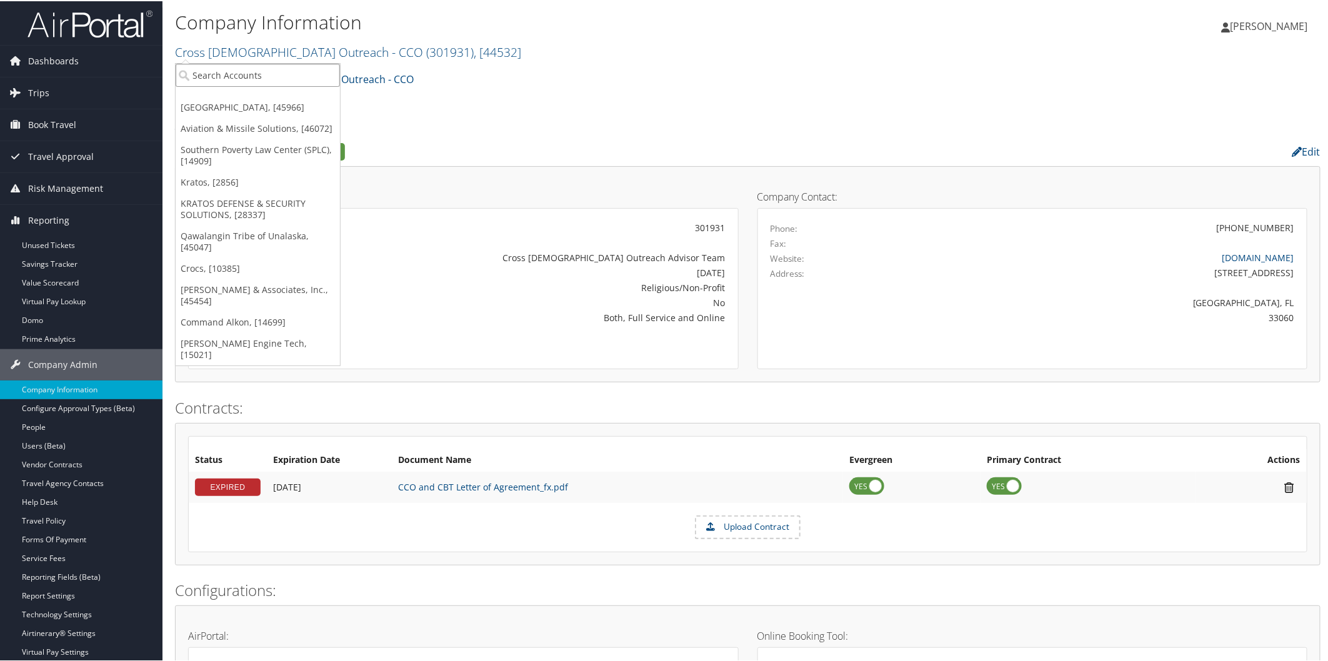
click at [213, 82] on input "search" at bounding box center [258, 73] width 164 height 23
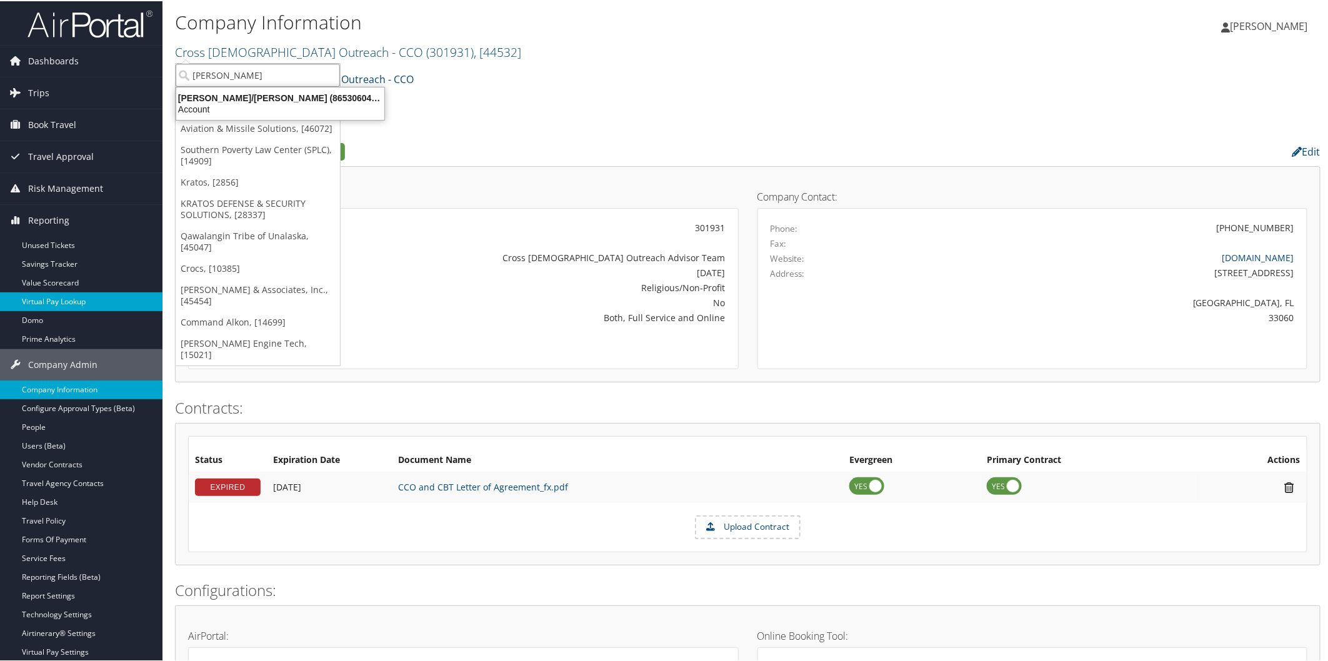
type input "[PERSON_NAME]"
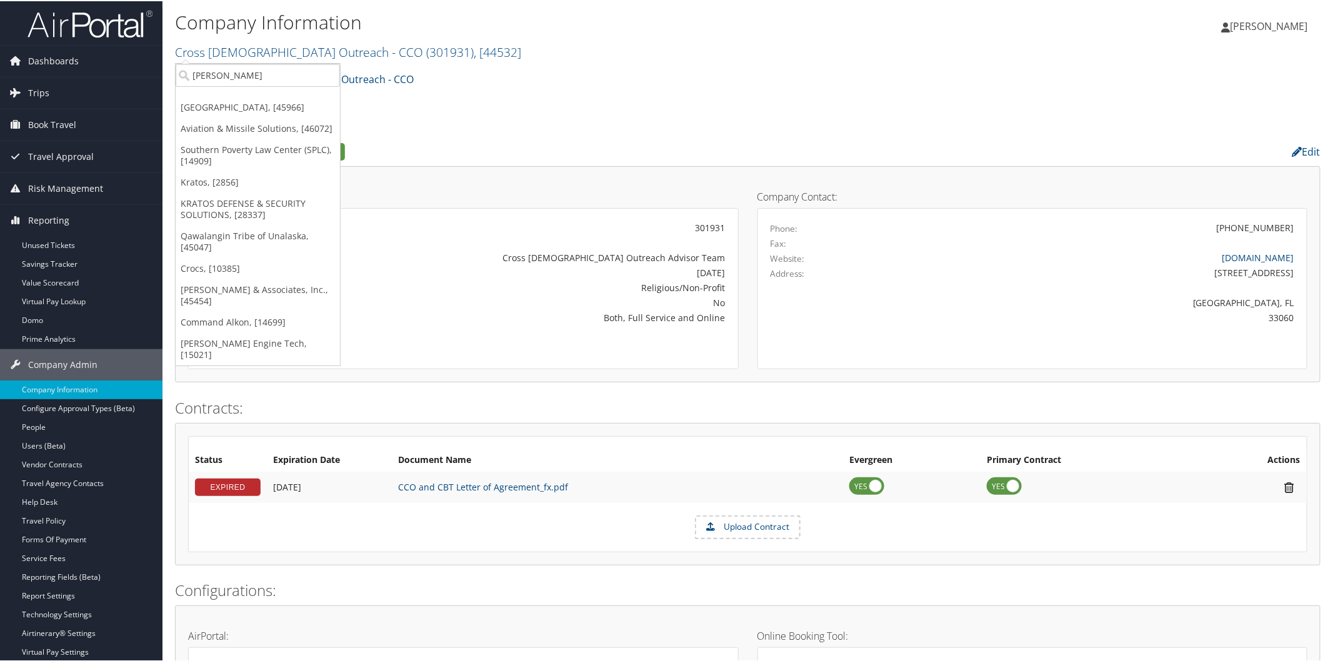
click at [469, 124] on ul "Company Overview Travel Spend" at bounding box center [748, 117] width 1146 height 22
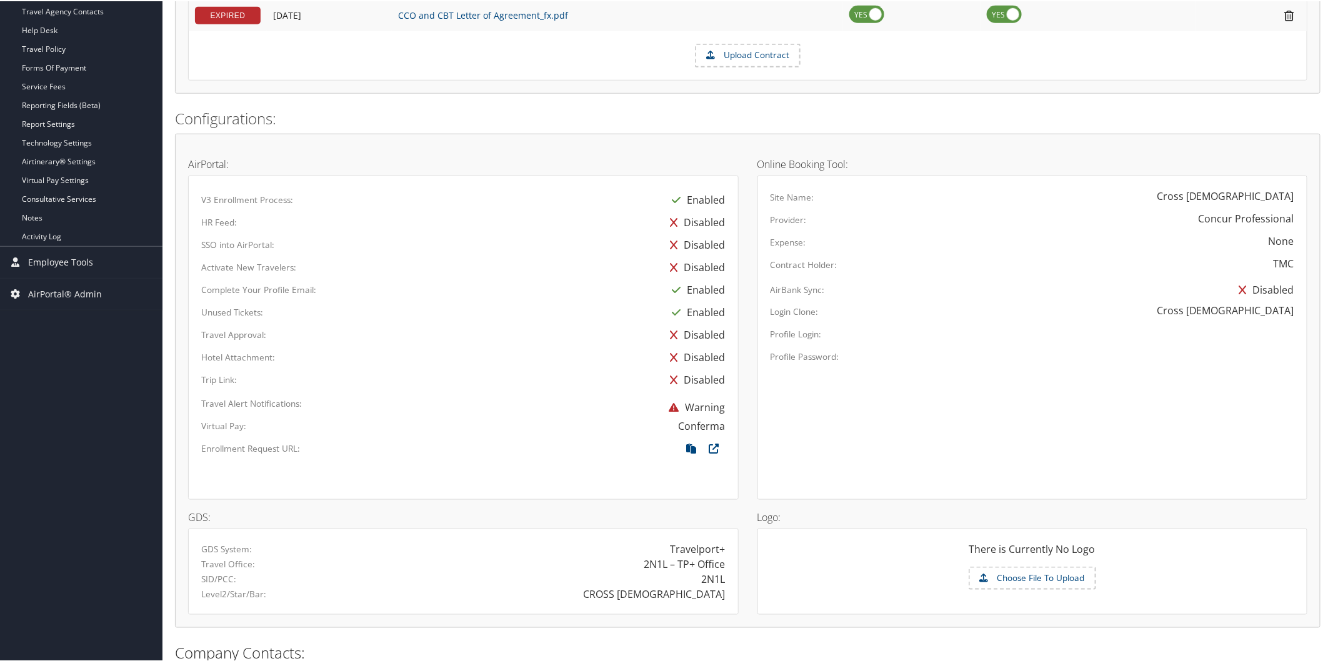
scroll to position [486, 0]
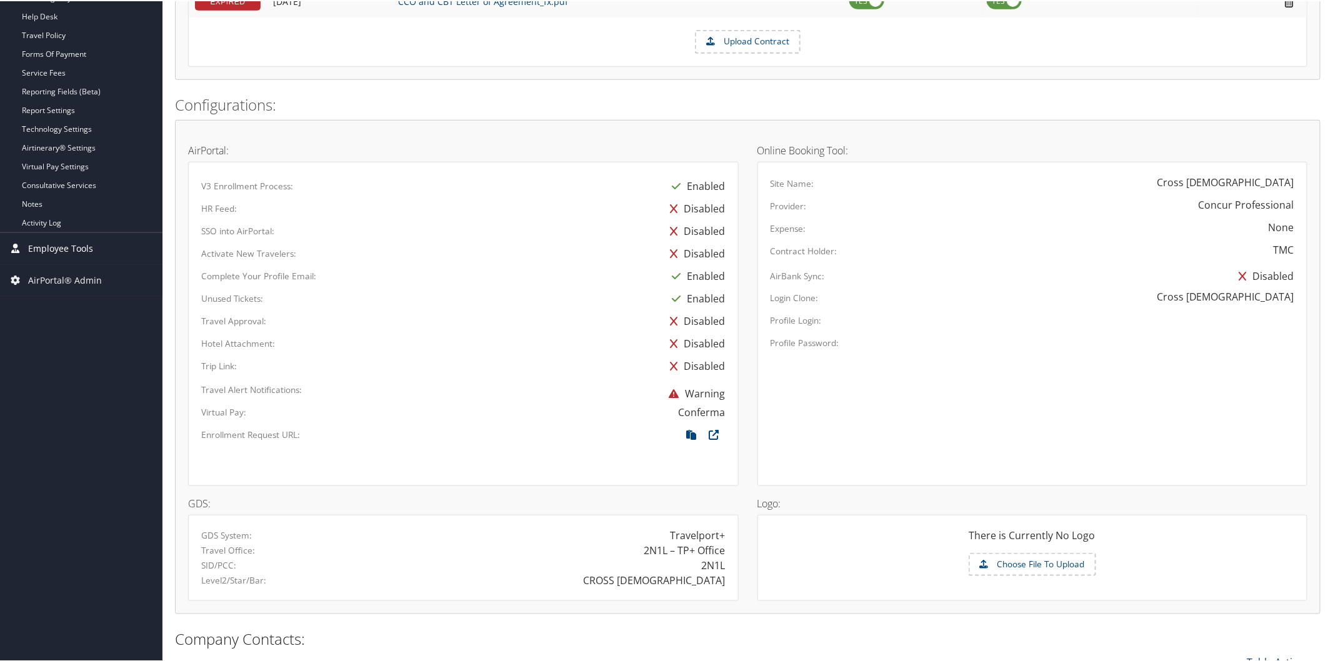
click at [62, 247] on span "Employee Tools" at bounding box center [60, 247] width 65 height 31
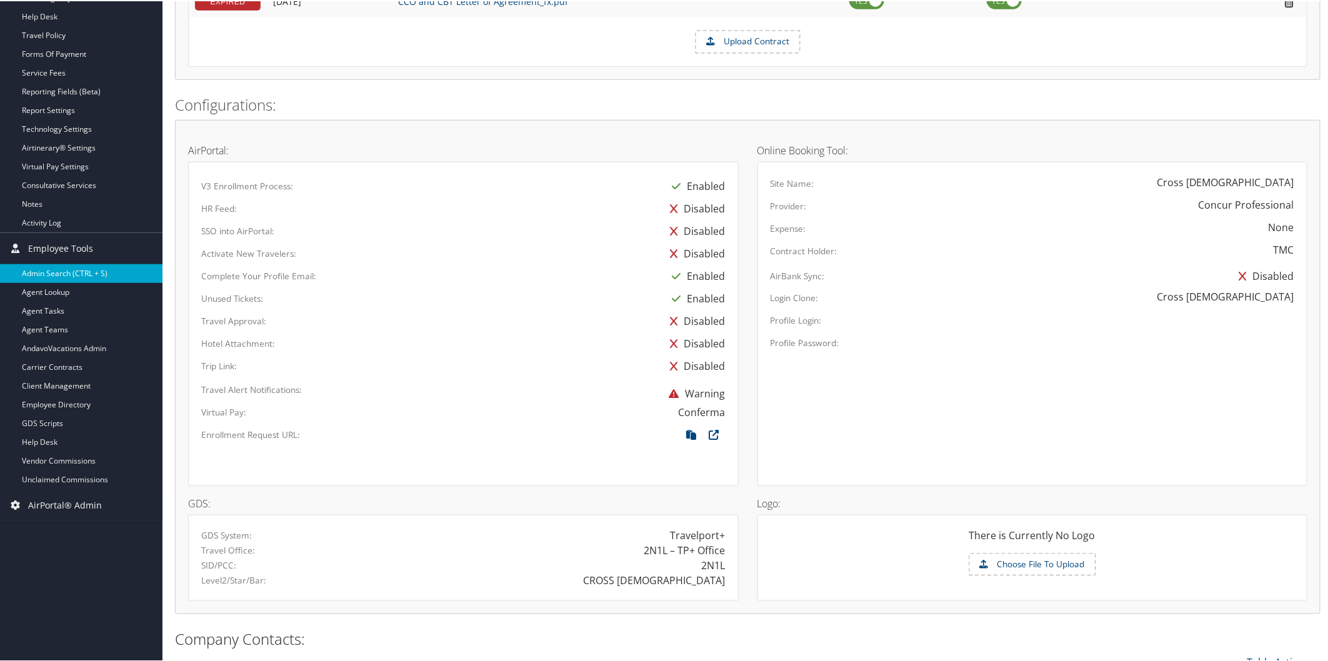
click at [65, 266] on link "Admin Search (CTRL + S)" at bounding box center [81, 272] width 162 height 19
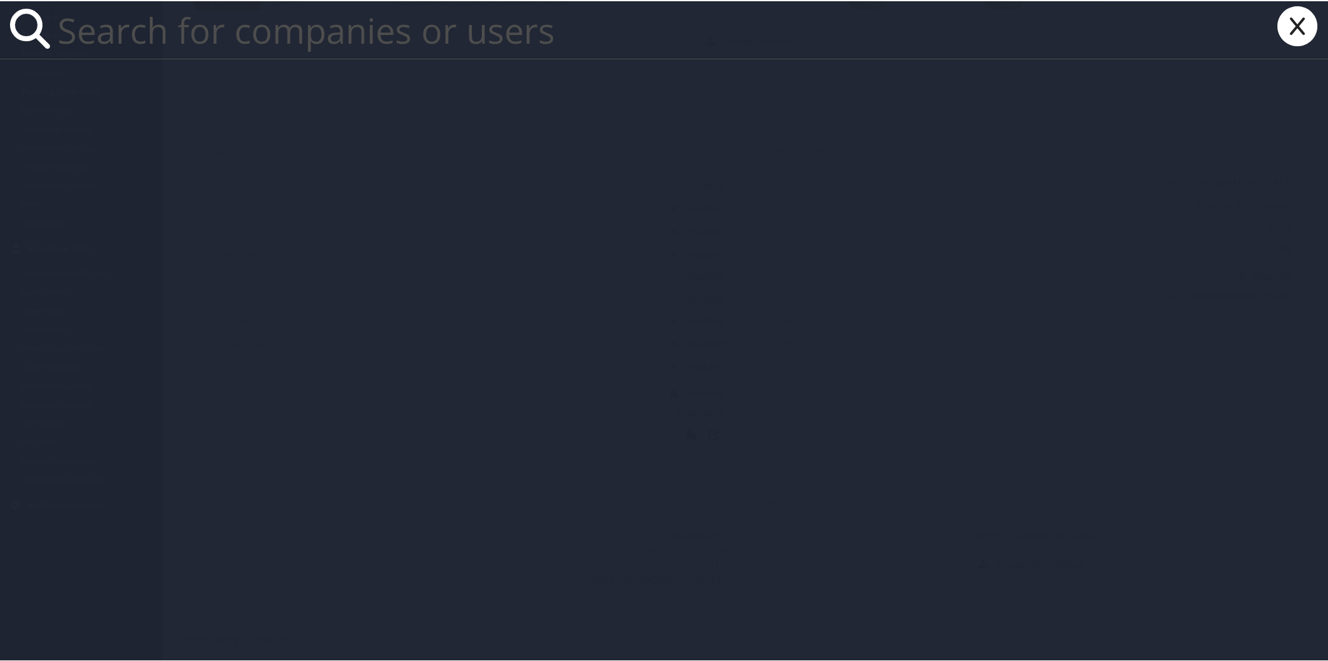
paste input "mcaminos@dadeschools.net"
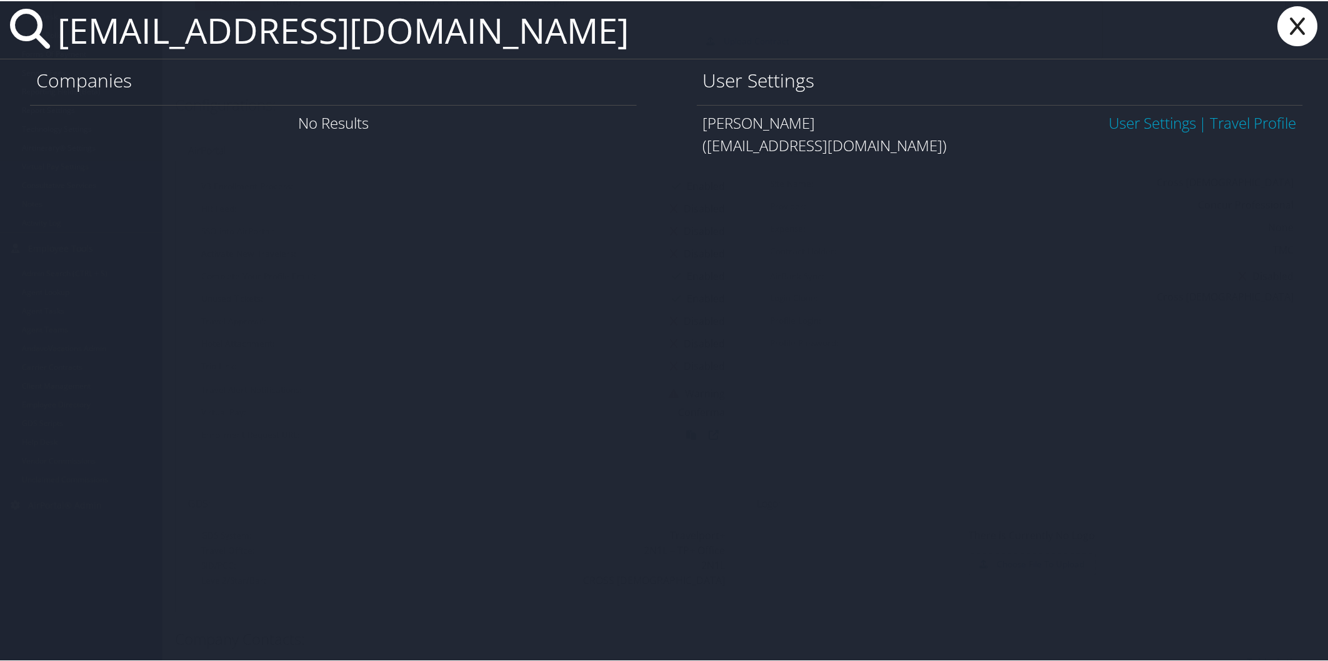
type input "mcaminos@dadeschools.net"
click at [1162, 122] on link "User Settings" at bounding box center [1152, 121] width 87 height 21
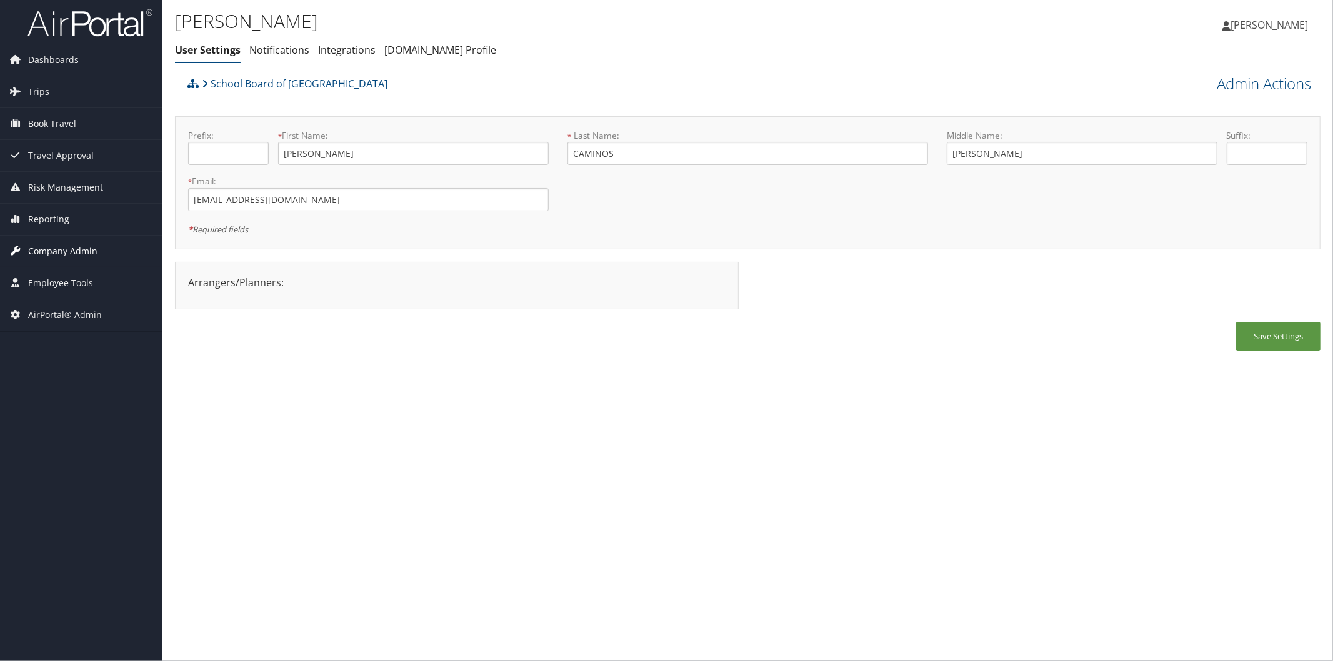
click at [75, 252] on span "Company Admin" at bounding box center [62, 251] width 69 height 31
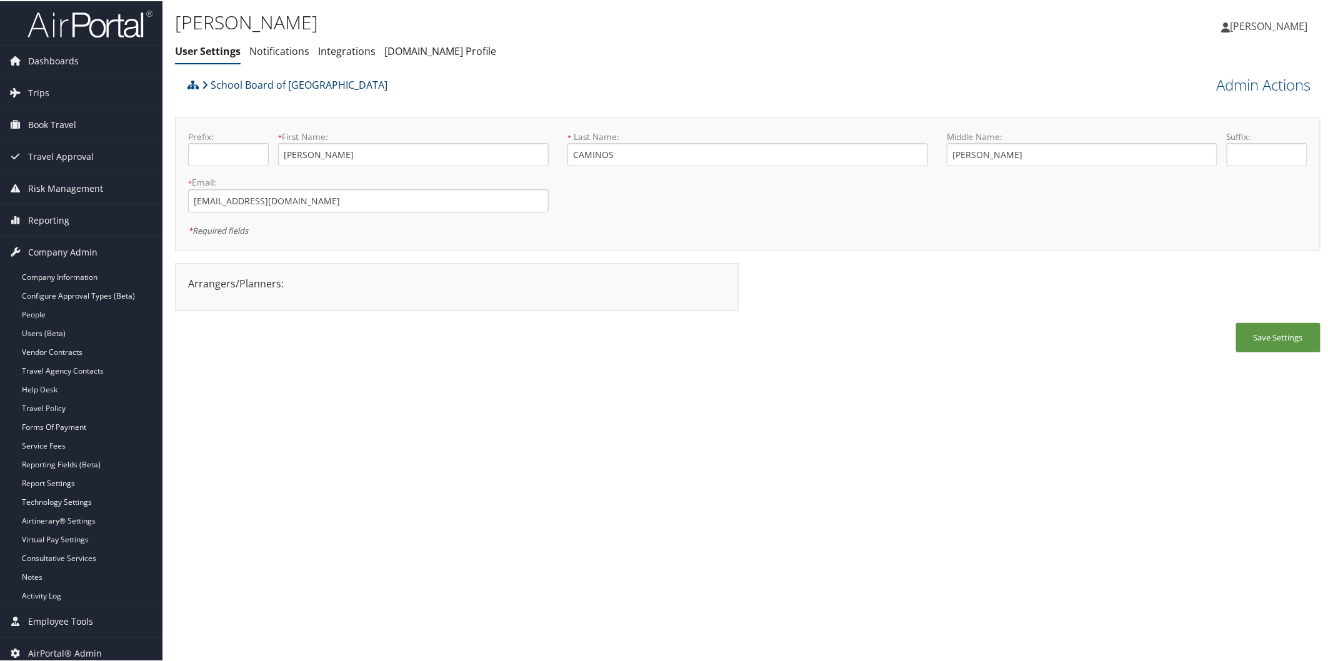
click at [319, 84] on link "School Board of [GEOGRAPHIC_DATA]" at bounding box center [295, 83] width 186 height 25
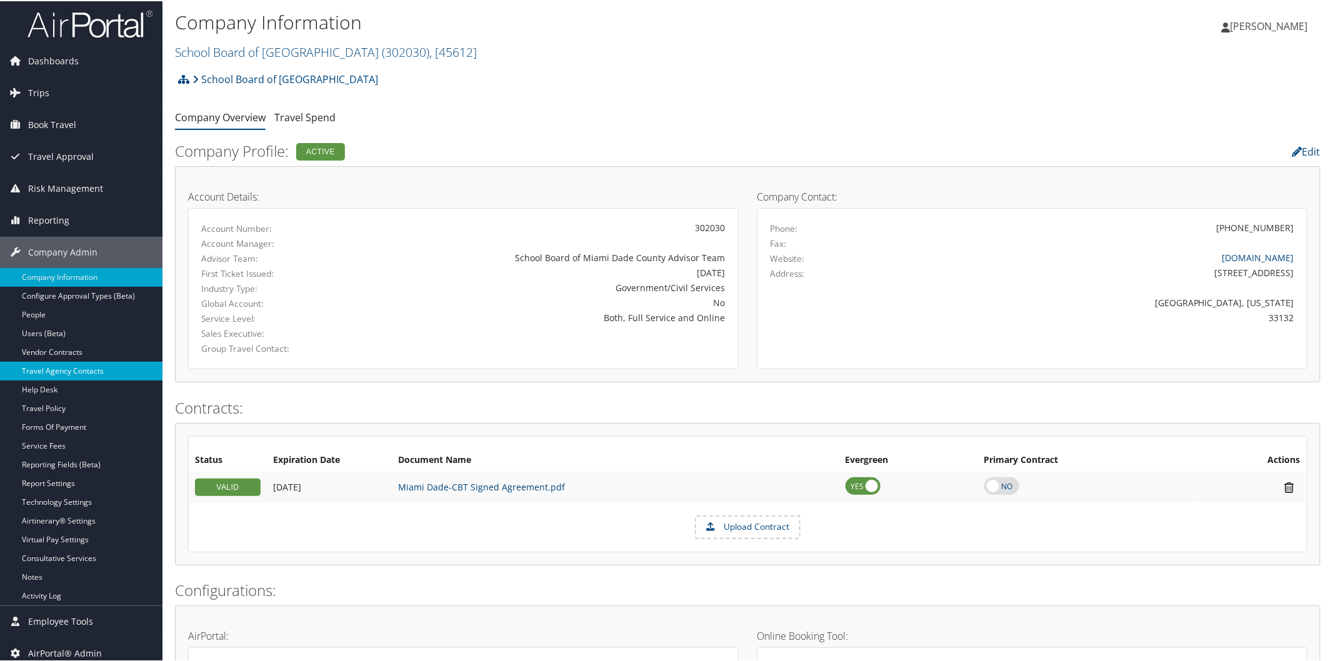
click at [88, 371] on link "Travel Agency Contacts" at bounding box center [81, 370] width 162 height 19
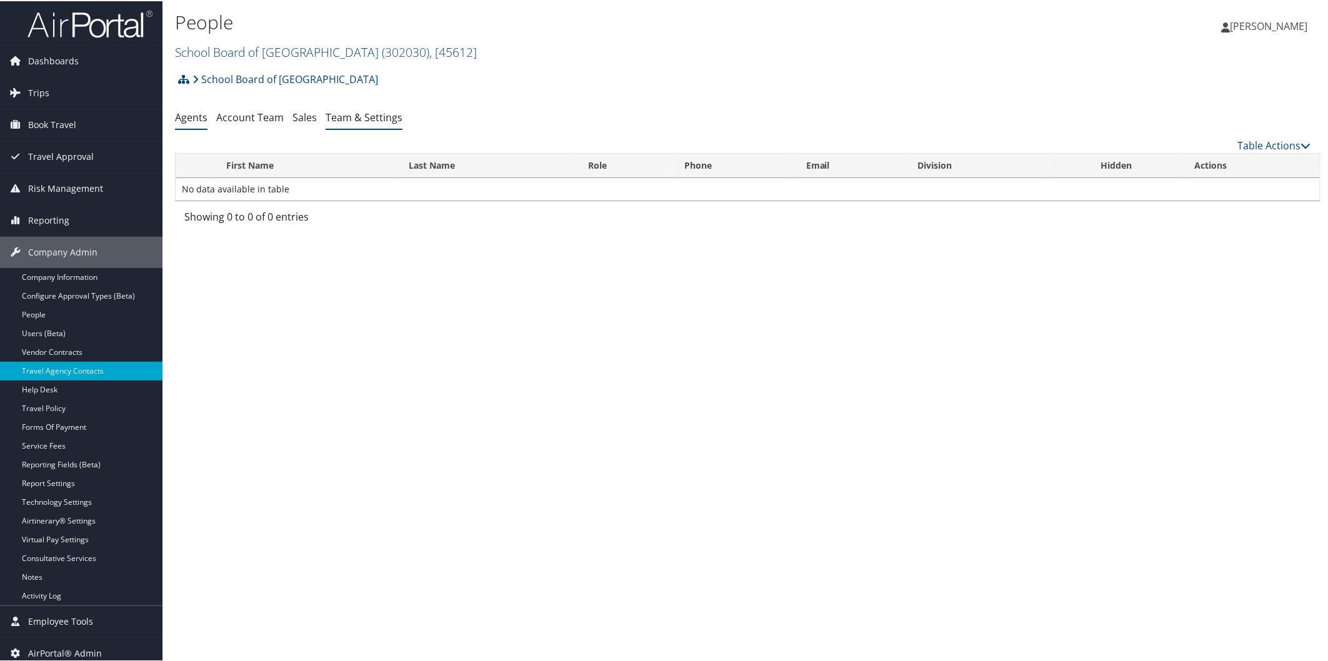
click at [339, 119] on link "Team & Settings" at bounding box center [364, 116] width 77 height 14
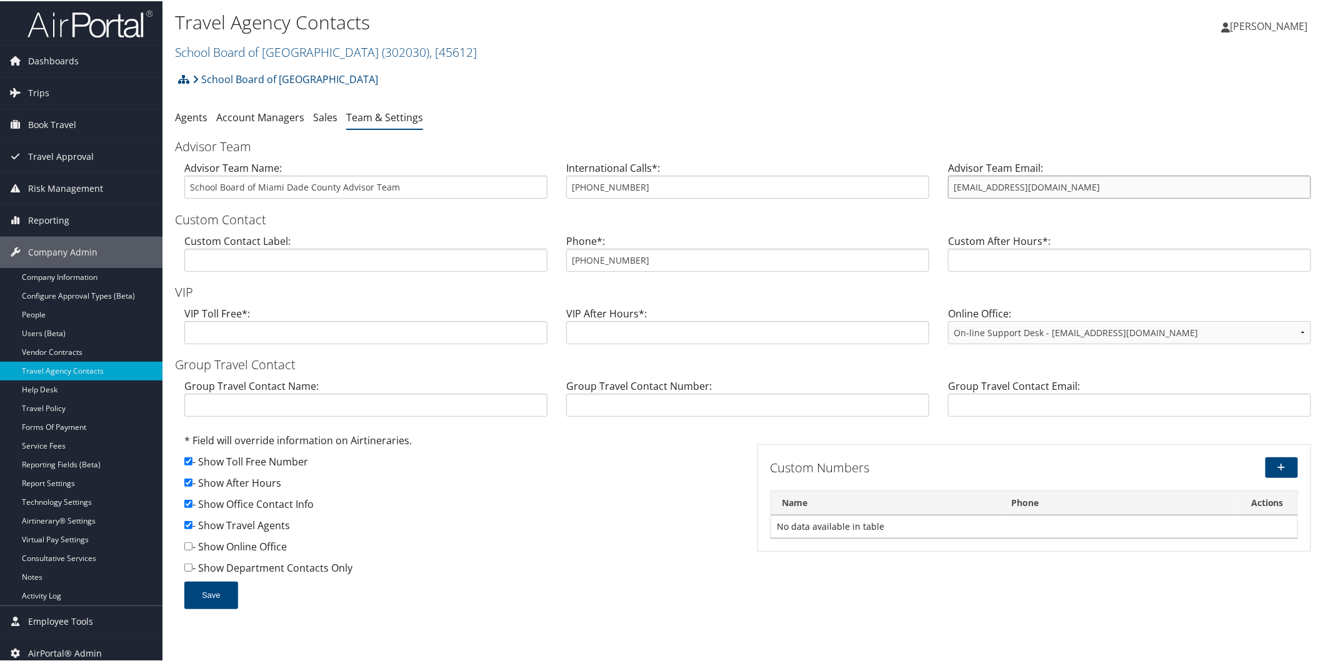
drag, startPoint x: 1058, startPoint y: 184, endPoint x: 909, endPoint y: 190, distance: 149.5
click at [909, 190] on div "Advisor Team Name: School Board of Miami Dade County Advisor Team International…" at bounding box center [748, 183] width 1146 height 48
